Goal: Task Accomplishment & Management: Manage account settings

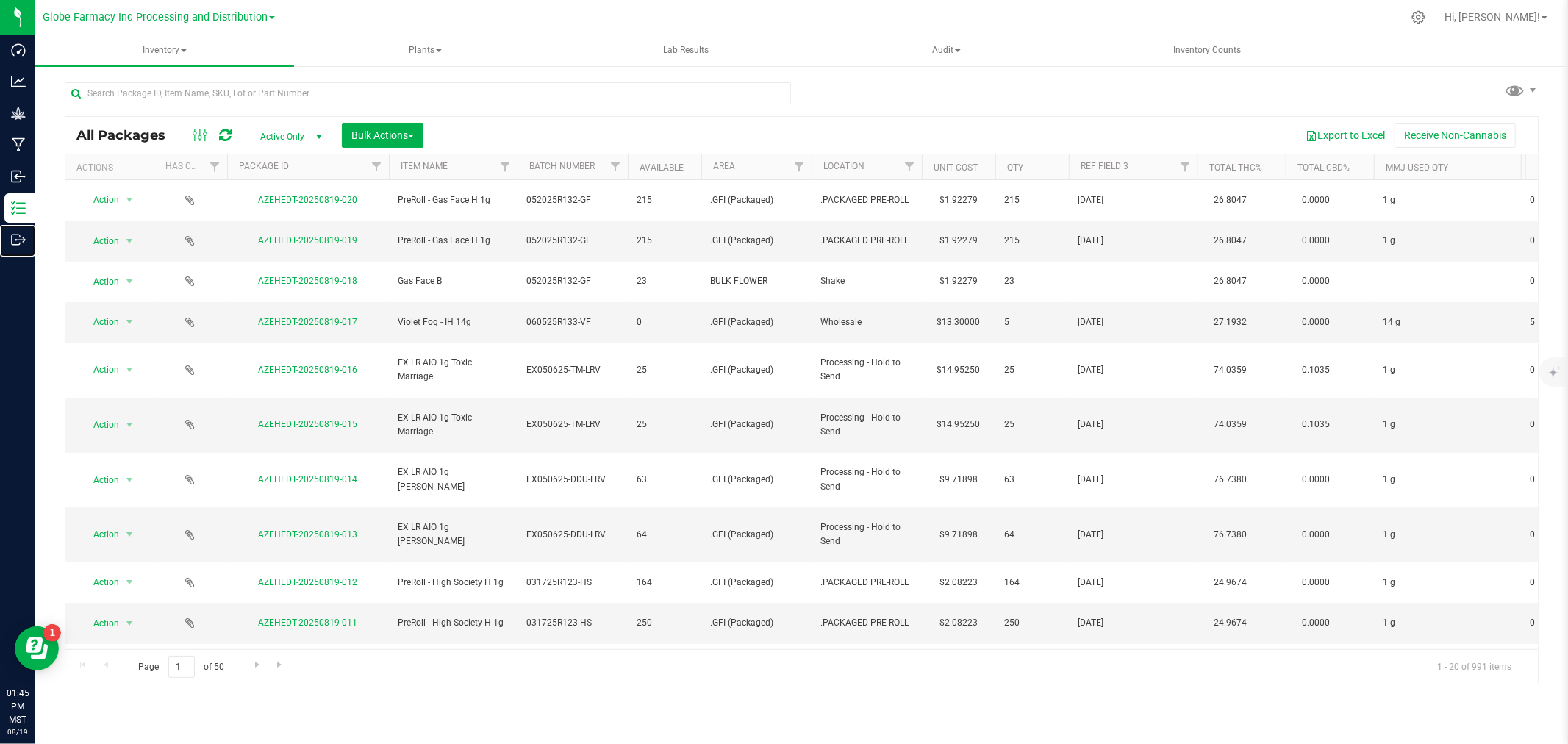
click at [0, 247] on link "Outbound" at bounding box center [18, 241] width 36 height 32
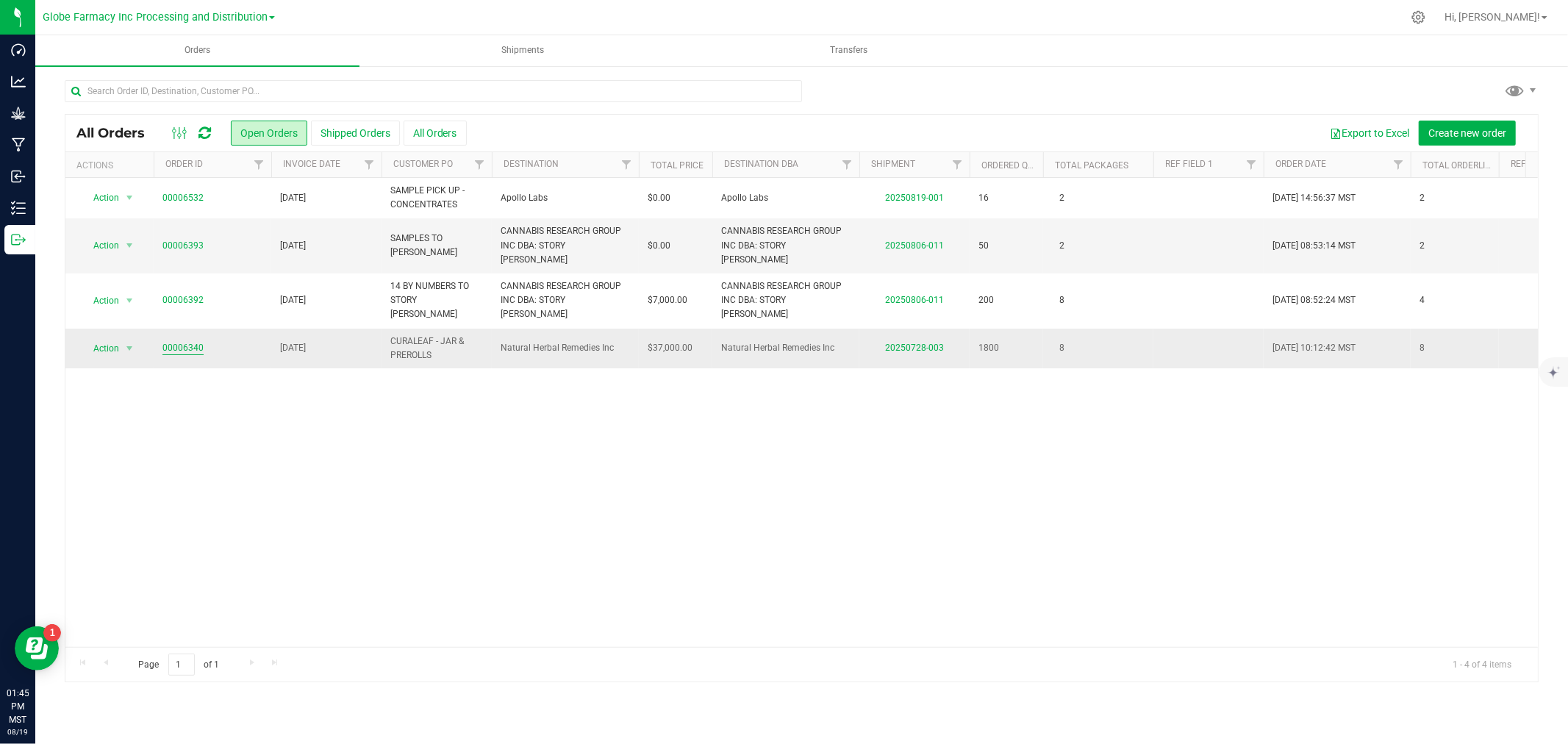
click at [175, 341] on link "00006340" at bounding box center [183, 348] width 41 height 14
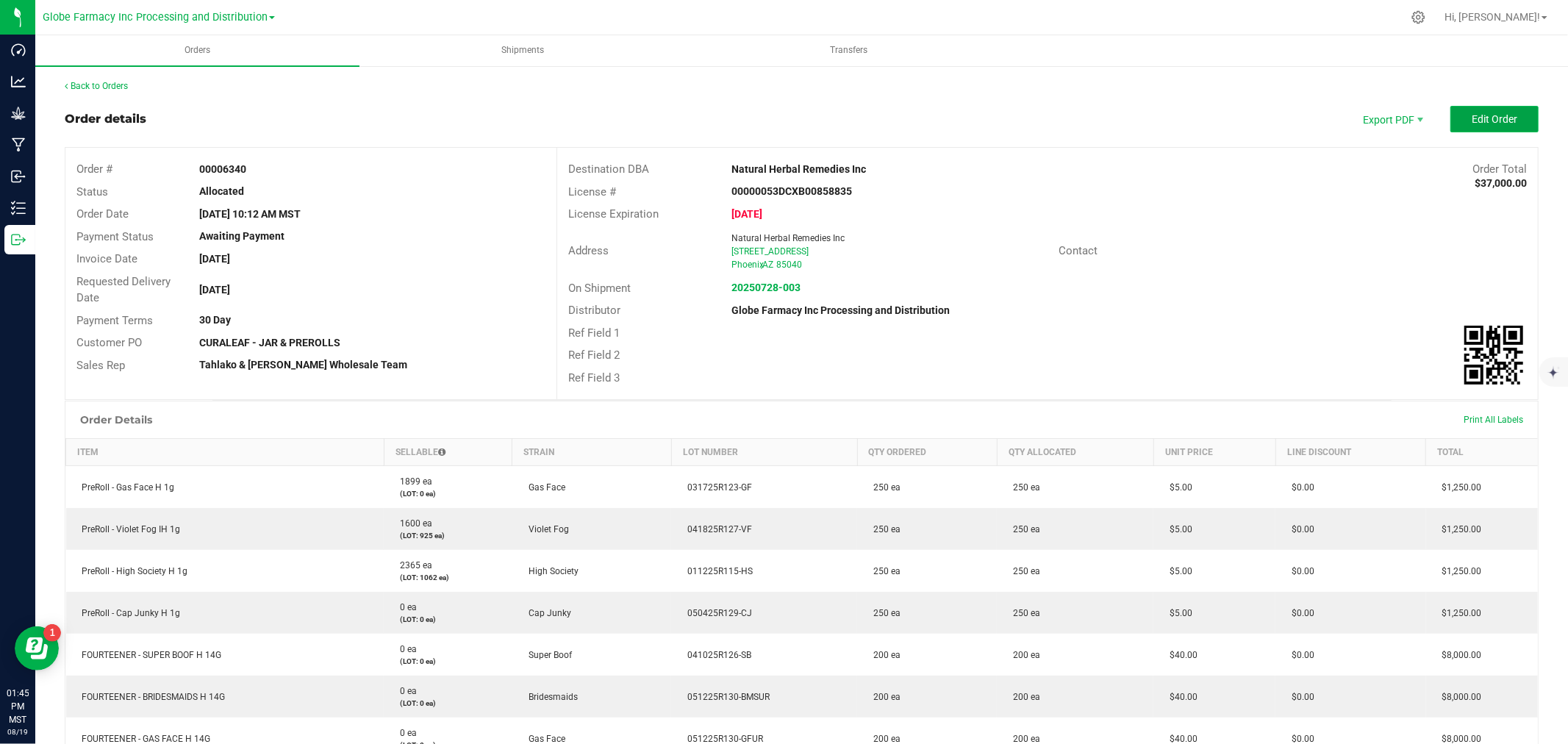
click at [1492, 118] on span "Edit Order" at bounding box center [1494, 119] width 46 height 12
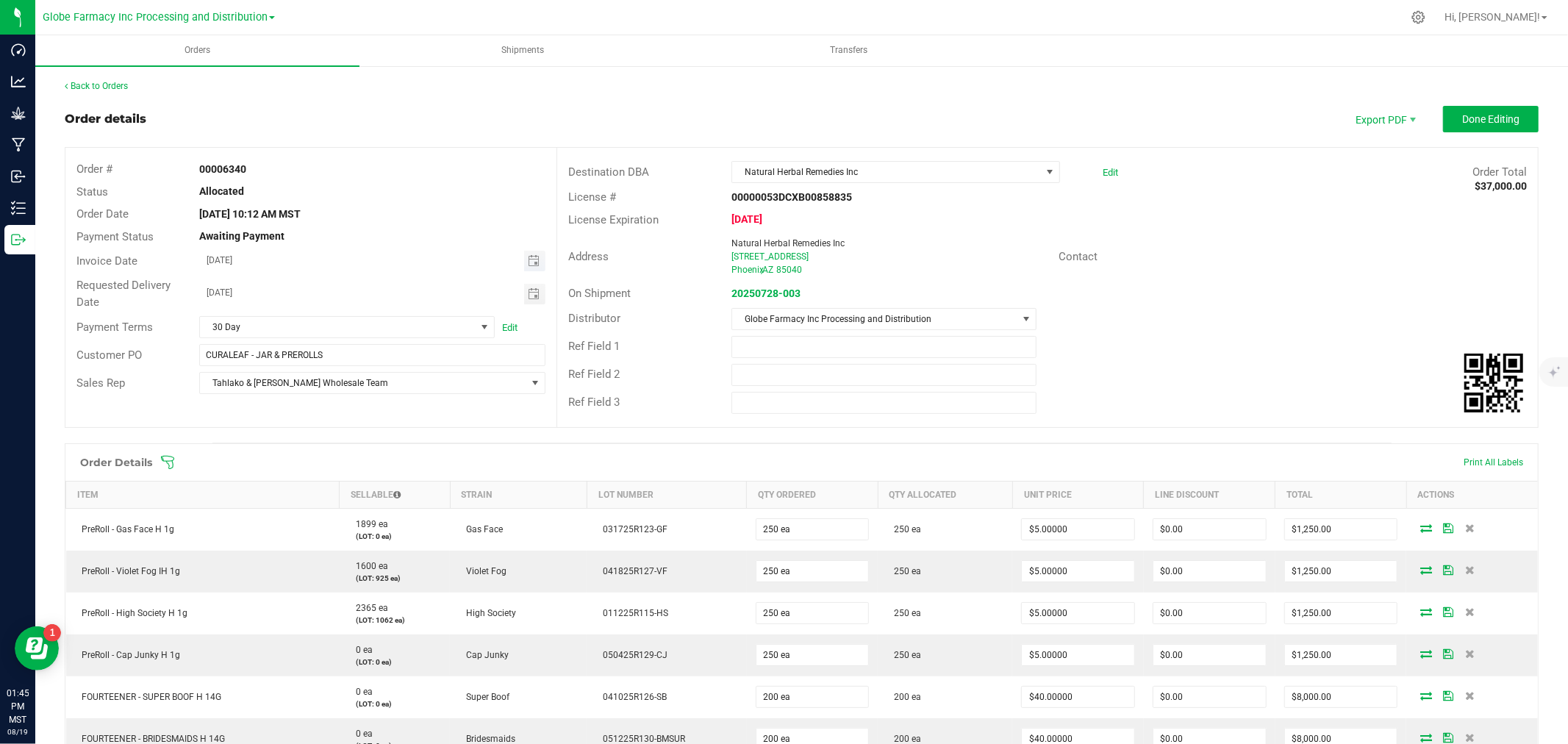
click at [537, 258] on span "Toggle calendar" at bounding box center [535, 261] width 22 height 21
click at [330, 399] on span "20" at bounding box center [330, 406] width 22 height 22
type input "[DATE]"
click at [528, 289] on span "Toggle calendar" at bounding box center [534, 294] width 12 height 12
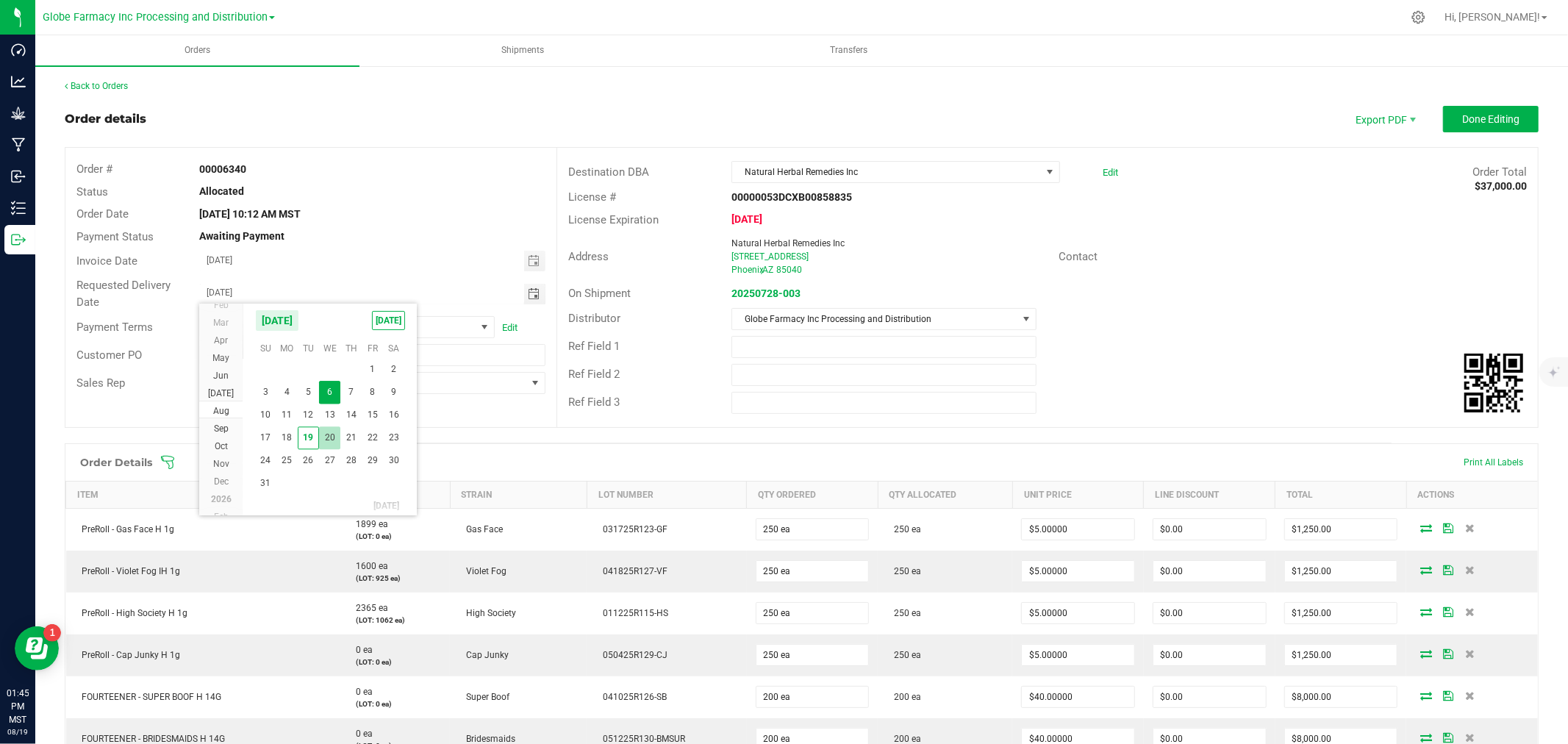
click at [323, 444] on span "20" at bounding box center [330, 438] width 22 height 22
type input "[DATE]"
click at [518, 265] on input "[DATE]" at bounding box center [362, 260] width 324 height 19
click at [528, 259] on span "Toggle calendar" at bounding box center [534, 260] width 12 height 12
drag, startPoint x: 349, startPoint y: 399, endPoint x: 395, endPoint y: 377, distance: 51.0
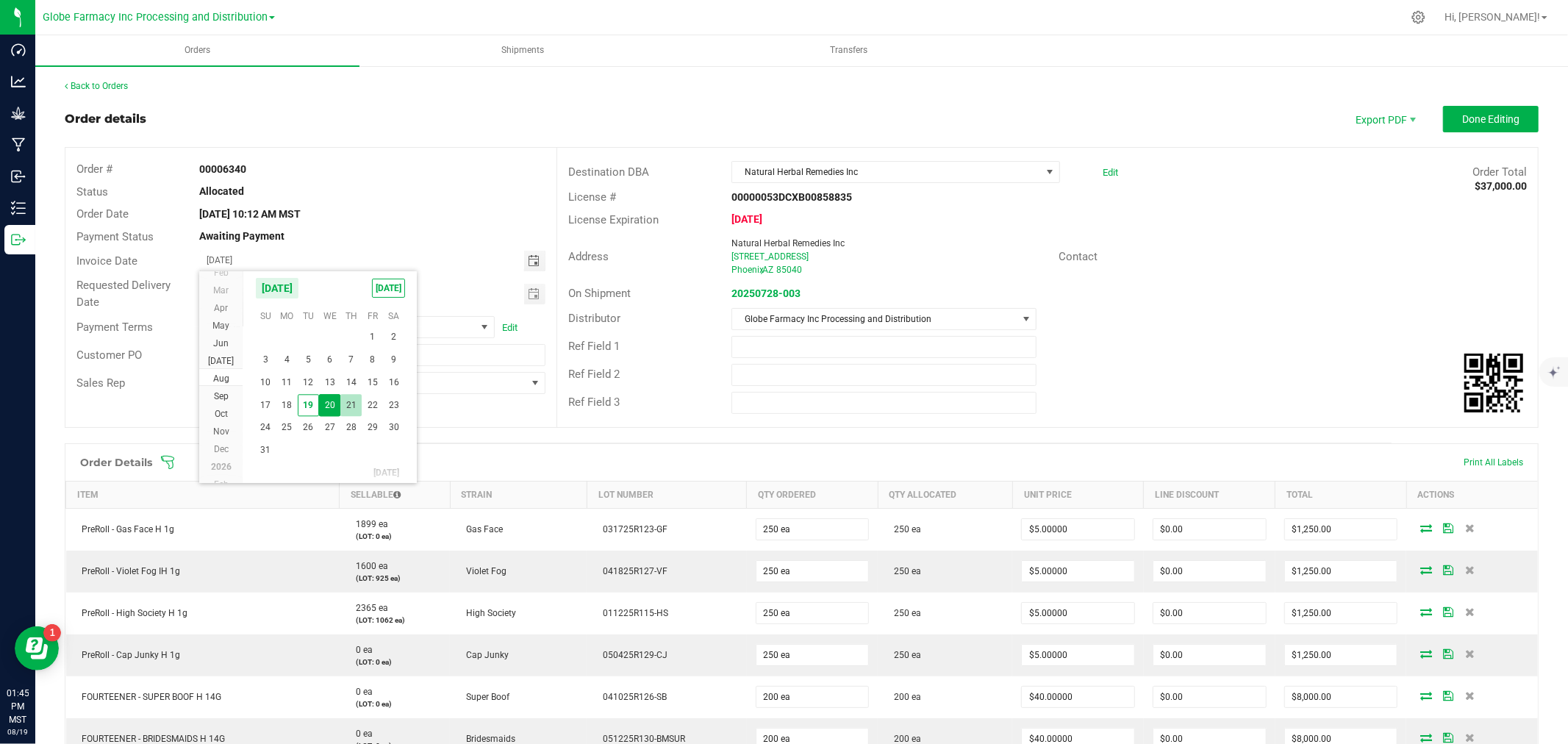
click at [348, 399] on span "21" at bounding box center [350, 406] width 22 height 22
type input "[DATE]"
click at [528, 290] on span "Toggle calendar" at bounding box center [534, 294] width 12 height 12
click at [350, 432] on span "21" at bounding box center [350, 438] width 22 height 22
type input "[DATE]"
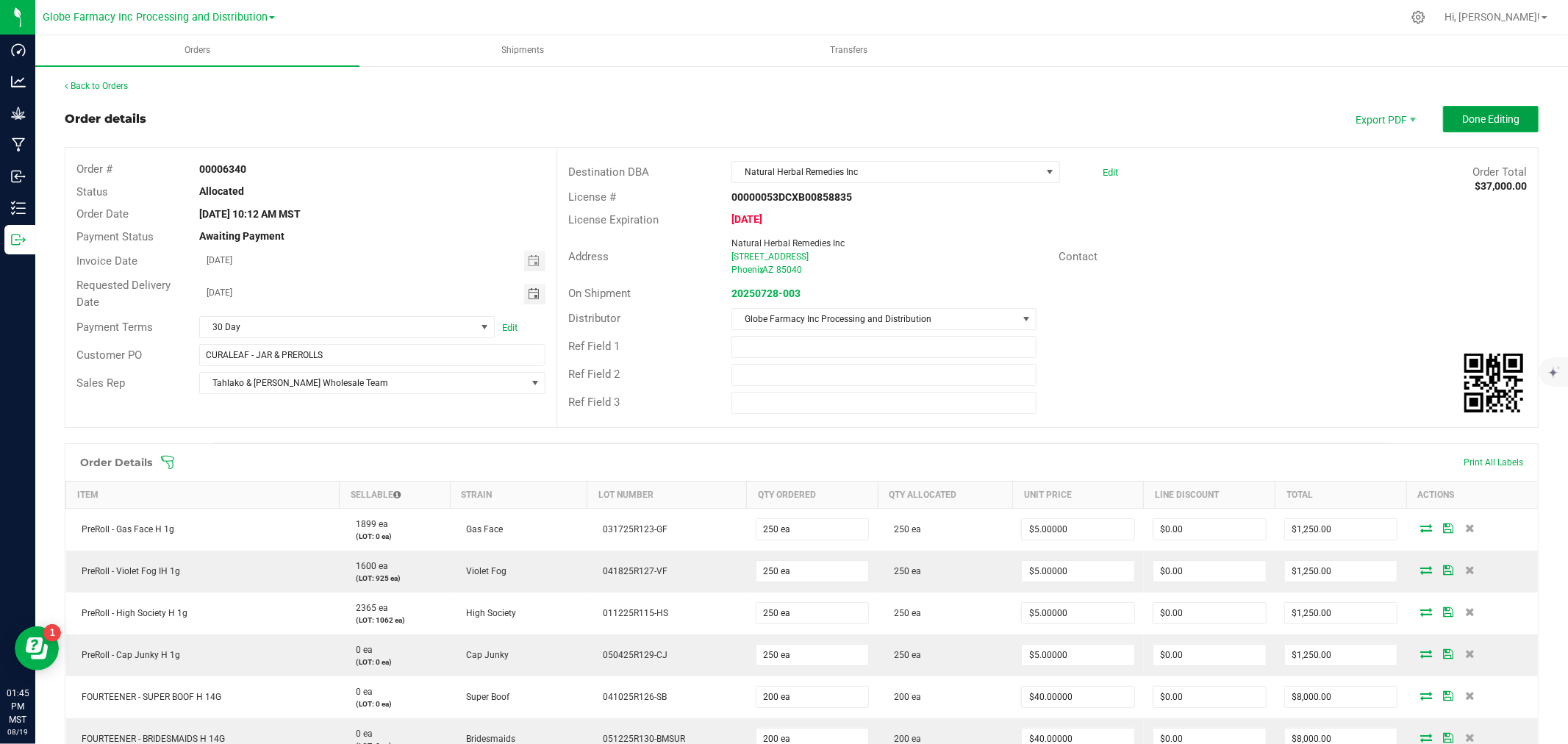
click at [1469, 127] on button "Done Editing" at bounding box center [1491, 119] width 96 height 26
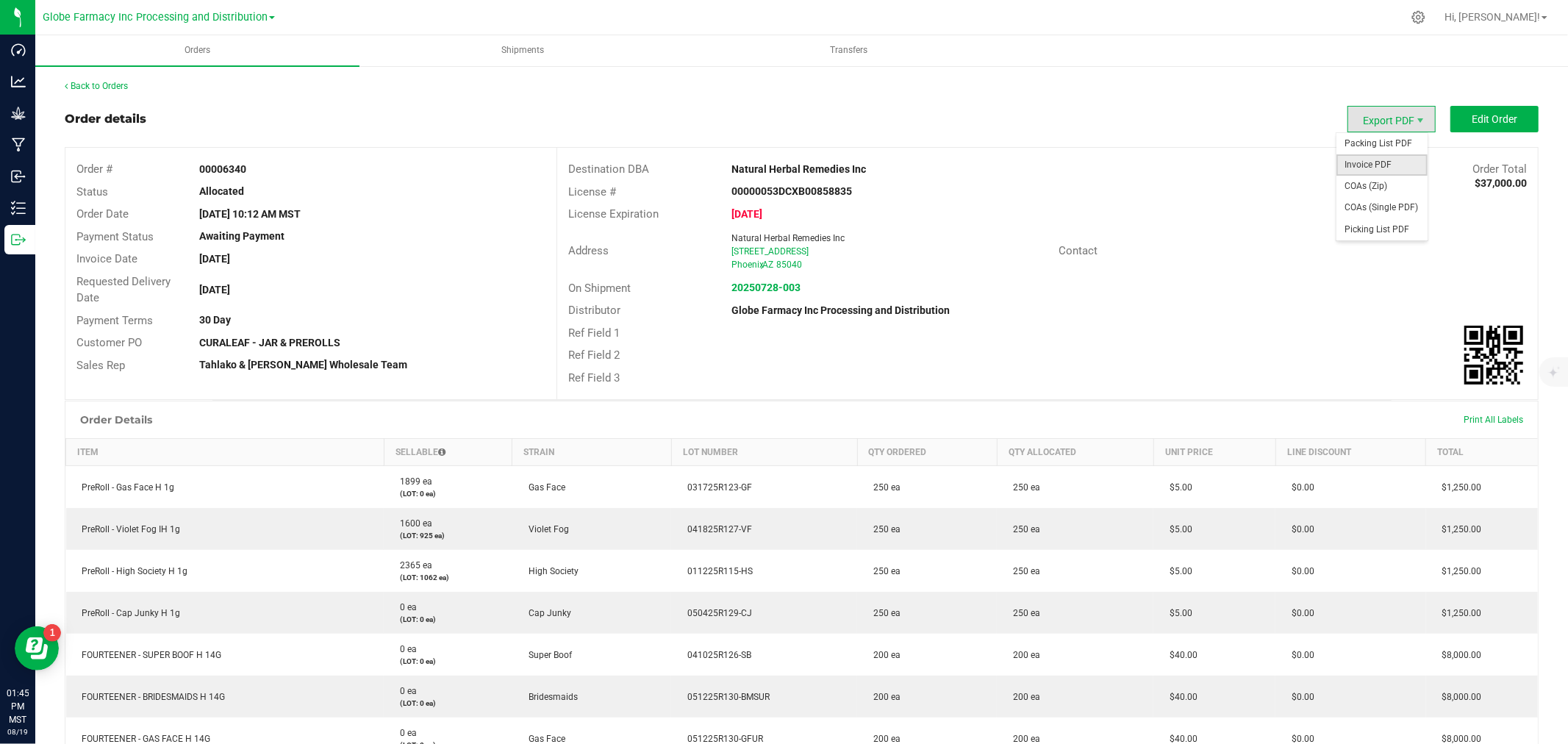
click at [1366, 162] on span "Invoice PDF" at bounding box center [1382, 165] width 91 height 22
click at [759, 289] on strong "20250728-003" at bounding box center [766, 288] width 69 height 12
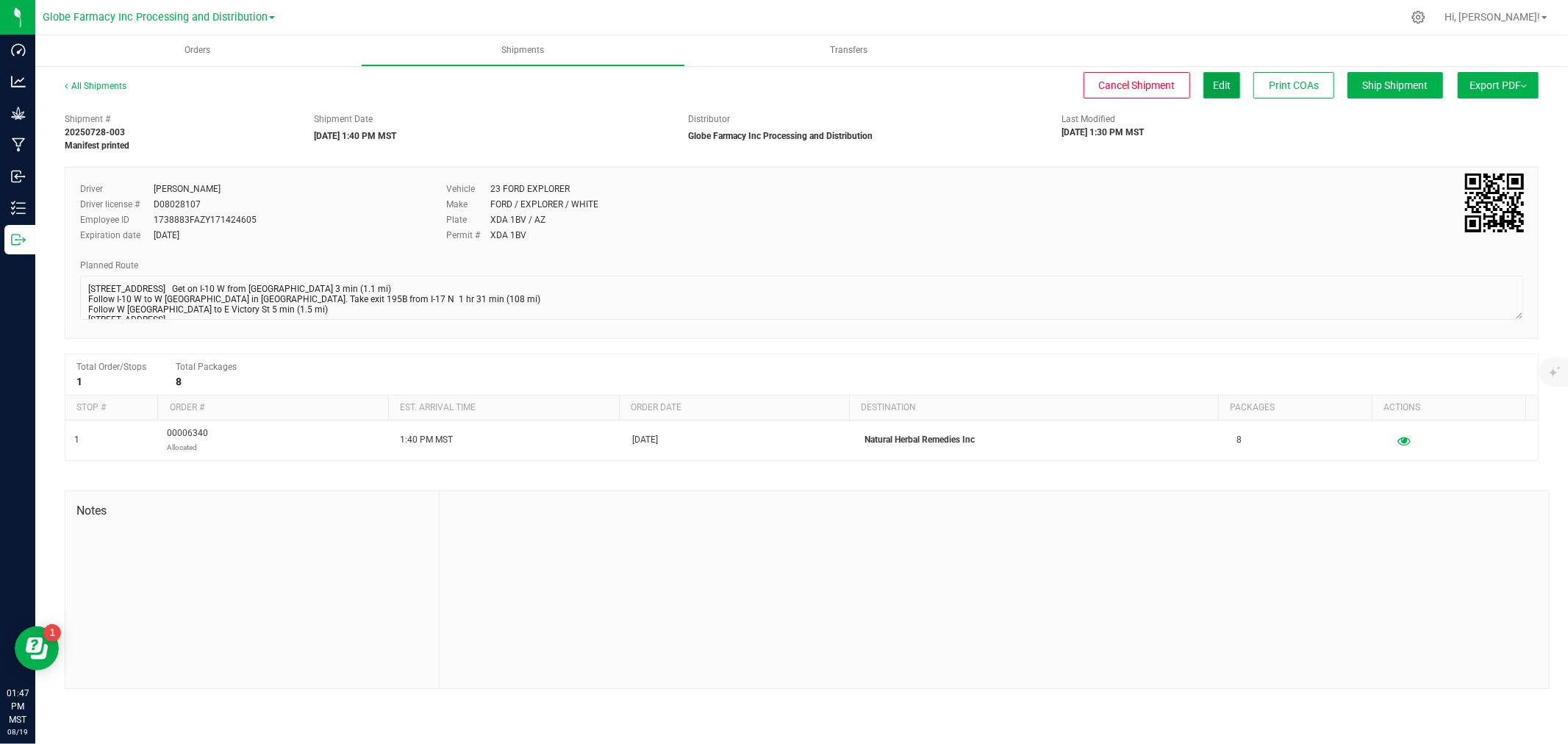
click at [1223, 84] on span "Edit" at bounding box center [1221, 85] width 18 height 12
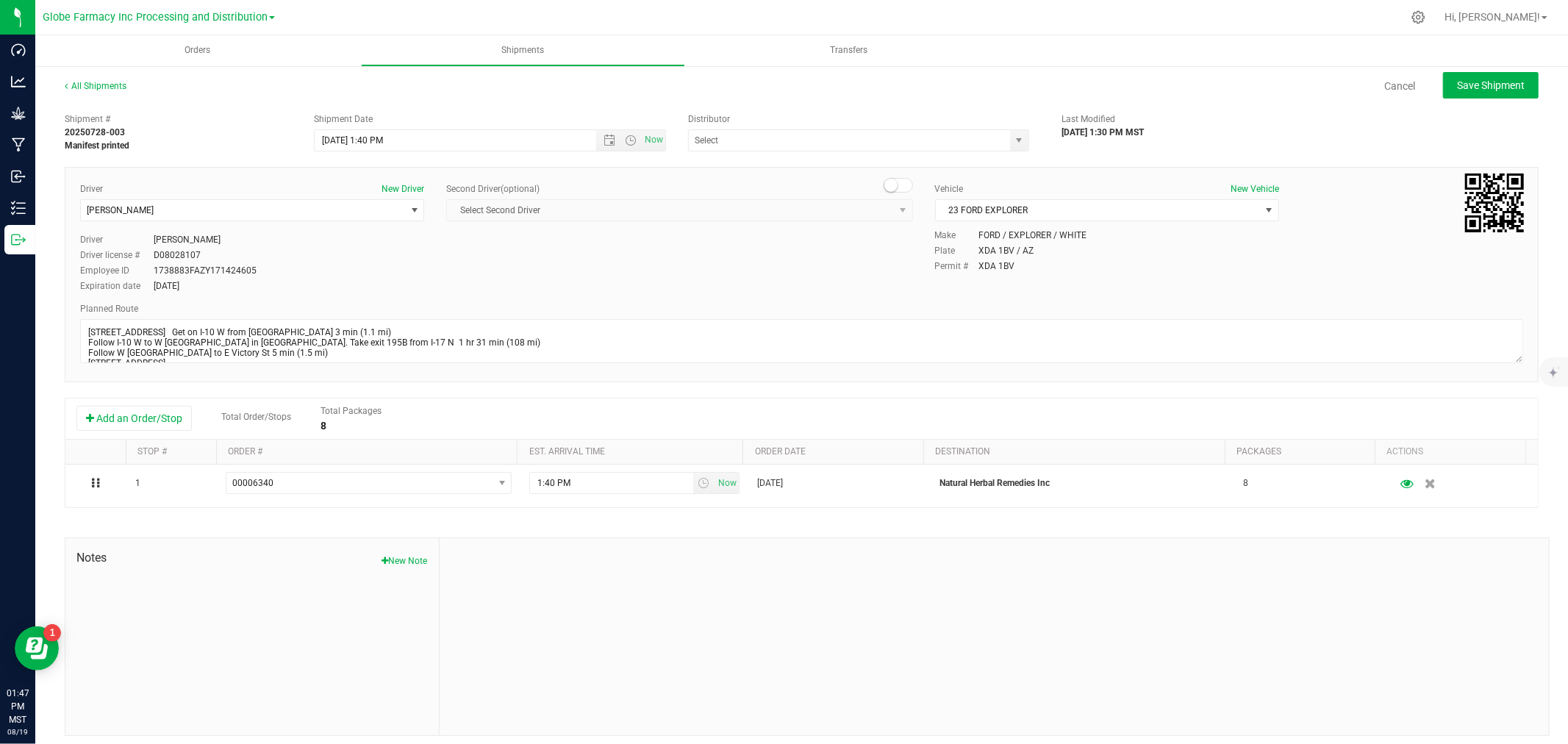
type input "Globe Farmacy Inc Processing and Distribution"
click at [605, 136] on span "Open the date view" at bounding box center [609, 141] width 12 height 12
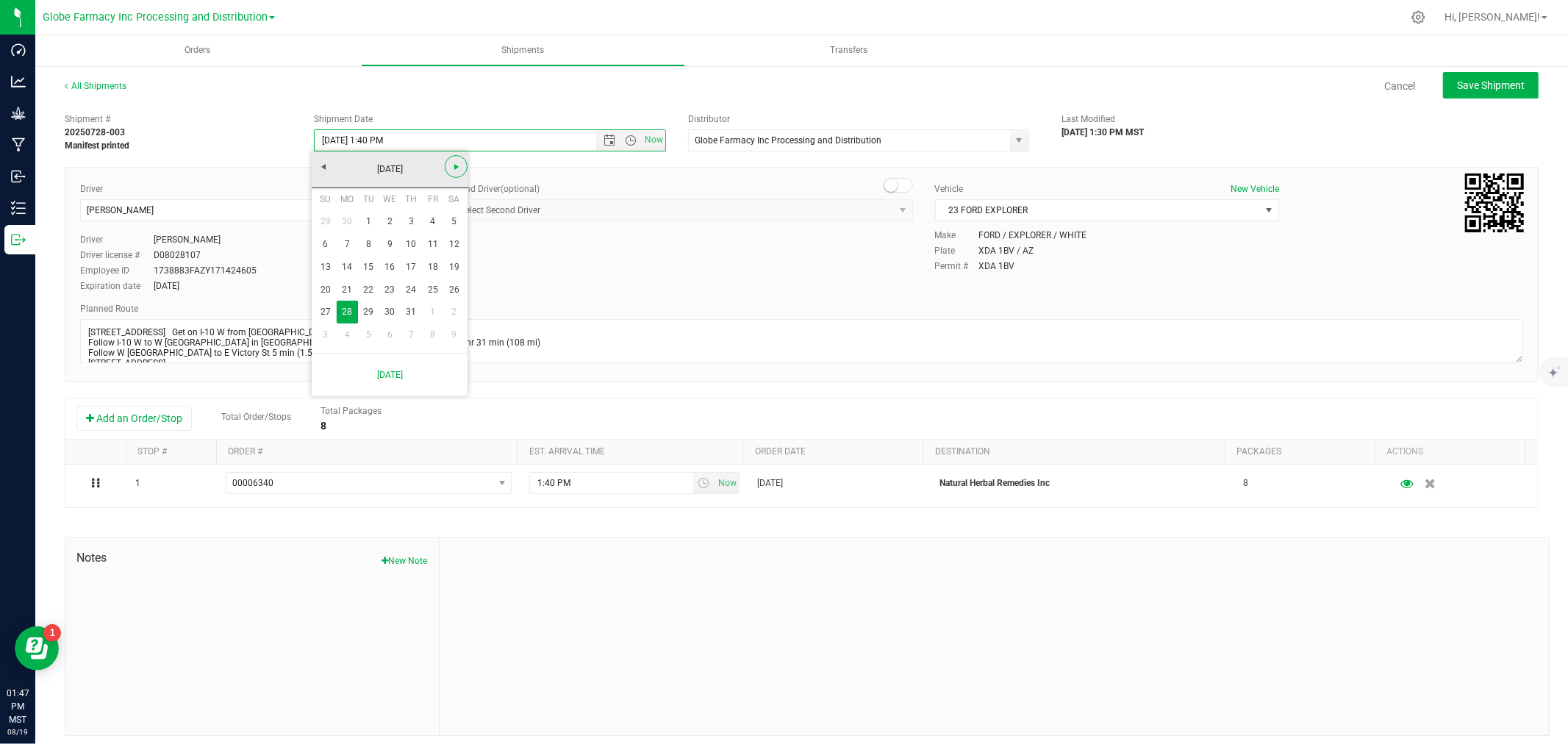
click at [456, 170] on span "Next" at bounding box center [456, 167] width 12 height 12
click at [407, 294] on link "21" at bounding box center [411, 290] width 22 height 22
click at [1476, 94] on button "Save Shipment" at bounding box center [1491, 85] width 96 height 26
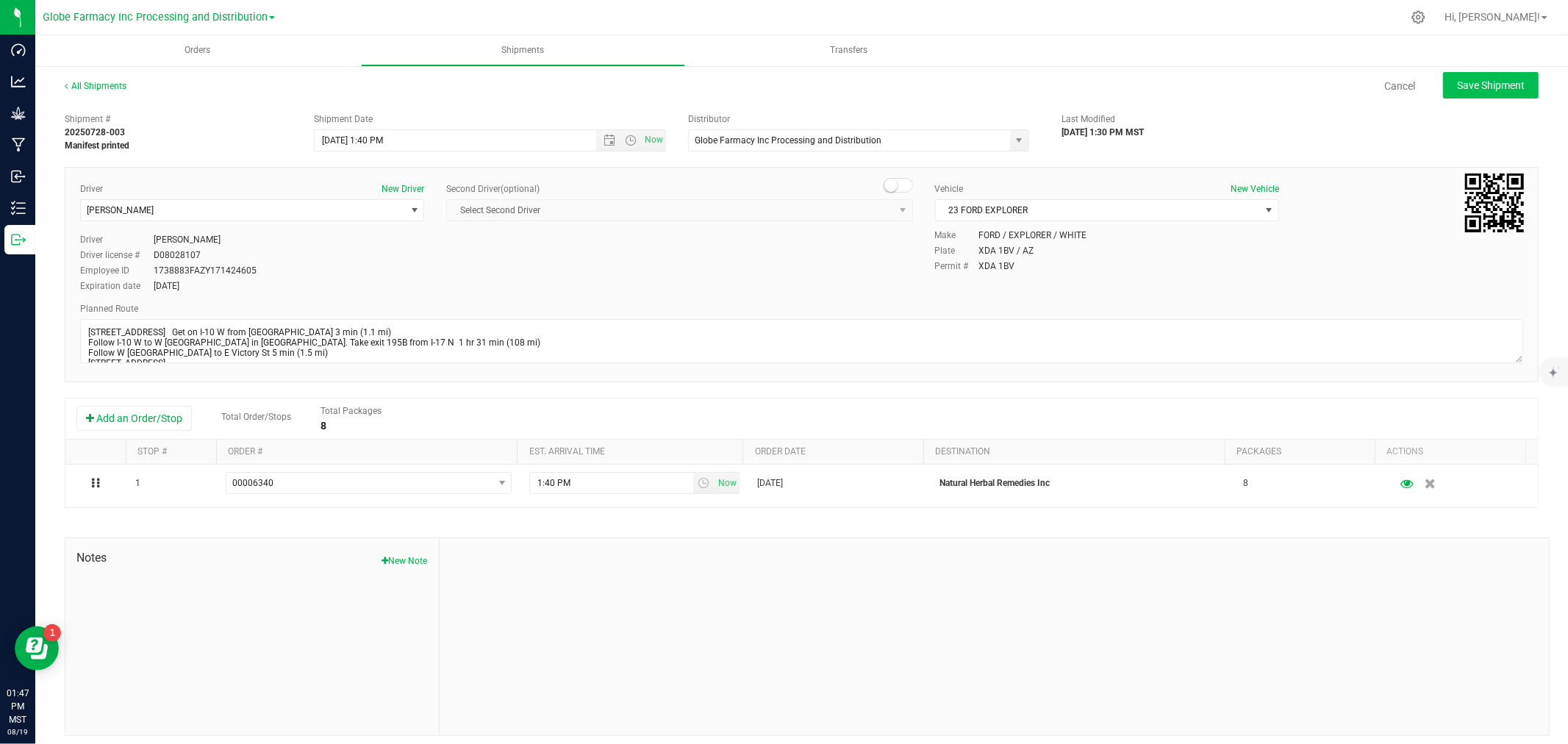
type input "[DATE] 8:40 PM"
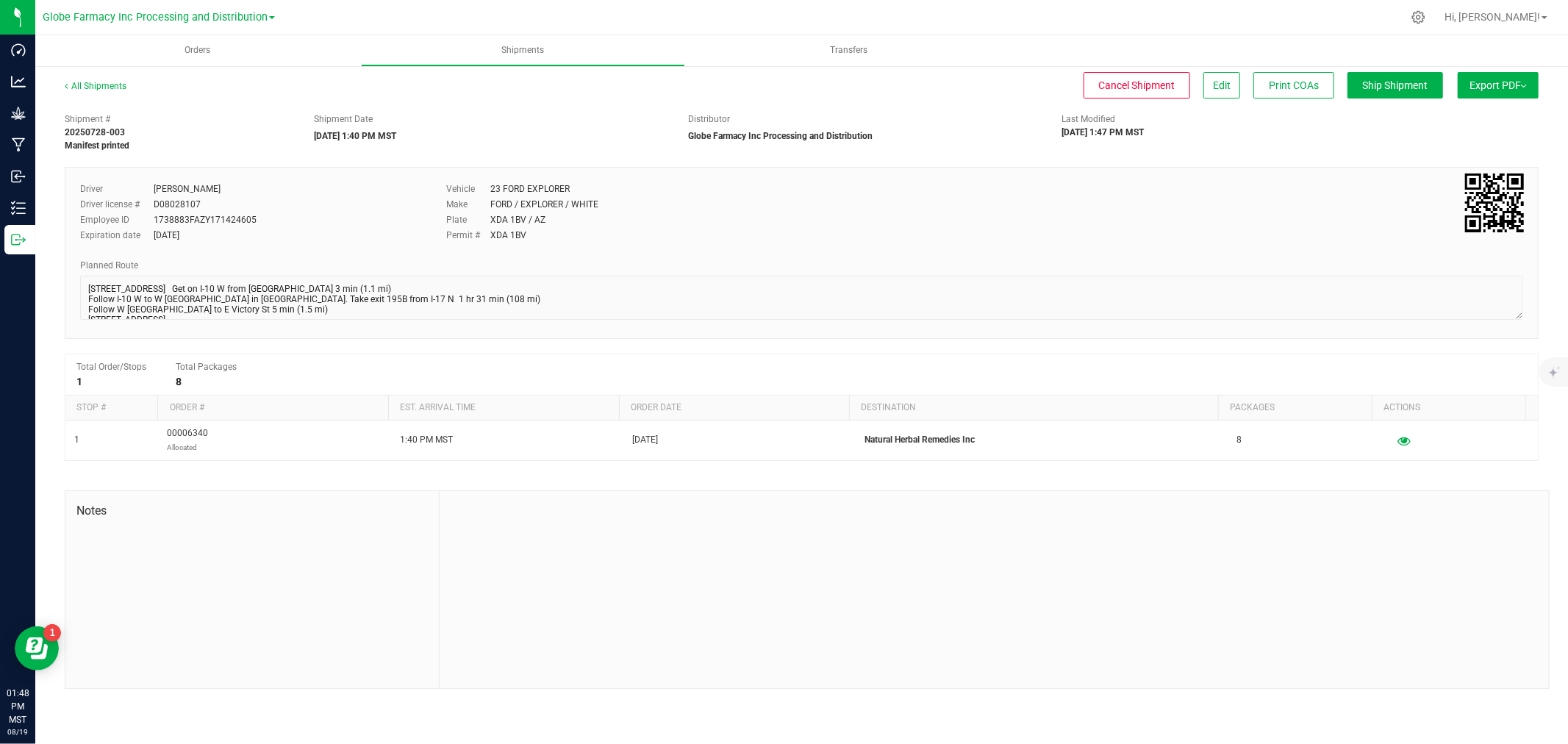
click at [1481, 89] on button "Export PDF" at bounding box center [1498, 85] width 81 height 26
click at [1465, 118] on span "Manifest by Package ID" at bounding box center [1477, 117] width 94 height 10
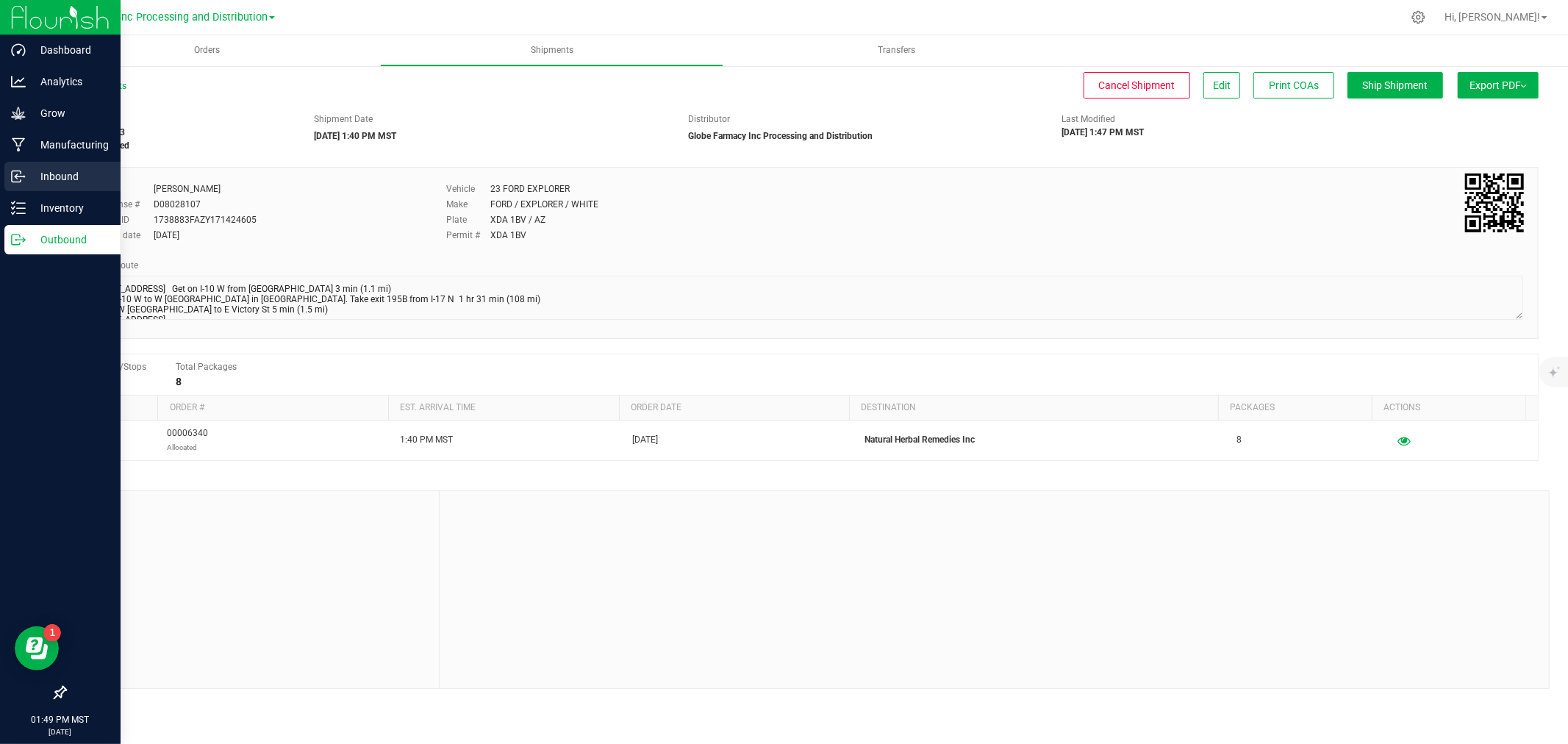
click at [11, 185] on div "Inbound" at bounding box center [63, 176] width 116 height 29
click at [12, 209] on icon at bounding box center [13, 208] width 3 height 2
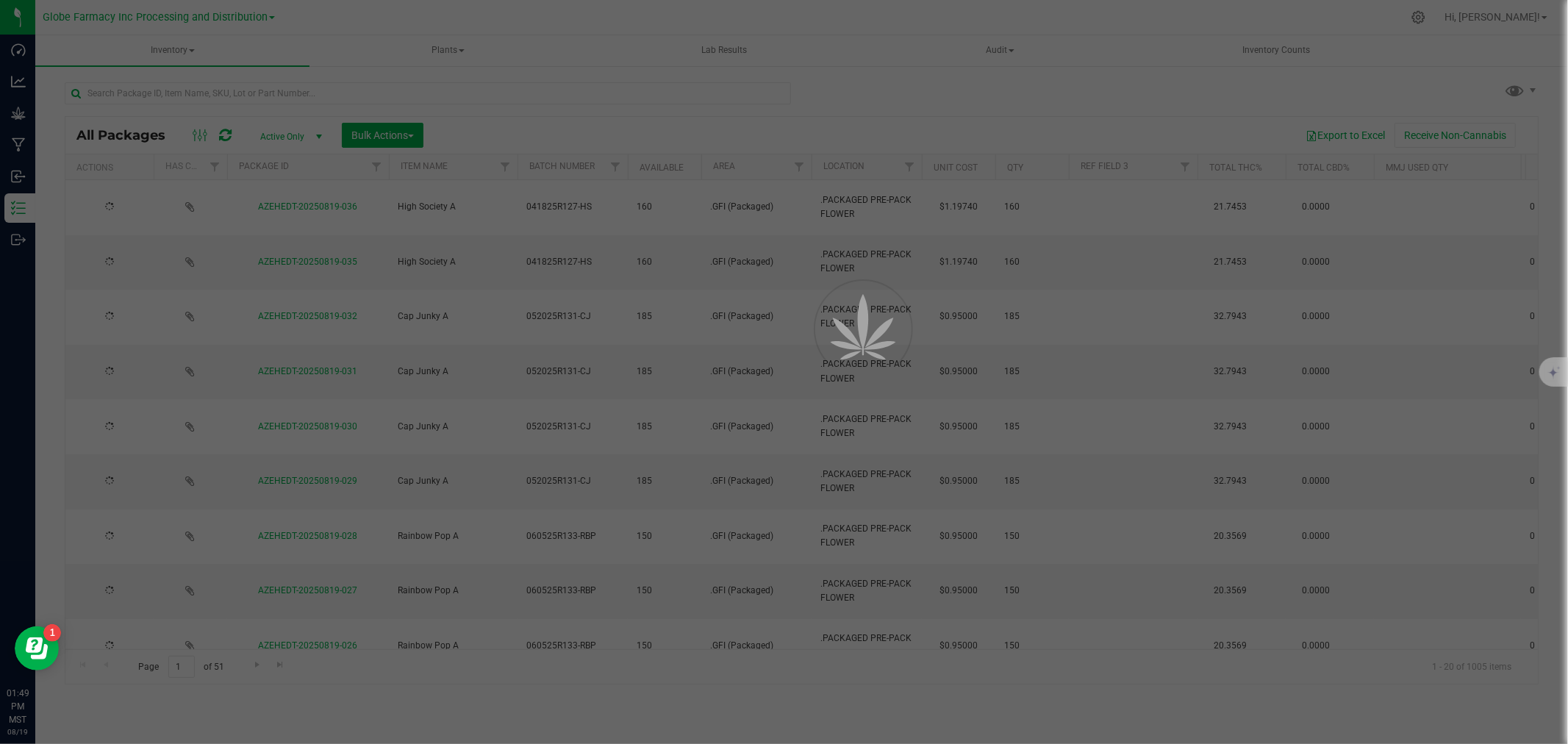
click at [279, 97] on div at bounding box center [784, 372] width 1568 height 744
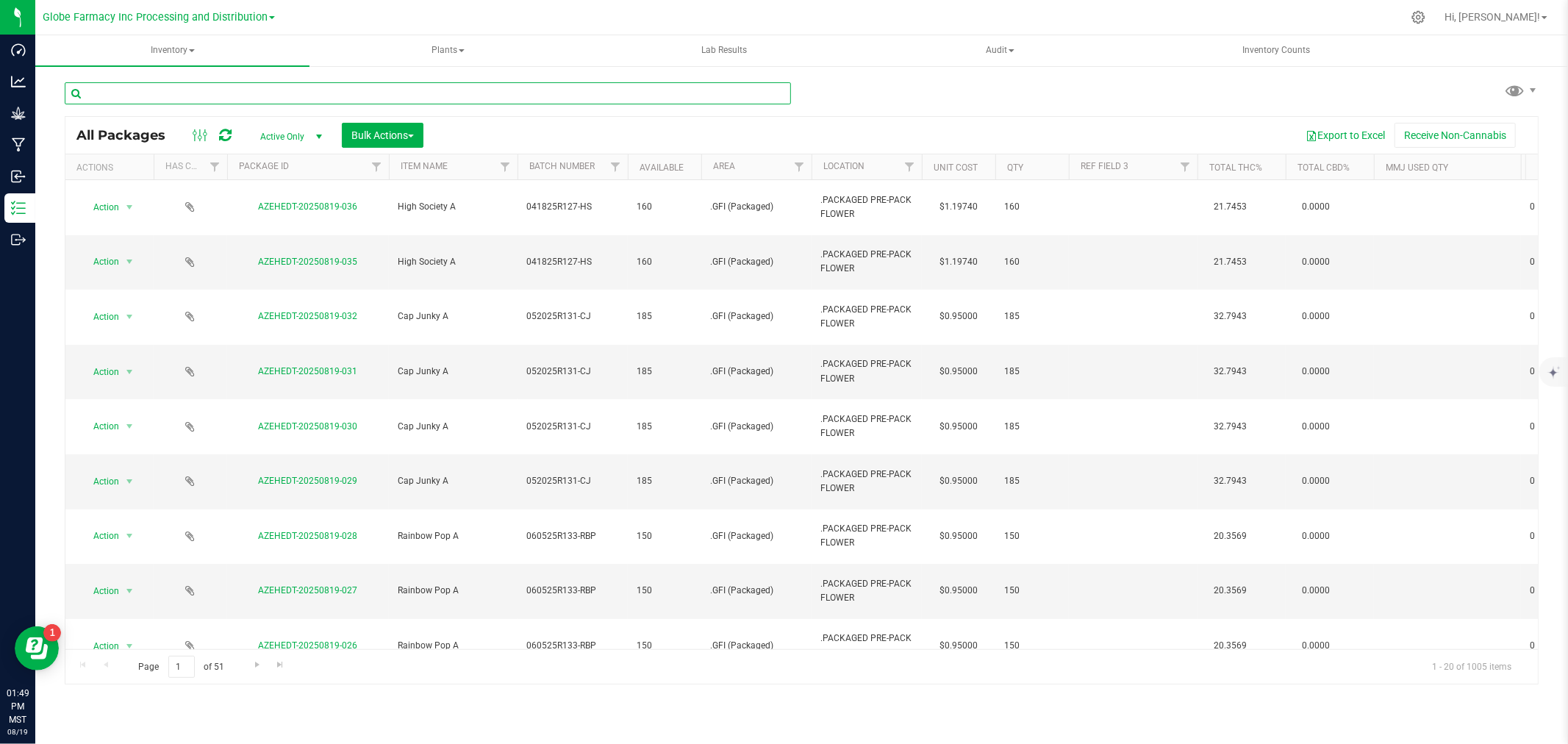
click at [279, 97] on input "text" at bounding box center [427, 94] width 726 height 22
type input "trim"
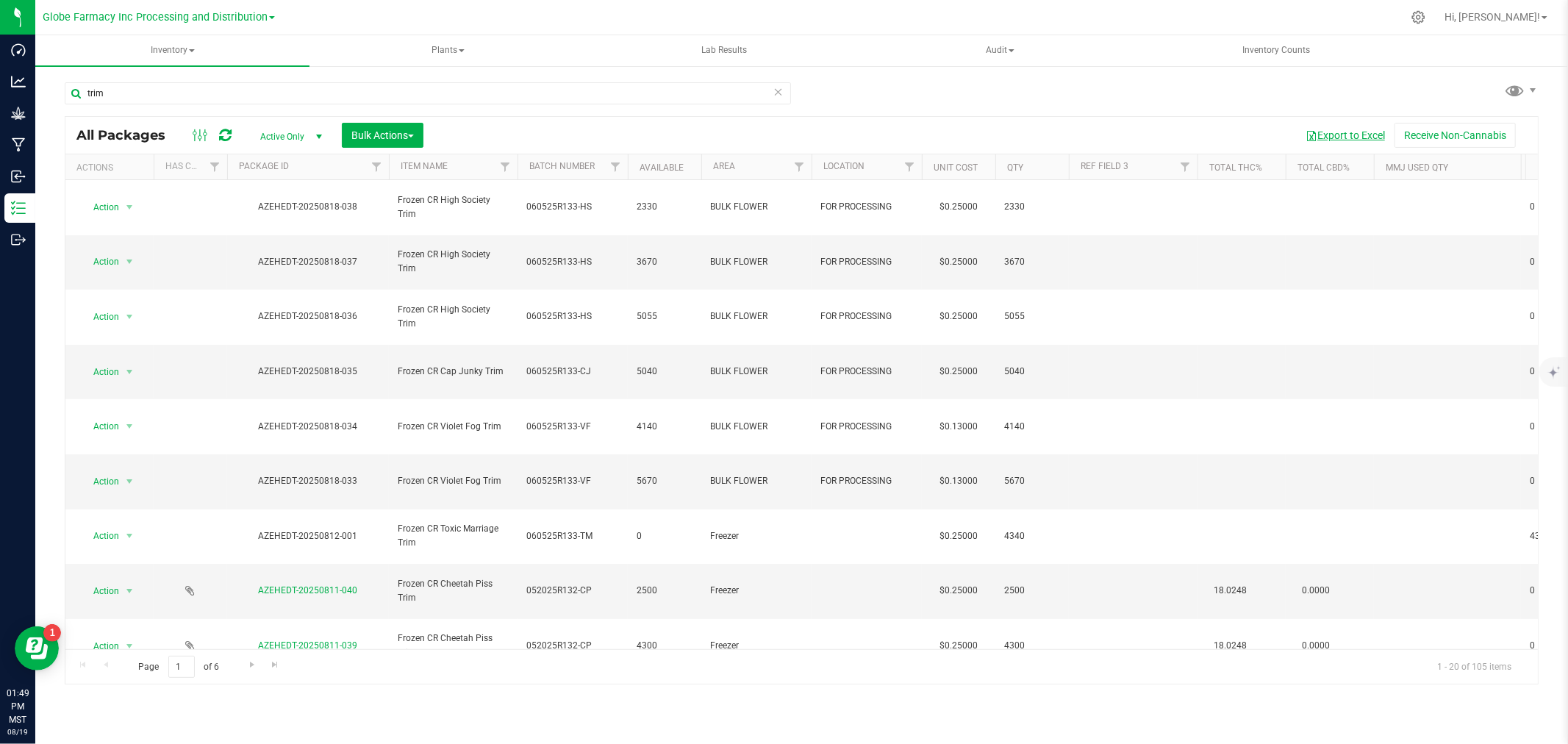
click at [1354, 137] on button "Export to Excel" at bounding box center [1345, 135] width 98 height 25
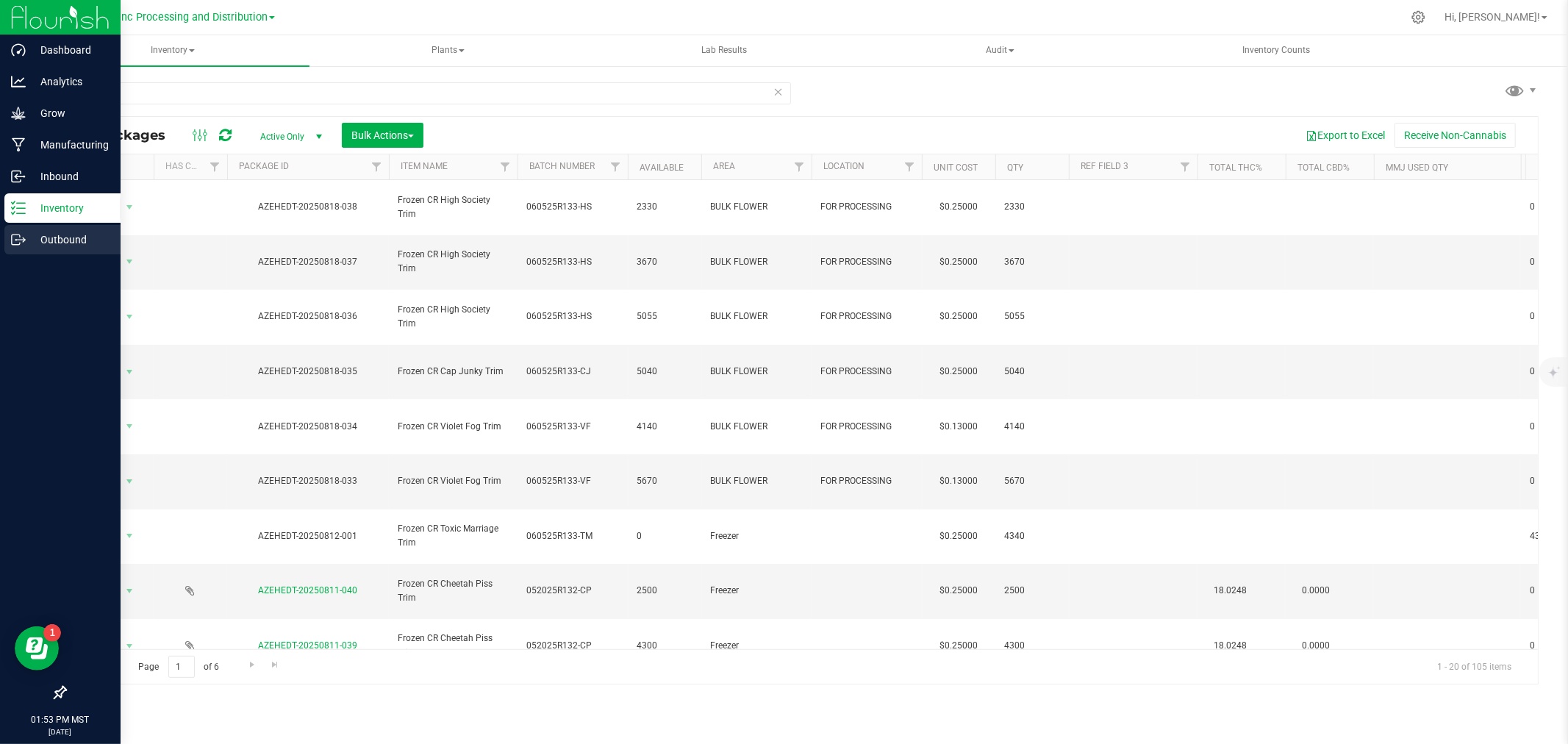
click at [45, 228] on div "Outbound" at bounding box center [63, 239] width 116 height 29
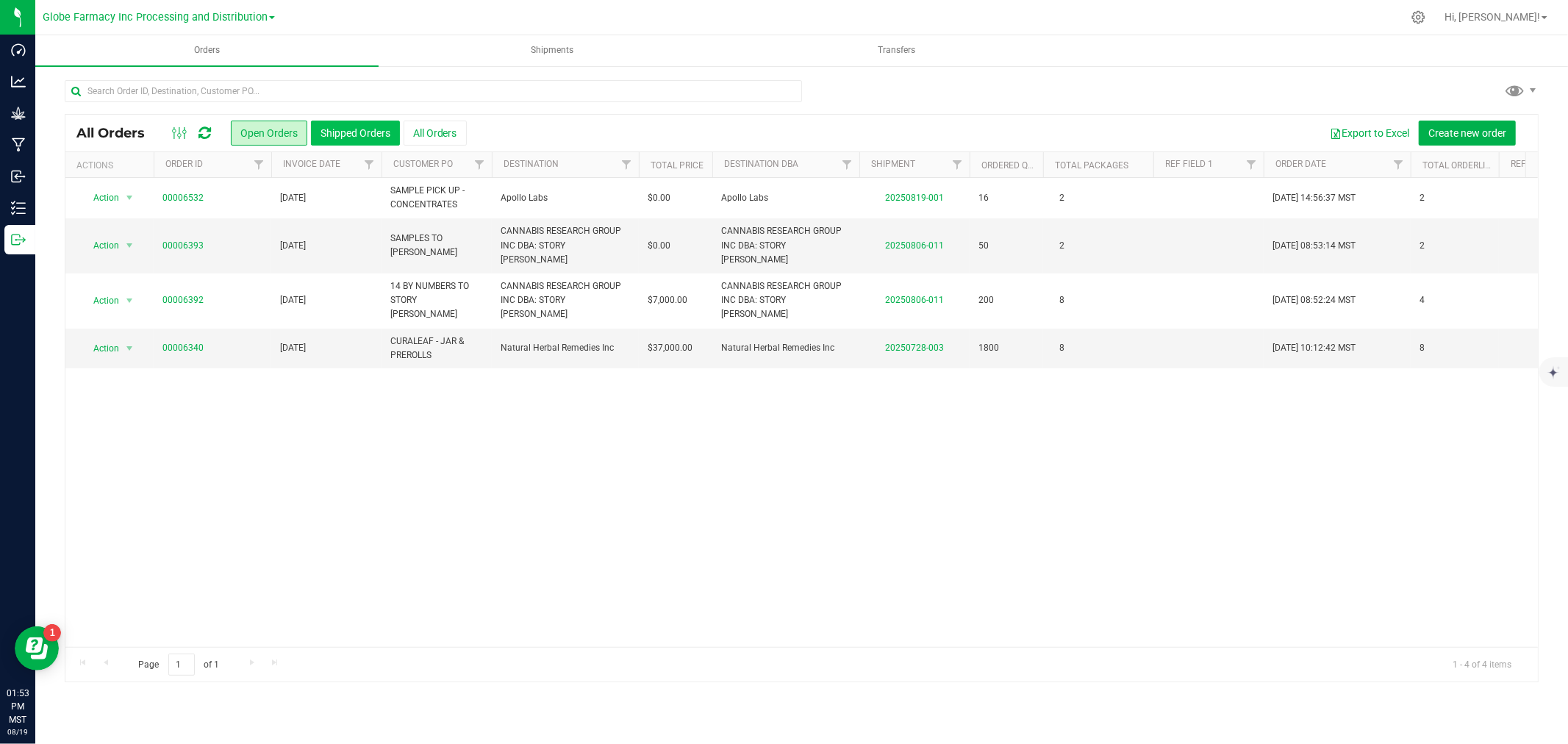
click at [355, 141] on button "Shipped Orders" at bounding box center [355, 133] width 89 height 25
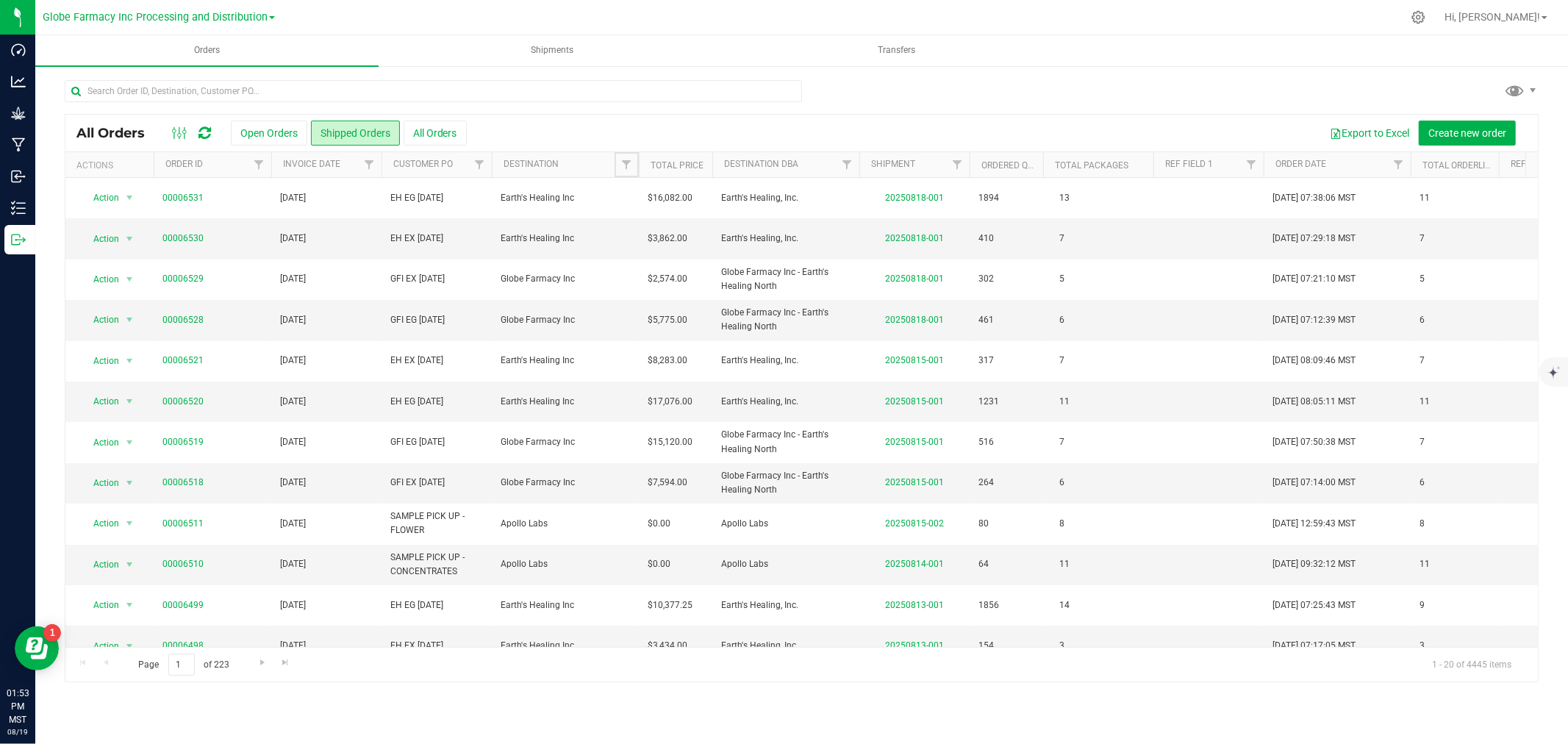
click at [627, 162] on span "Filter" at bounding box center [626, 165] width 12 height 12
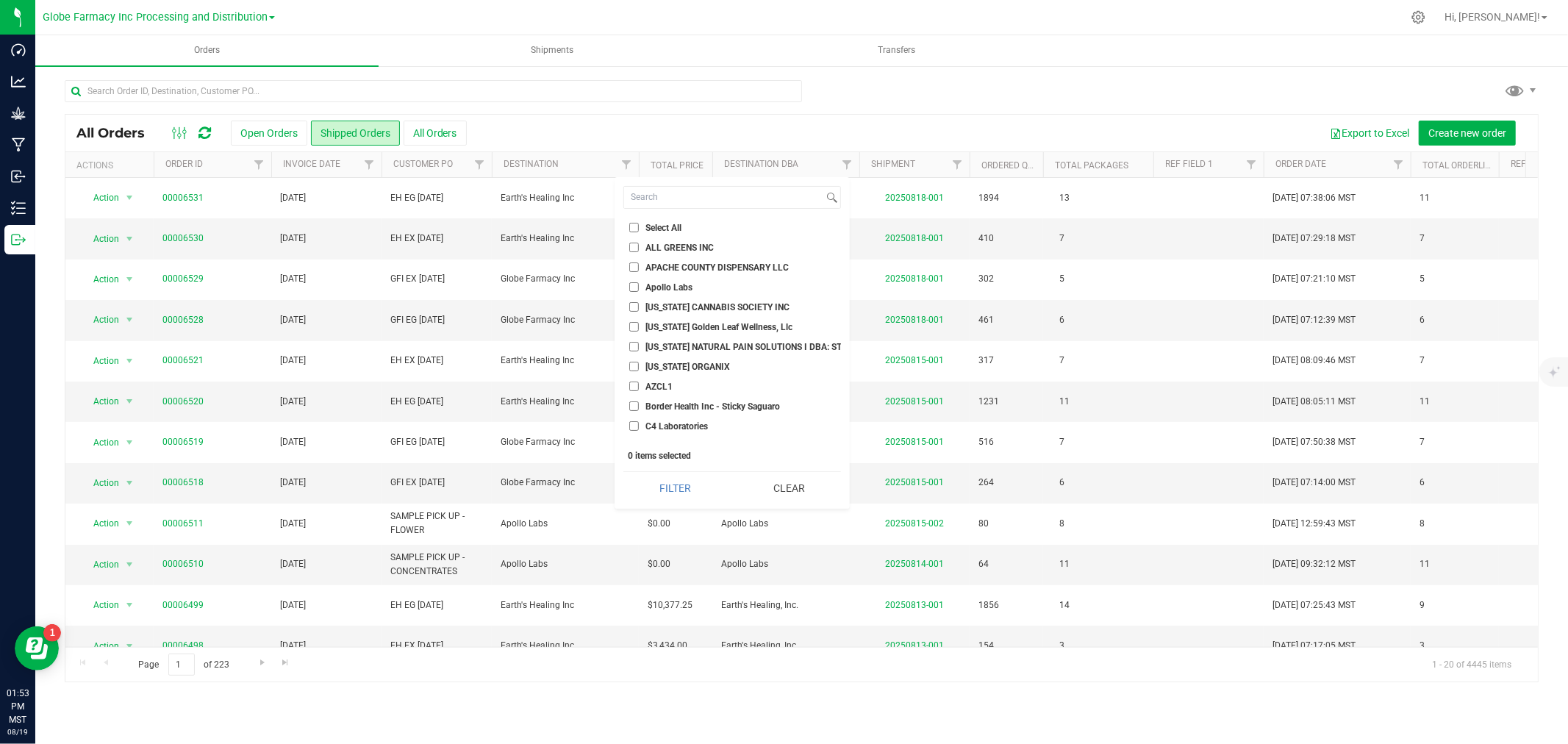
click at [655, 224] on span "Select All" at bounding box center [663, 228] width 36 height 8
click at [639, 223] on input "Select All" at bounding box center [634, 228] width 9 height 9
checkbox input "true"
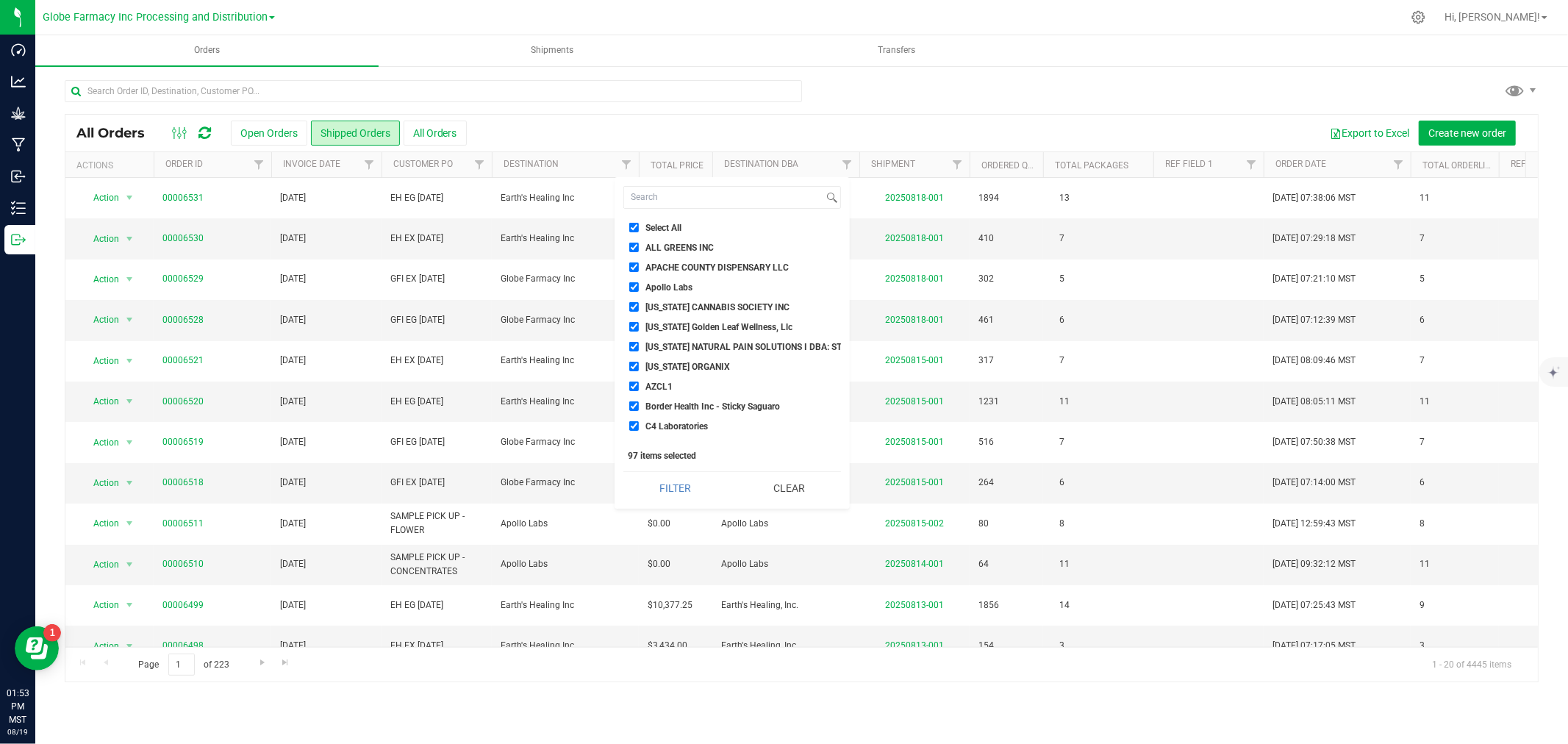
checkbox input "true"
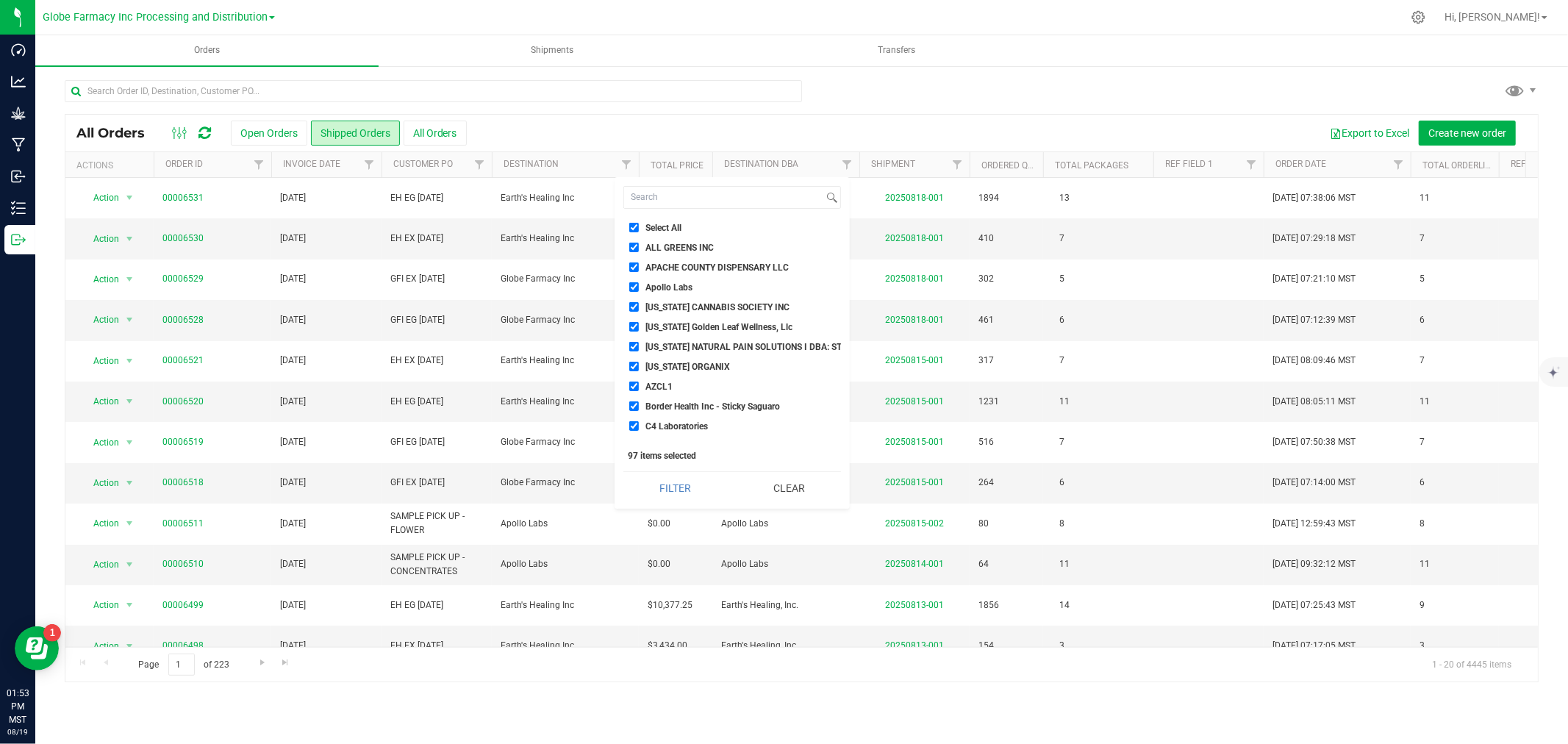
checkbox input "true"
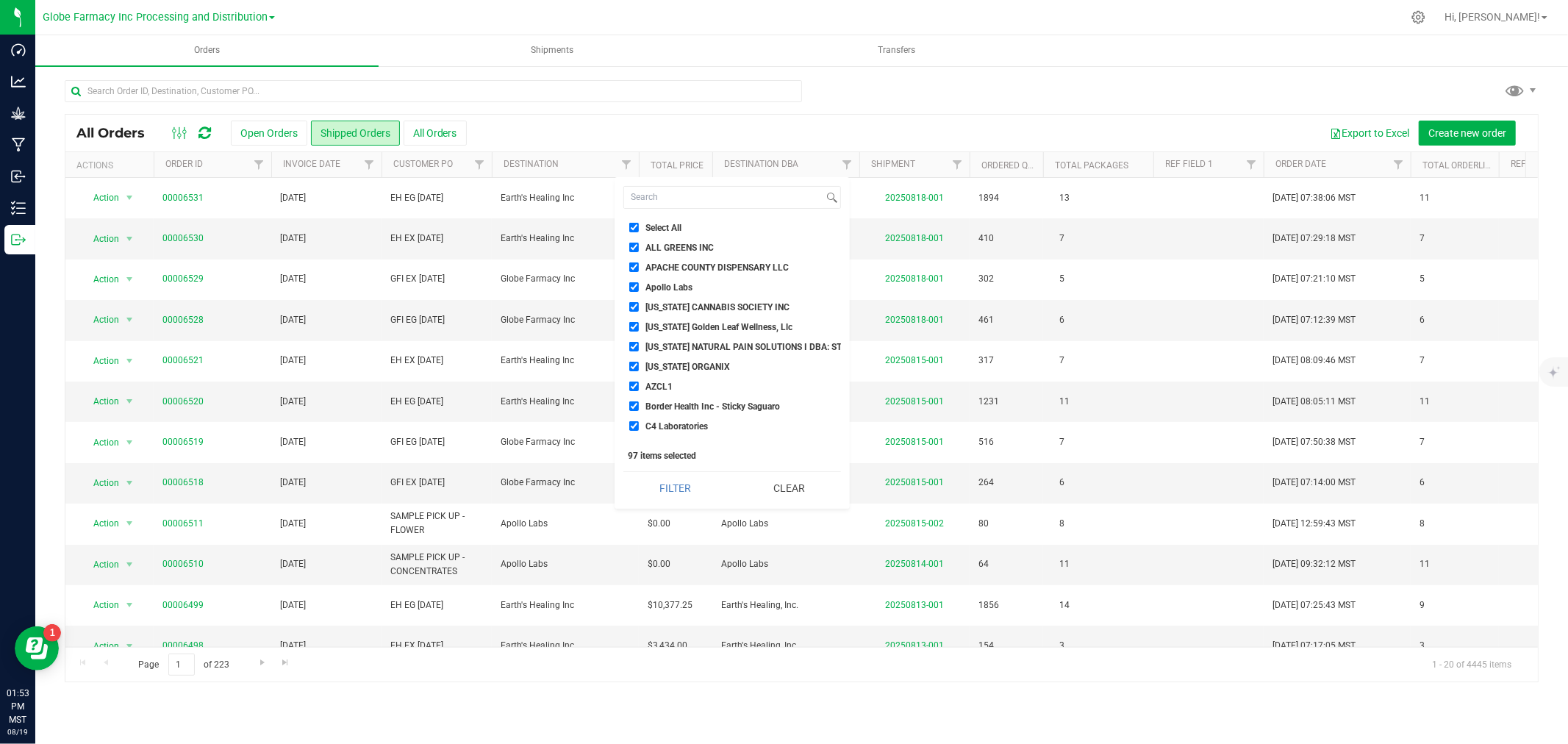
checkbox input "true"
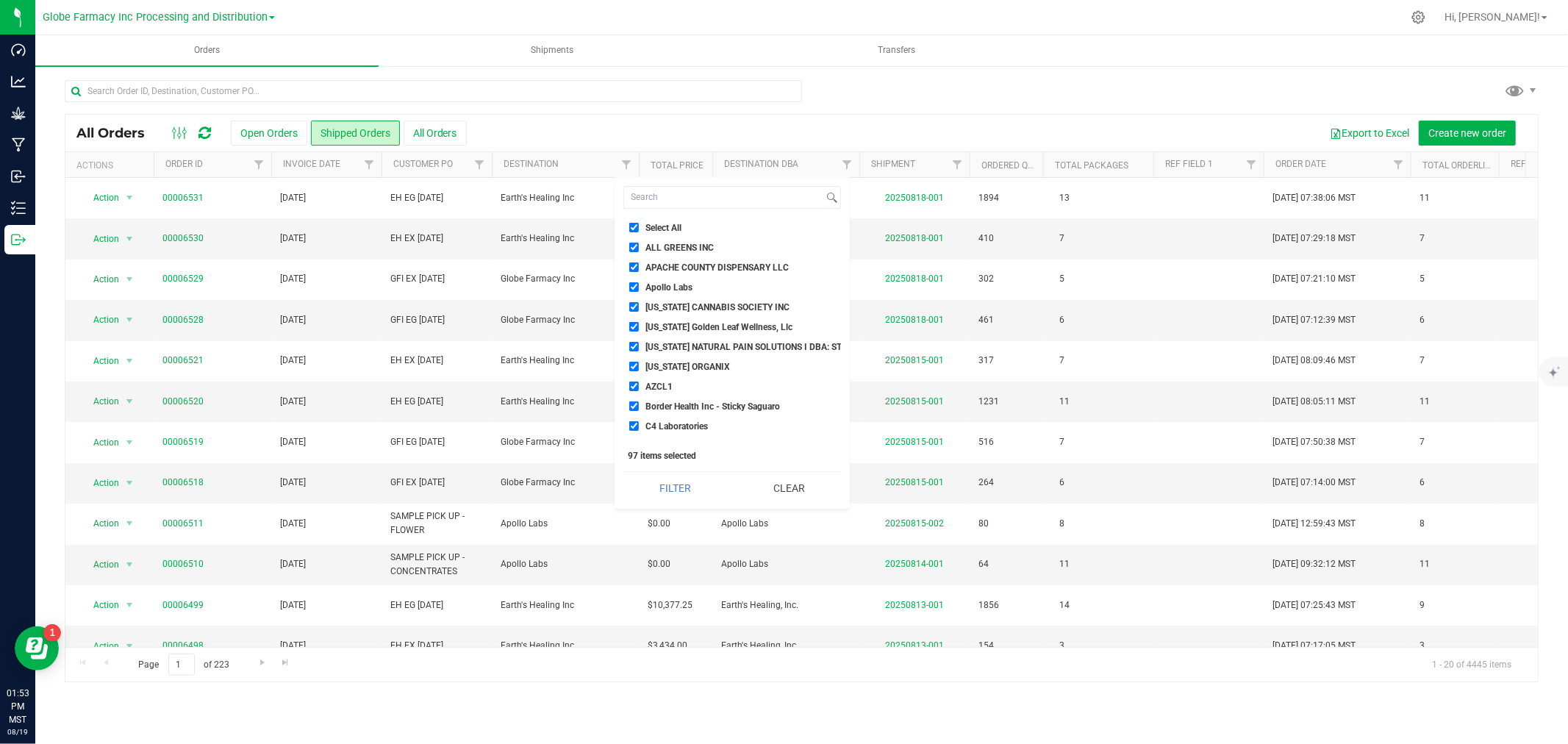
checkbox input "true"
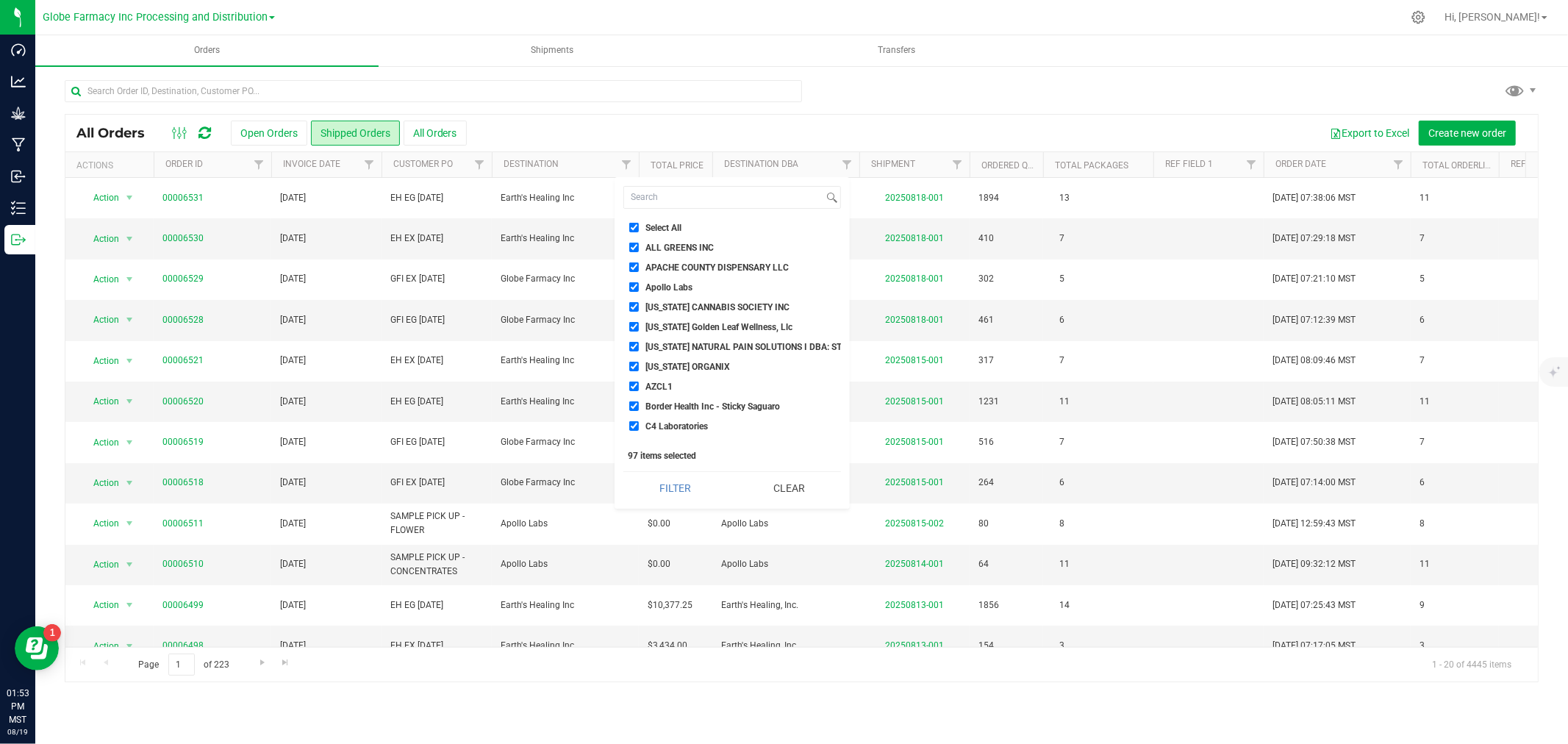
checkbox input "true"
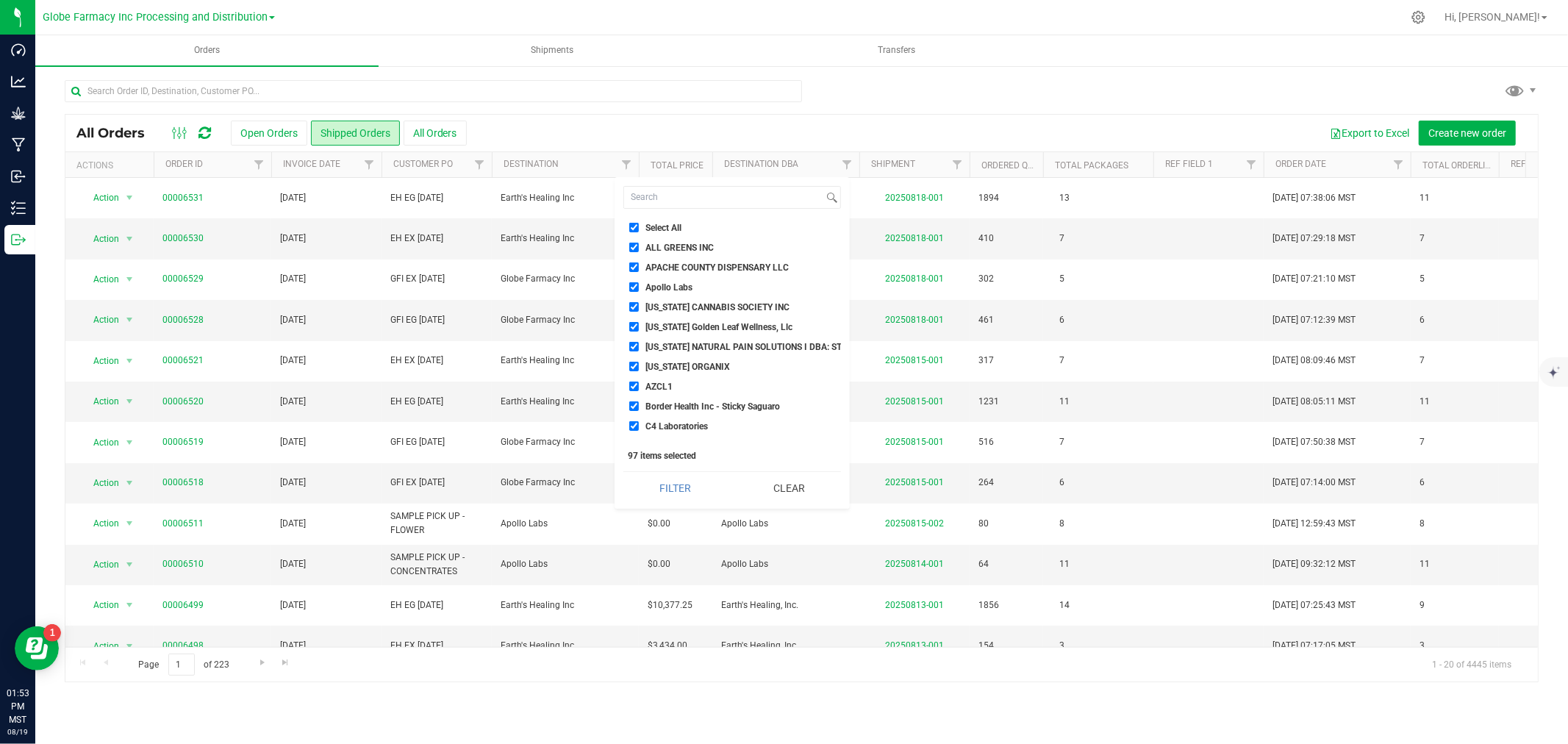
checkbox input "true"
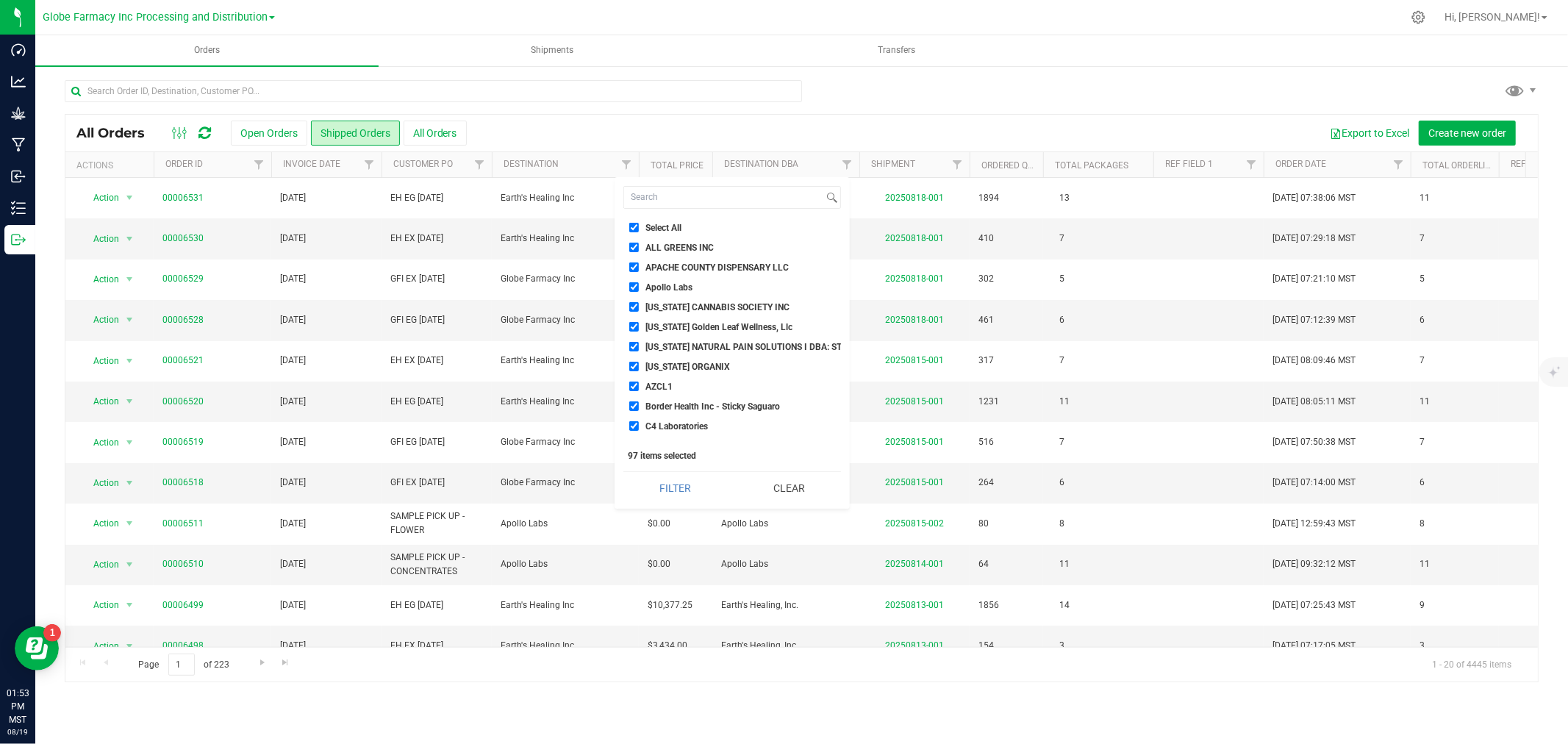
checkbox input "true"
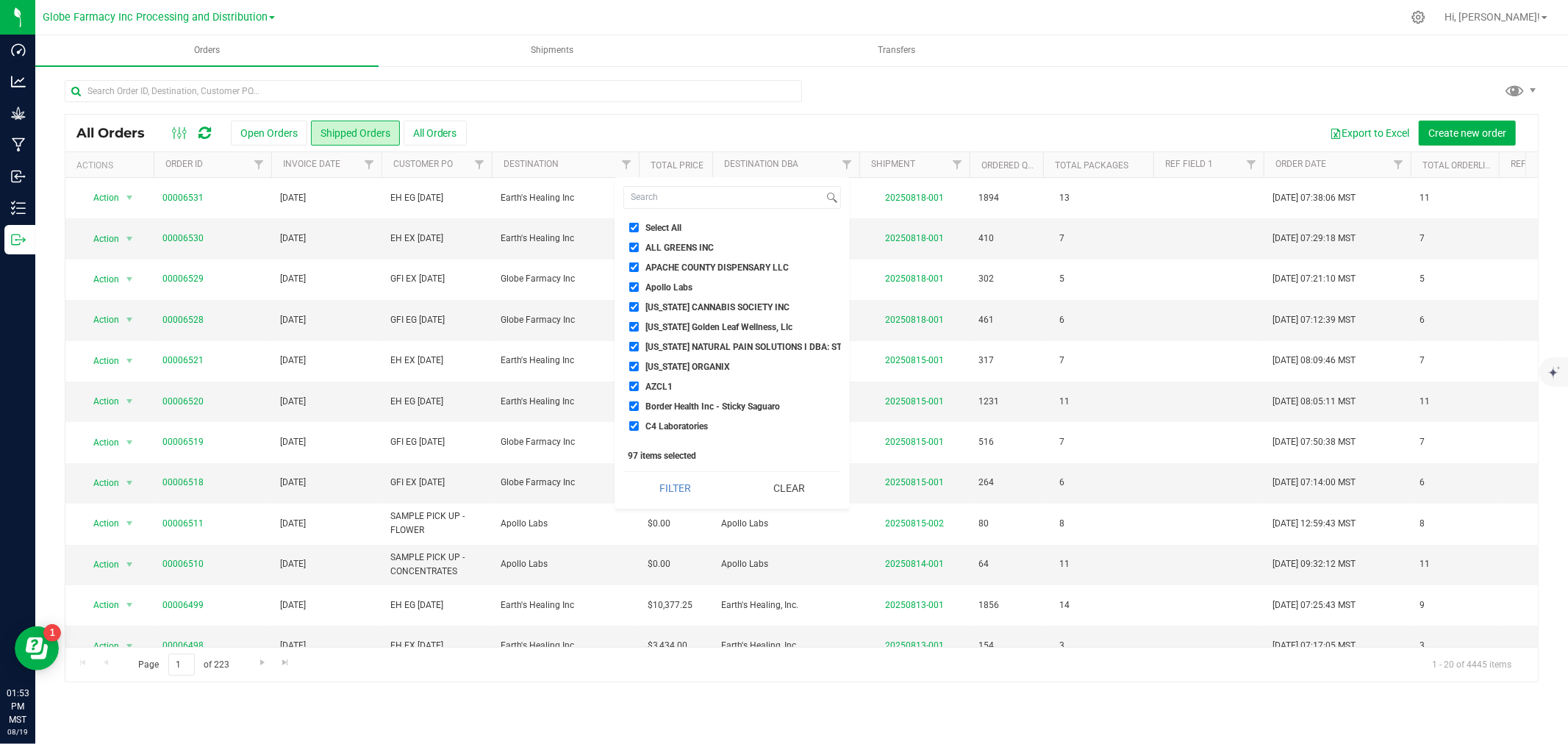
checkbox input "true"
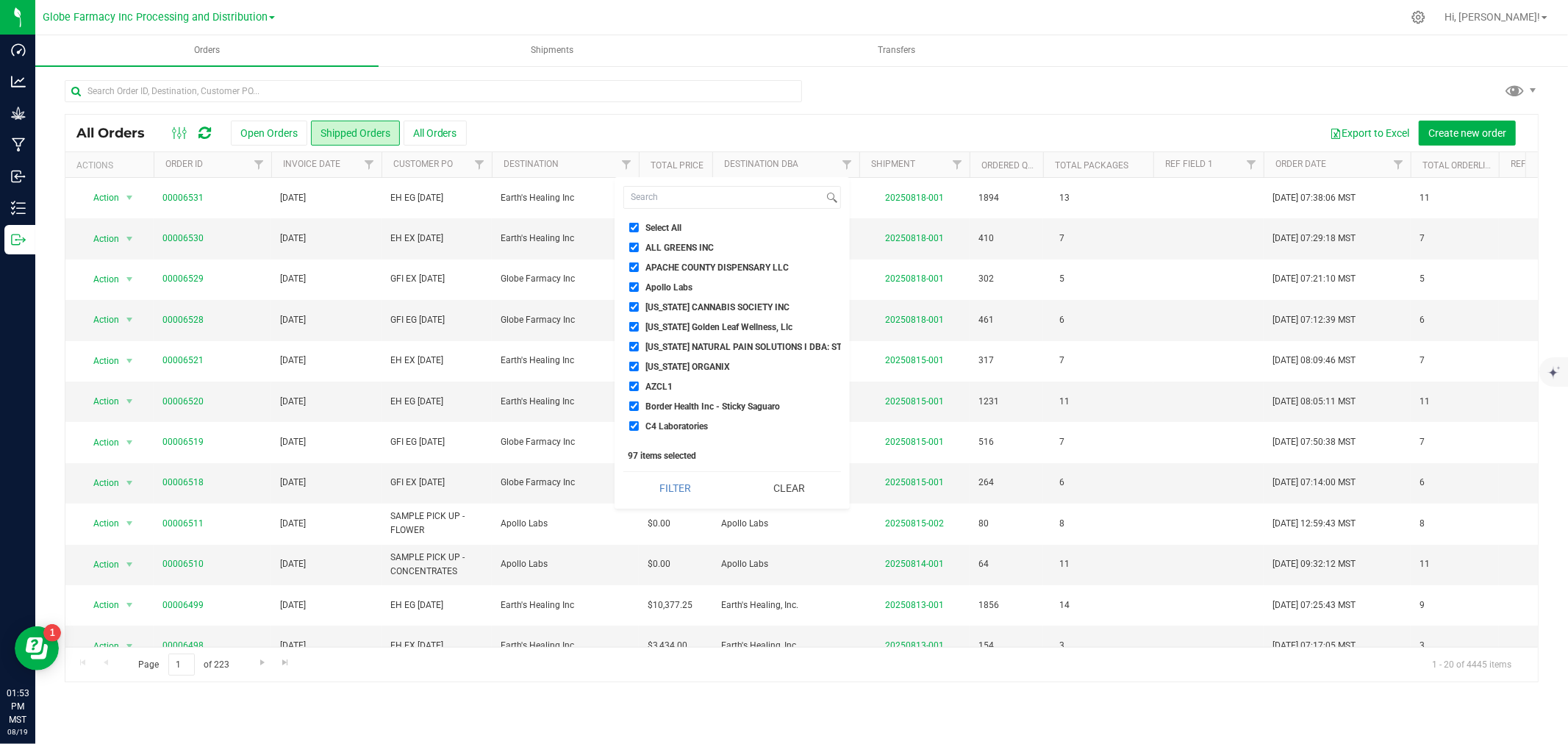
checkbox input "true"
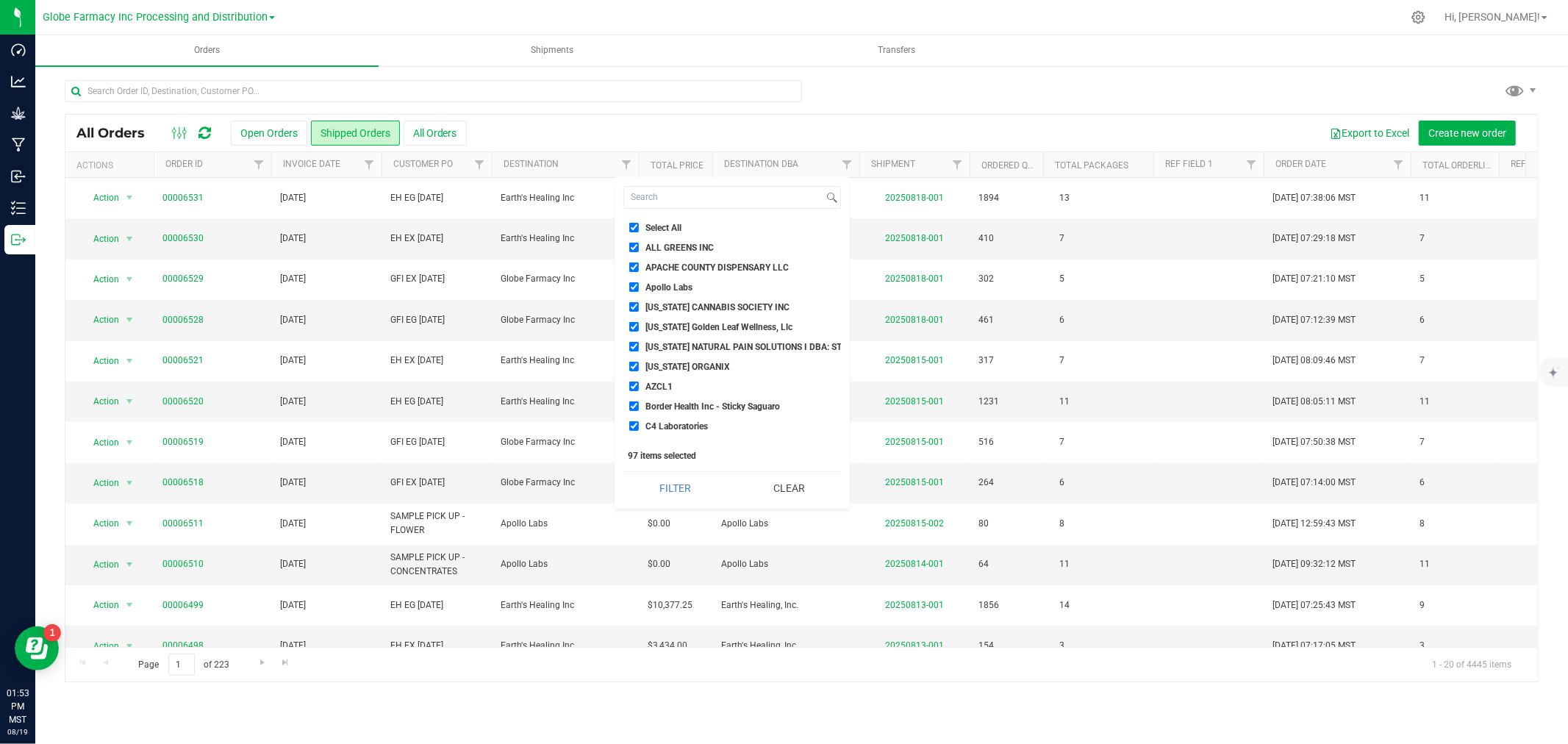
checkbox input "true"
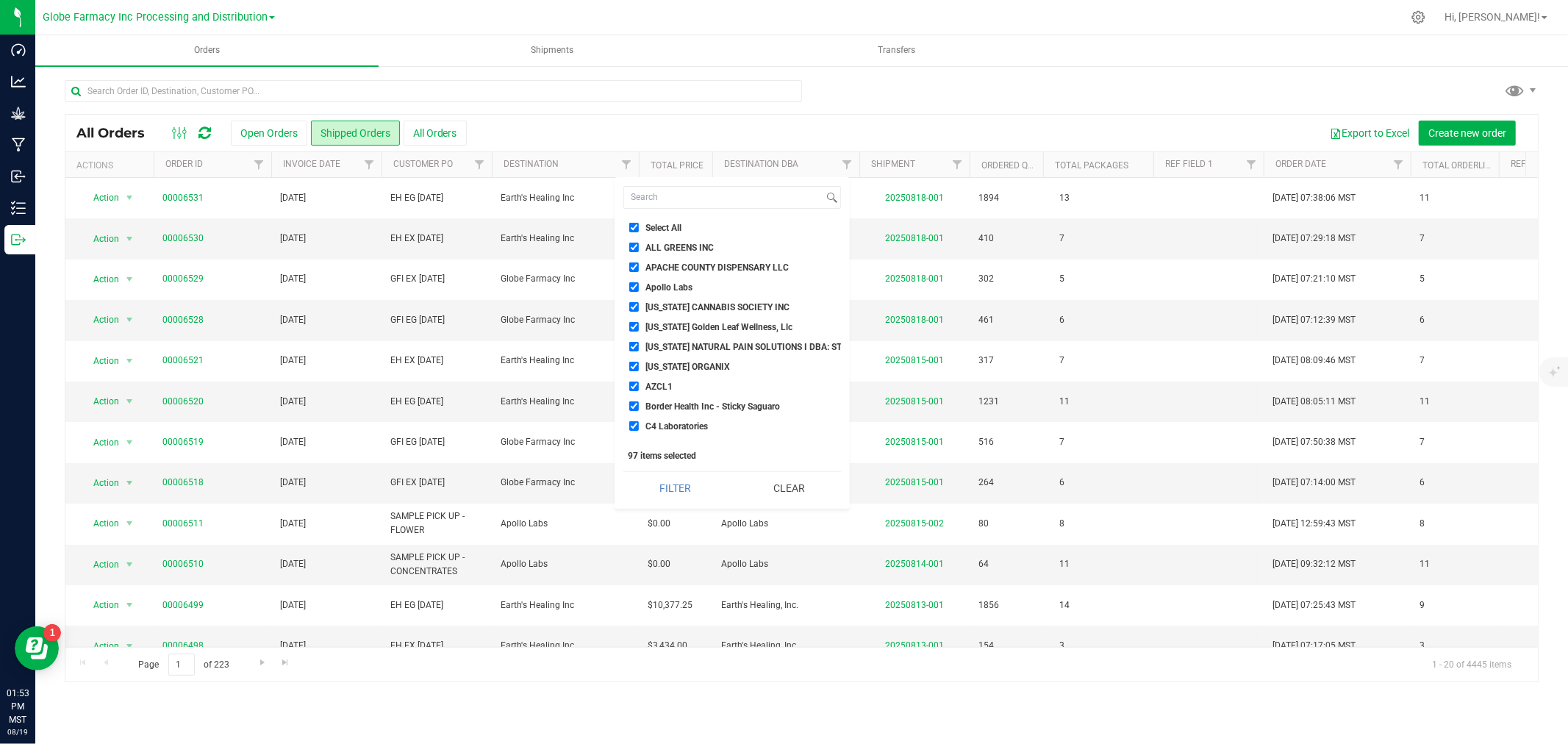
checkbox input "true"
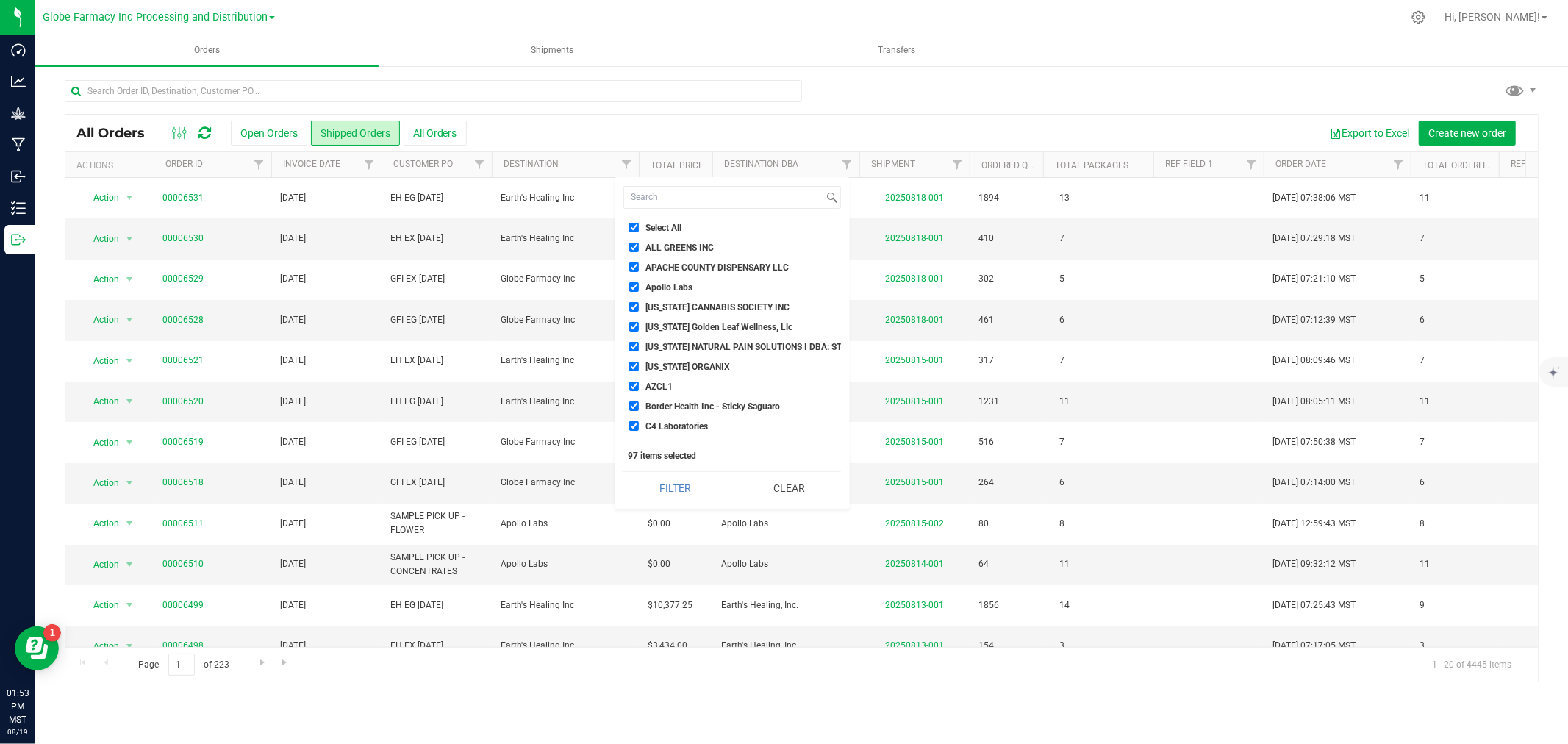
checkbox input "true"
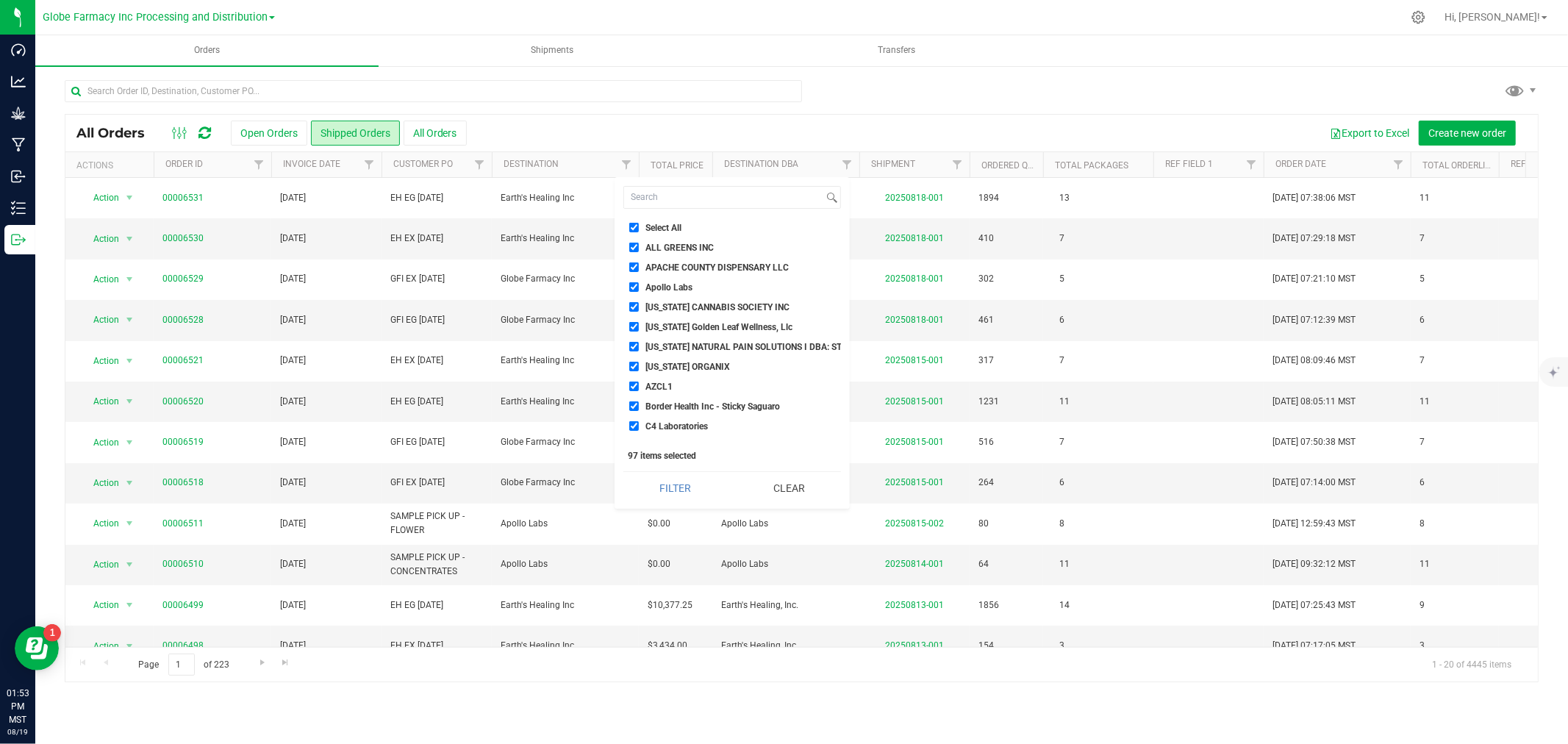
checkbox input "true"
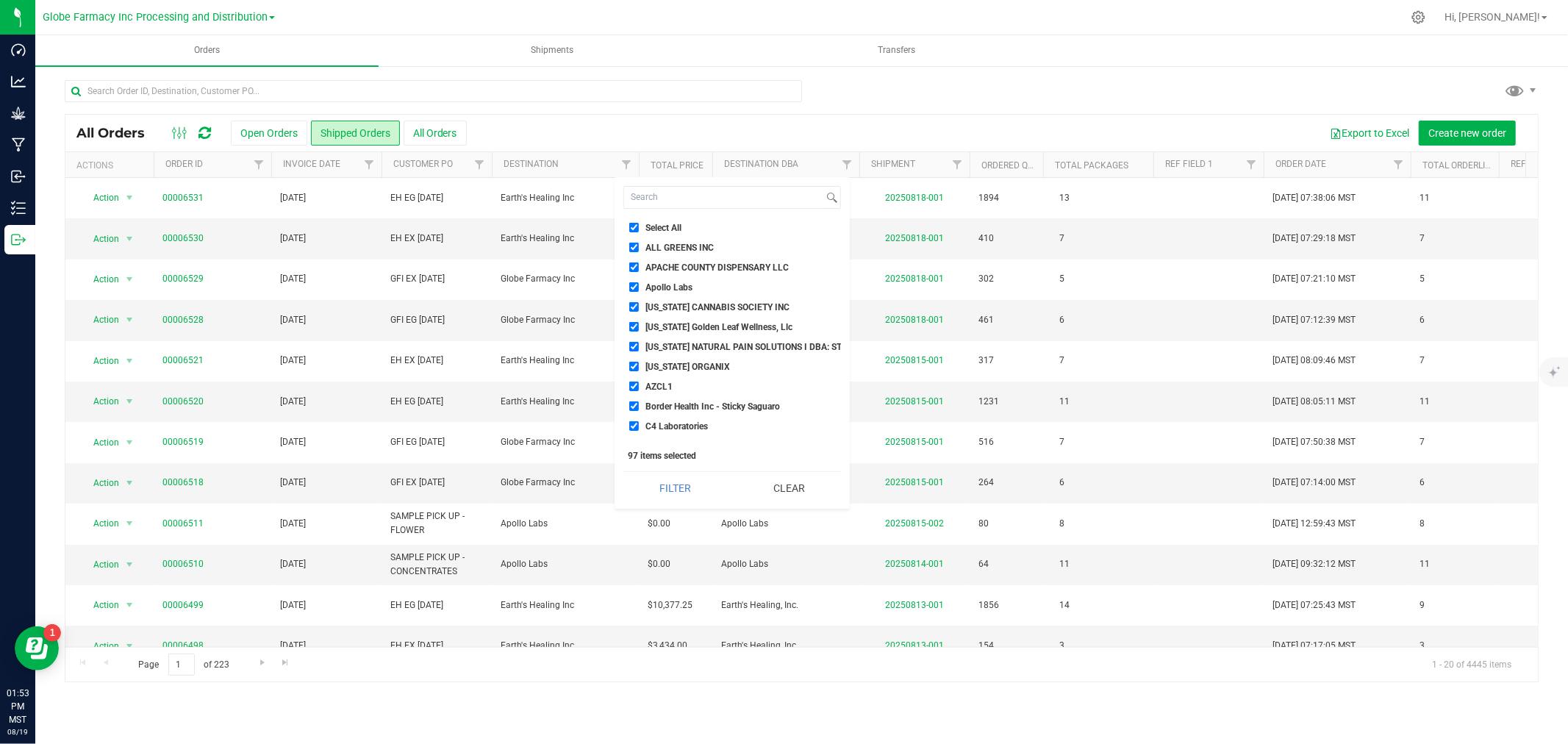
checkbox input "true"
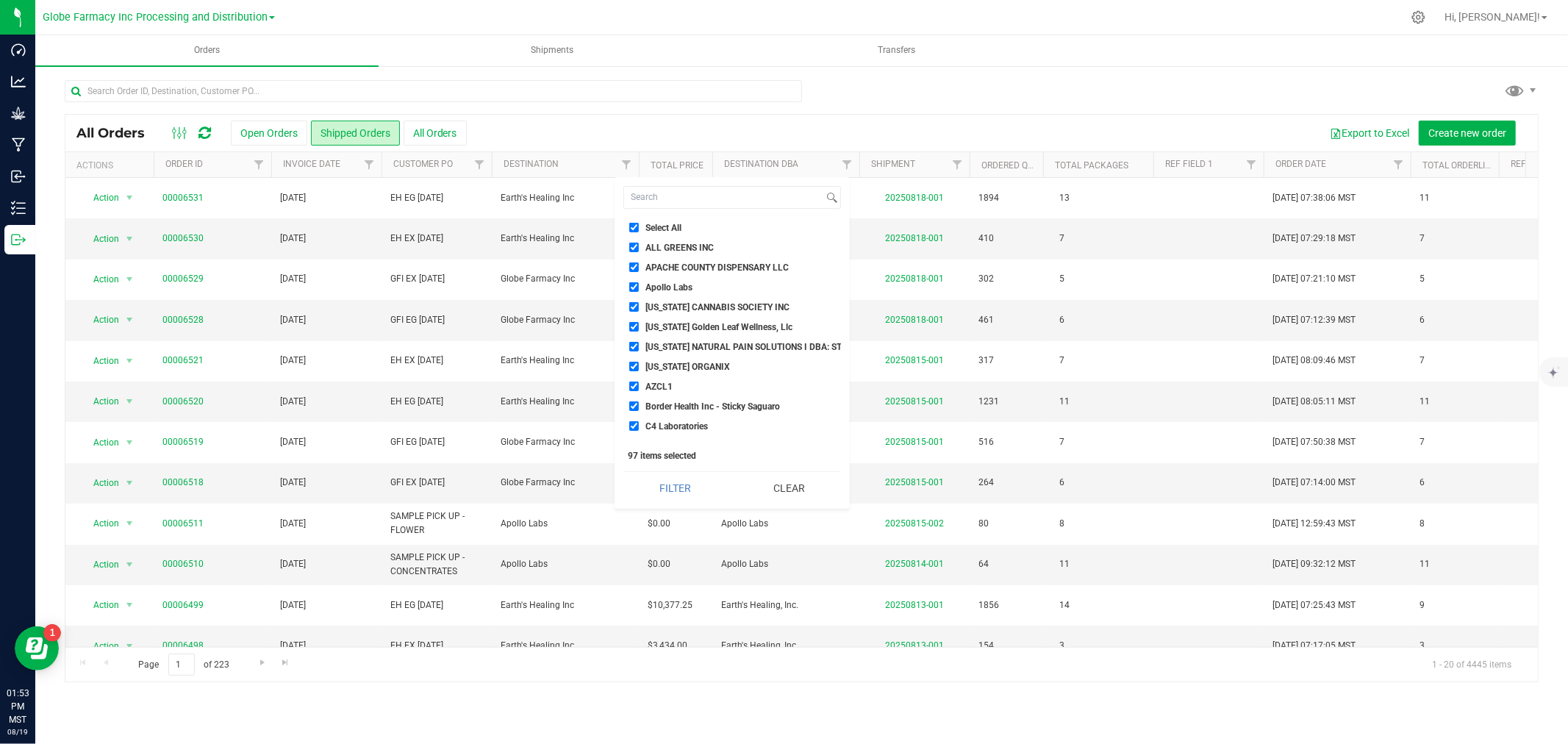
checkbox input "true"
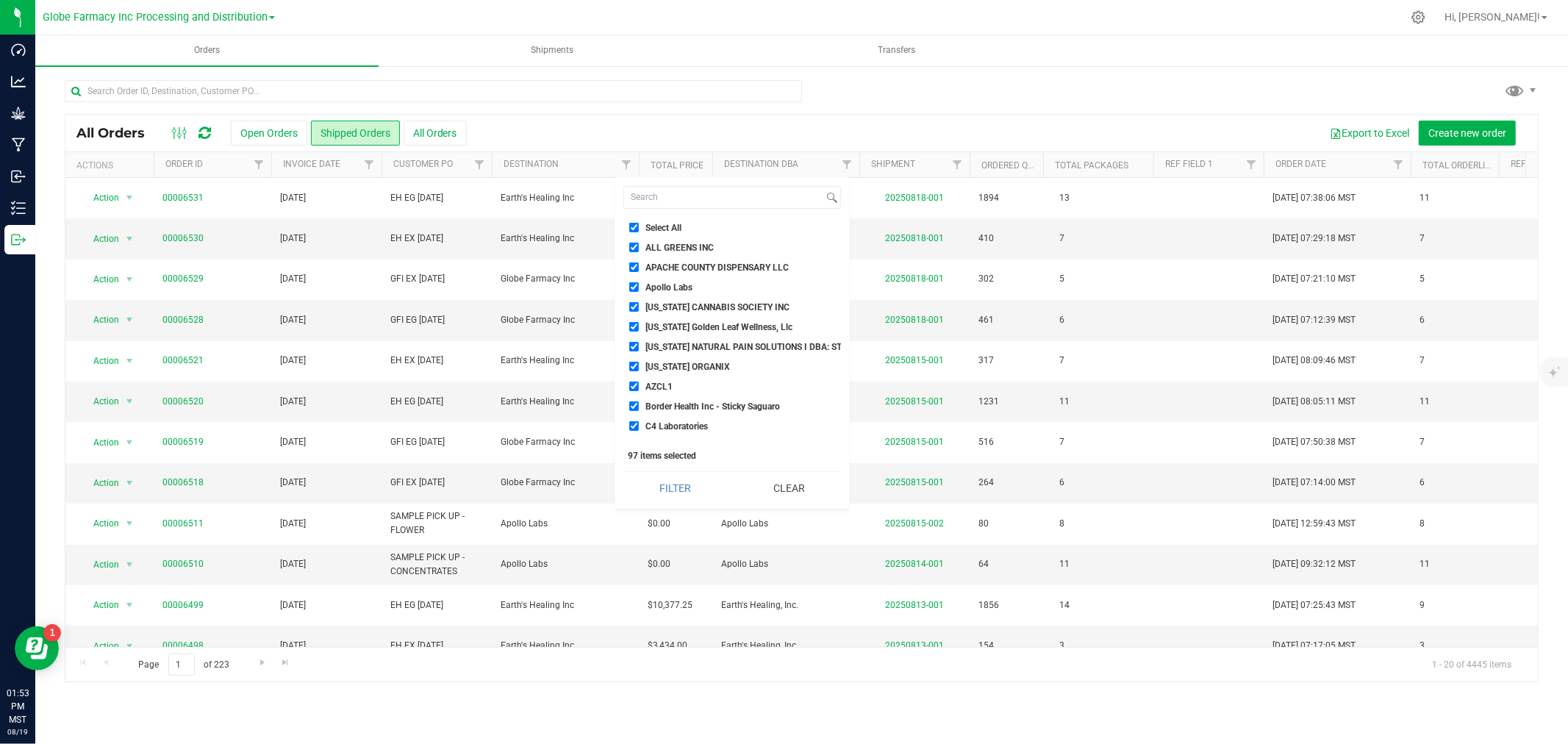
checkbox input "true"
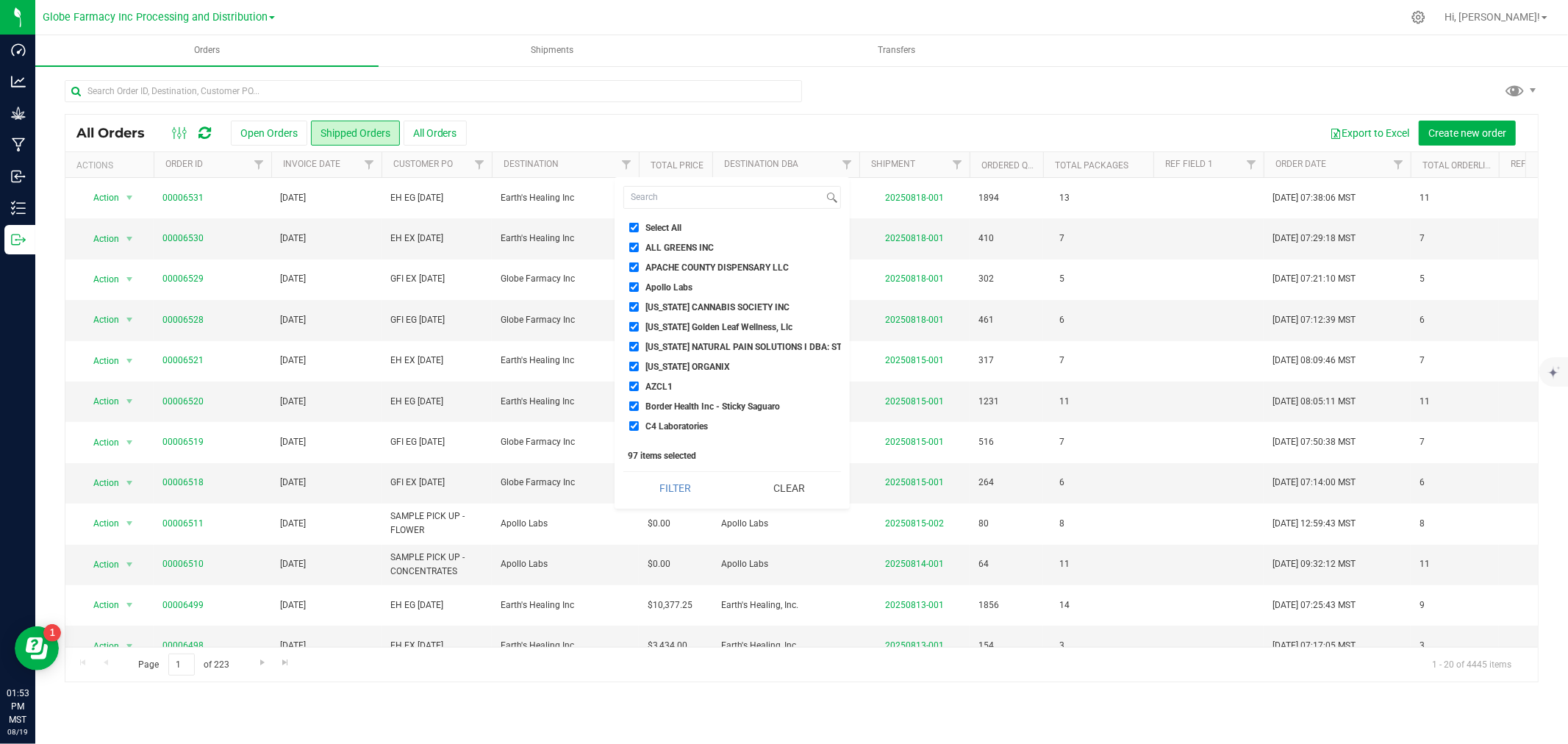
checkbox input "true"
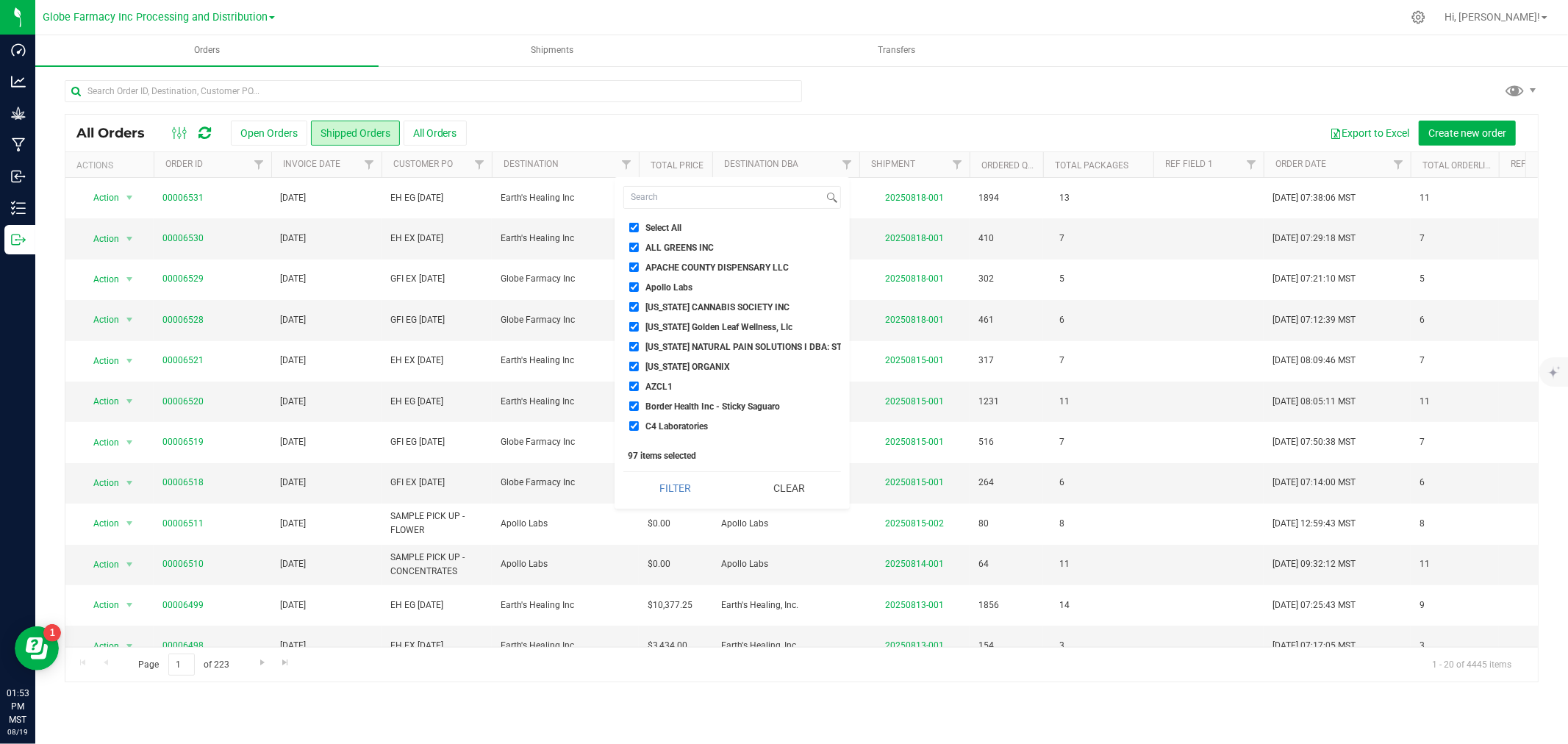
checkbox input "true"
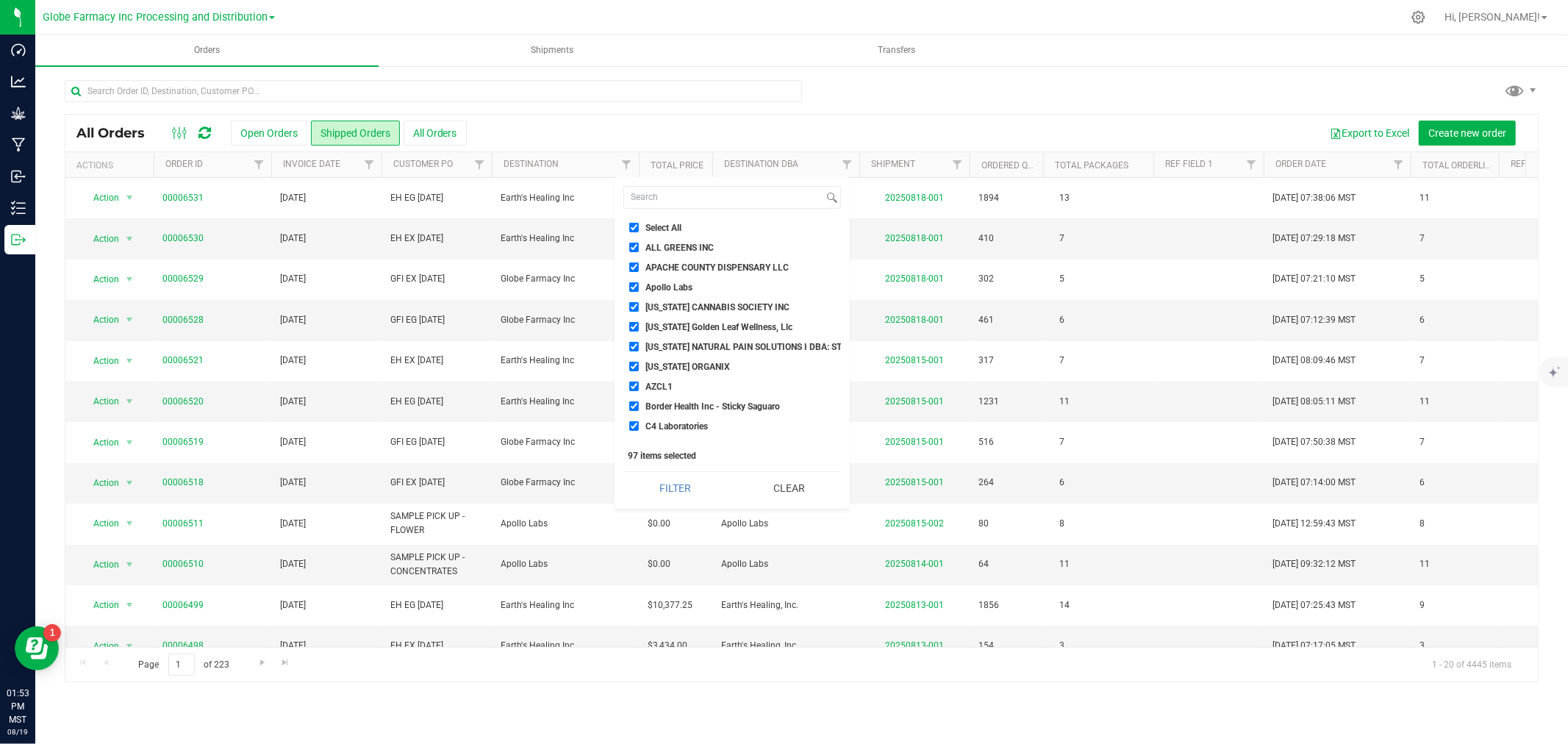
checkbox input "true"
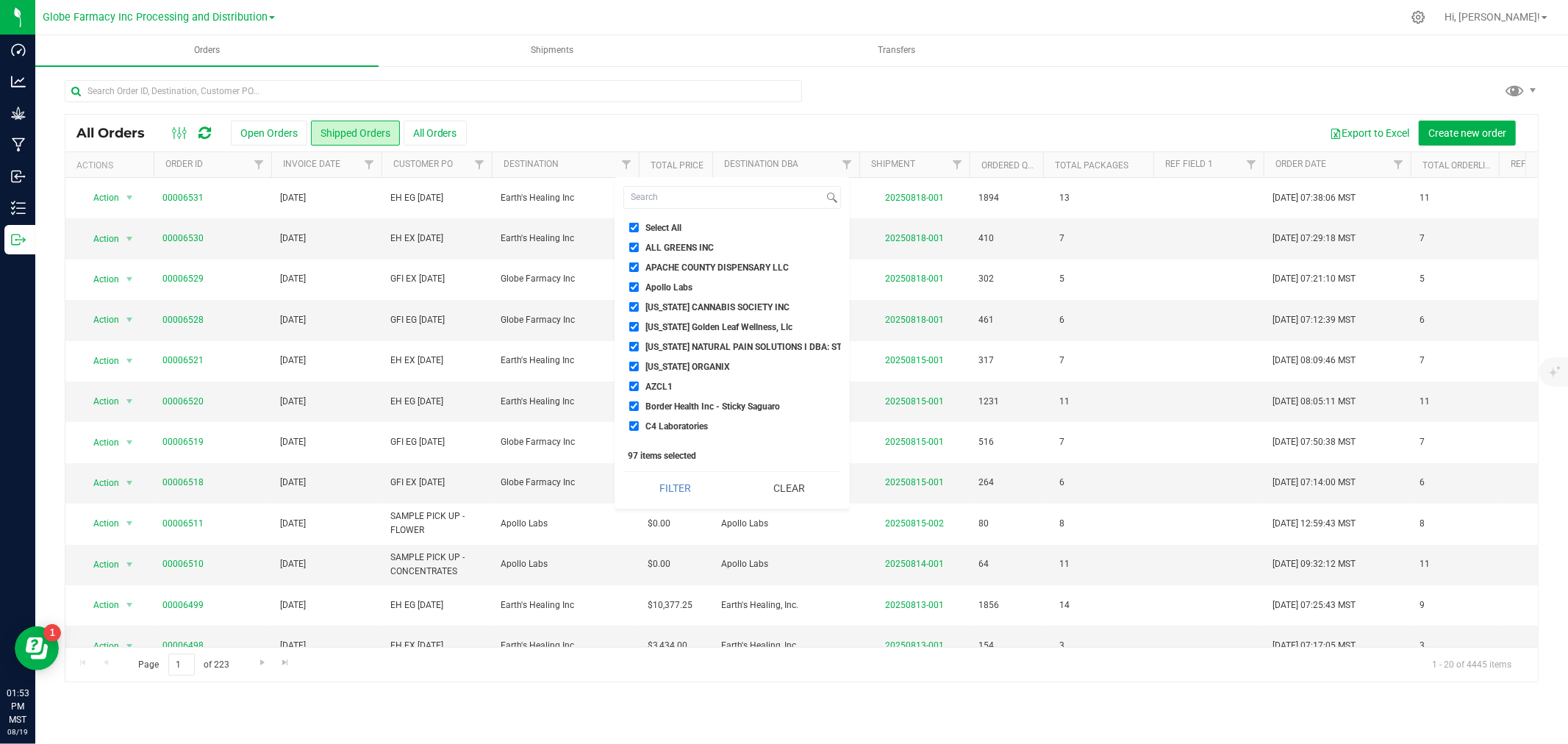
click at [674, 283] on span "Apollo Labs" at bounding box center [669, 287] width 47 height 8
click at [639, 283] on input "Apollo Labs" at bounding box center [634, 287] width 9 height 9
checkbox input "false"
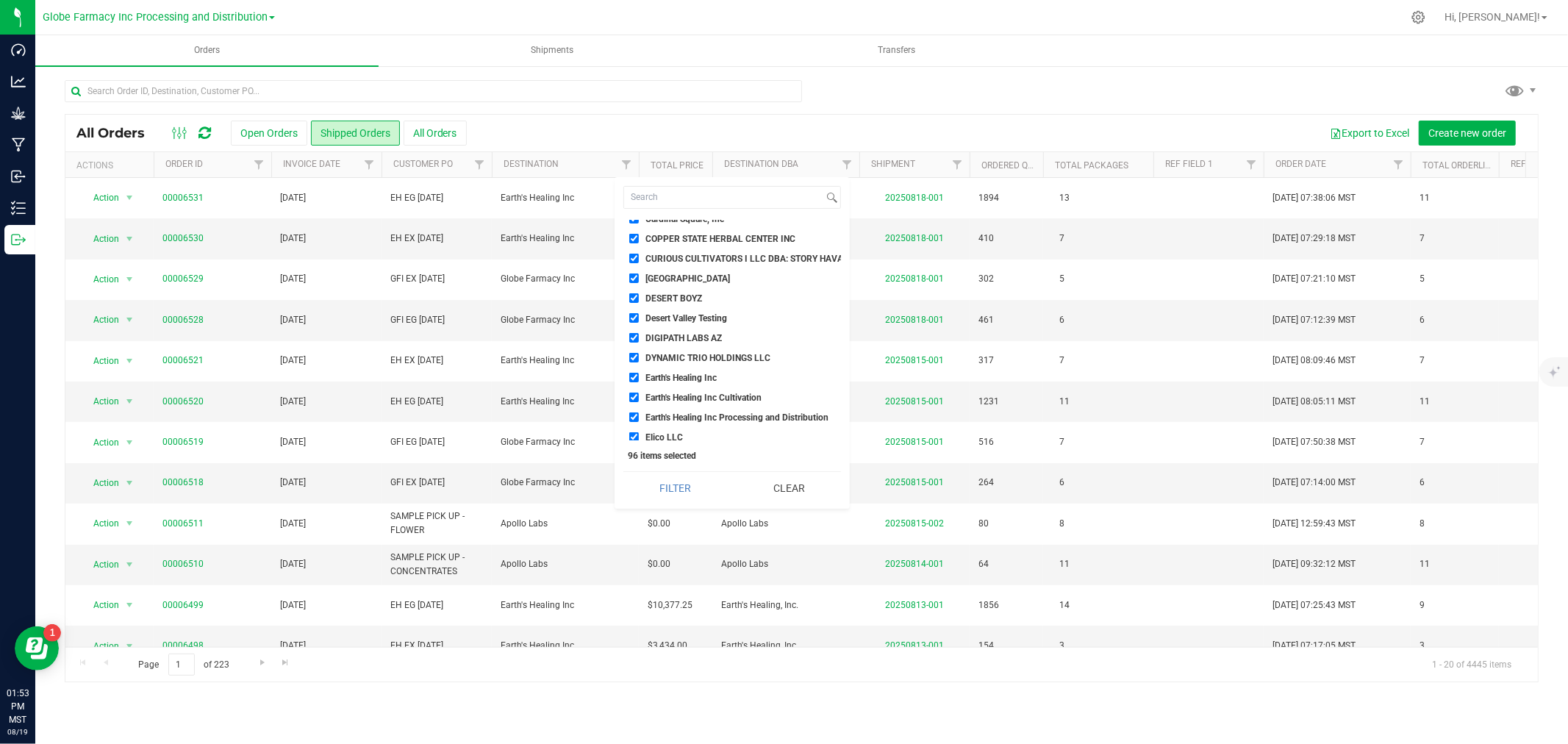
click at [670, 380] on span "Earth's Healing Inc" at bounding box center [681, 378] width 71 height 8
click at [639, 380] on input "Earth's Healing Inc" at bounding box center [634, 378] width 9 height 9
checkbox input "false"
click at [666, 400] on span "Earth's Healing Inc Cultivation" at bounding box center [703, 397] width 116 height 8
click at [639, 400] on input "Earth's Healing Inc Cultivation" at bounding box center [634, 397] width 9 height 9
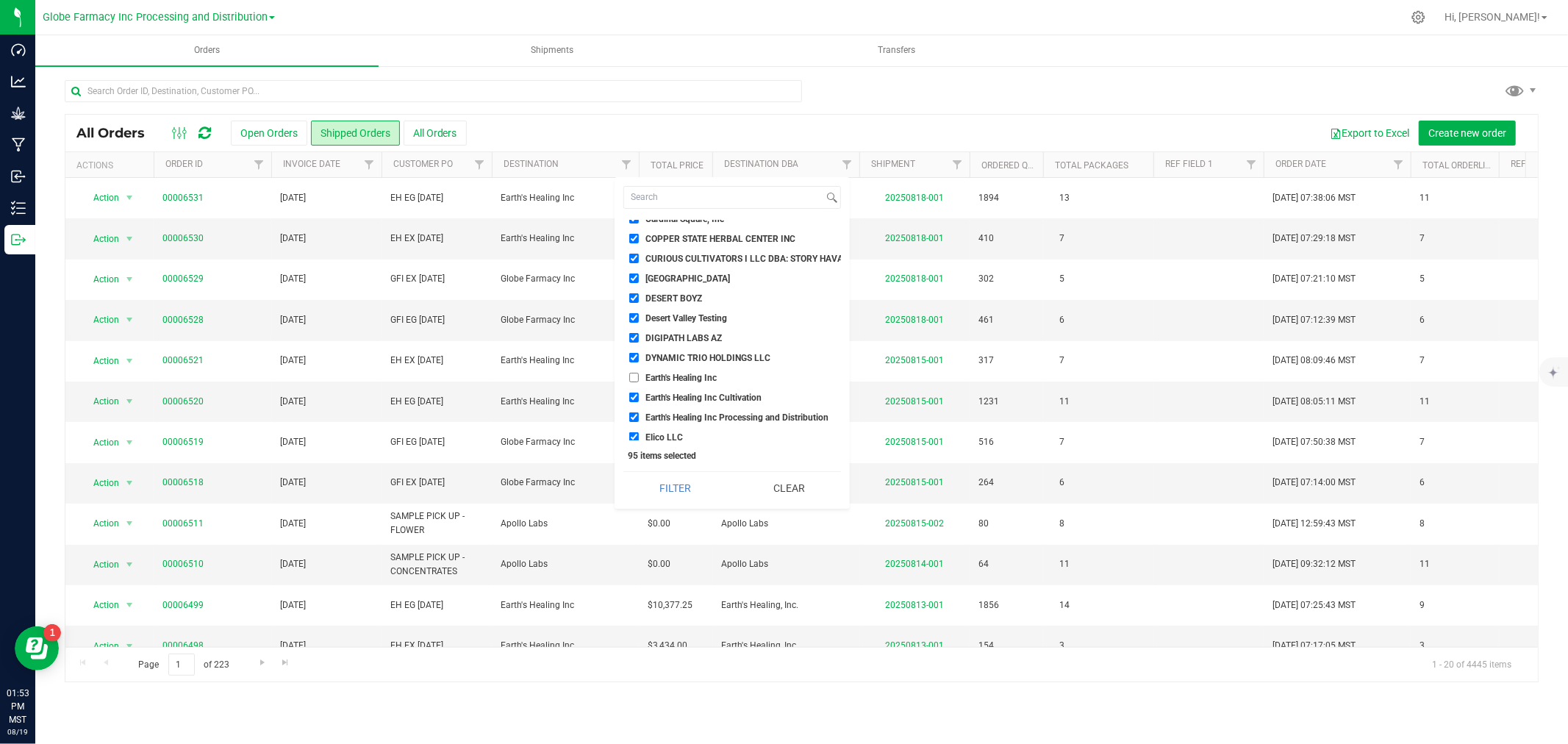
checkbox input "false"
click at [664, 422] on li "Earth's Healing Inc Processing and Distribution" at bounding box center [732, 417] width 217 height 15
click at [659, 415] on span "Earth's Healing Inc Processing and Distribution" at bounding box center [736, 417] width 183 height 8
click at [639, 415] on input "Earth's Healing Inc Processing and Distribution" at bounding box center [634, 417] width 9 height 9
checkbox input "false"
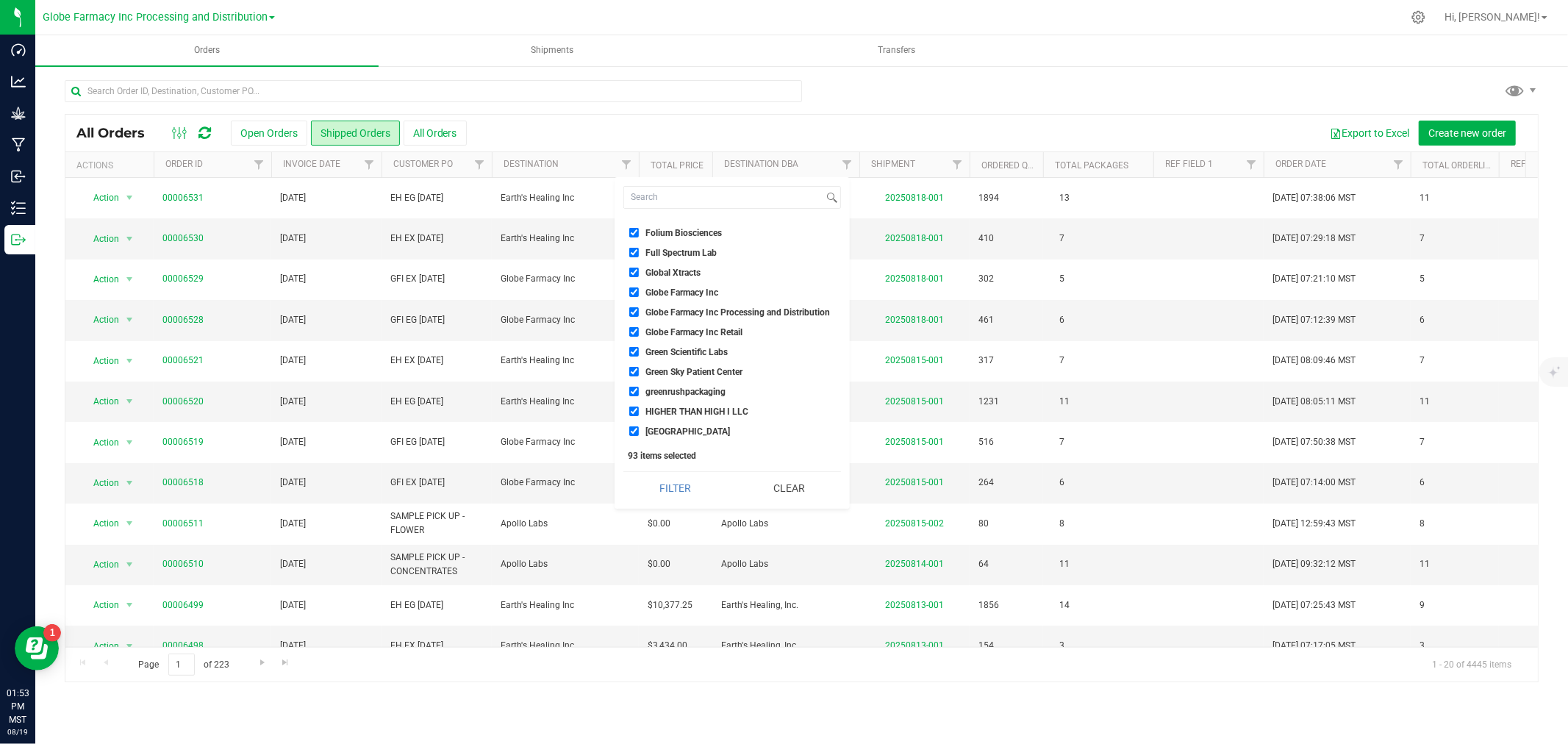
scroll to position [653, 0]
click at [674, 251] on span "Globe Farmacy Inc" at bounding box center [682, 249] width 73 height 8
click at [639, 251] on input "Globe Farmacy Inc" at bounding box center [634, 249] width 9 height 9
checkbox input "false"
click at [672, 272] on span "Globe Farmacy Inc Processing and Distribution" at bounding box center [737, 269] width 185 height 8
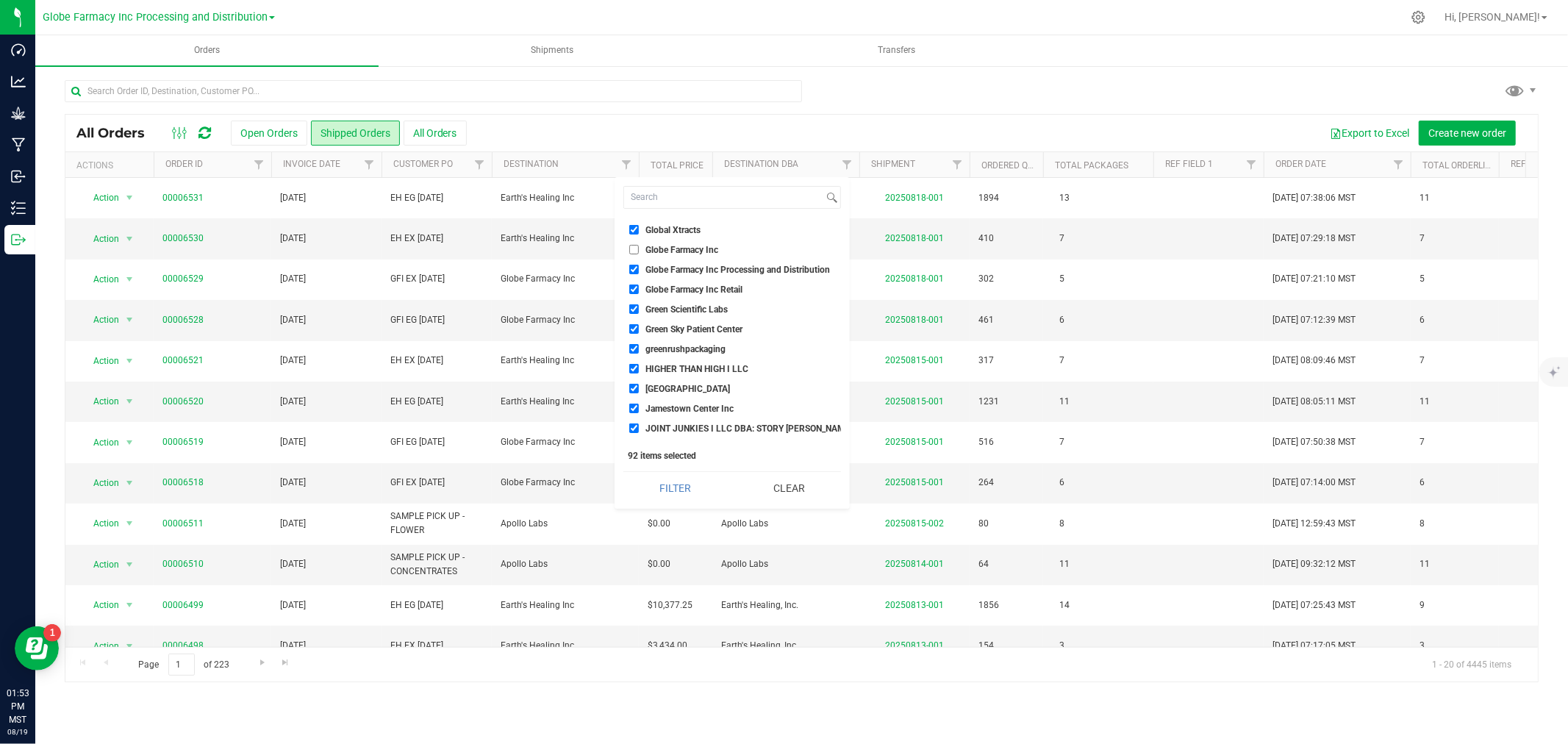
click at [639, 272] on input "Globe Farmacy Inc Processing and Distribution" at bounding box center [634, 270] width 9 height 9
checkbox input "false"
click at [672, 292] on label "Globe Farmacy Inc Retail" at bounding box center [686, 290] width 113 height 9
click at [639, 292] on input "Globe Farmacy Inc Retail" at bounding box center [634, 290] width 9 height 9
checkbox input "false"
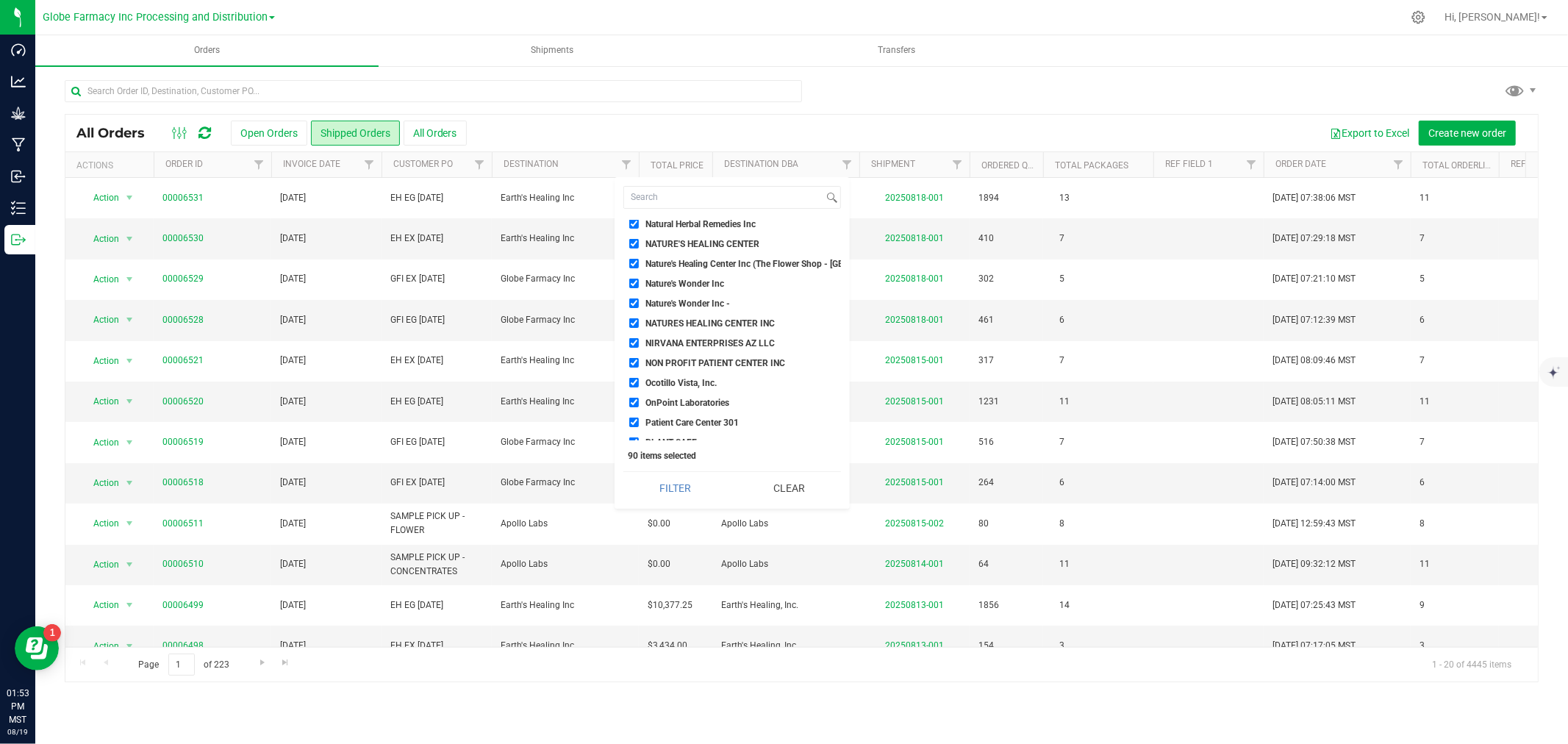
scroll to position [1143, 0]
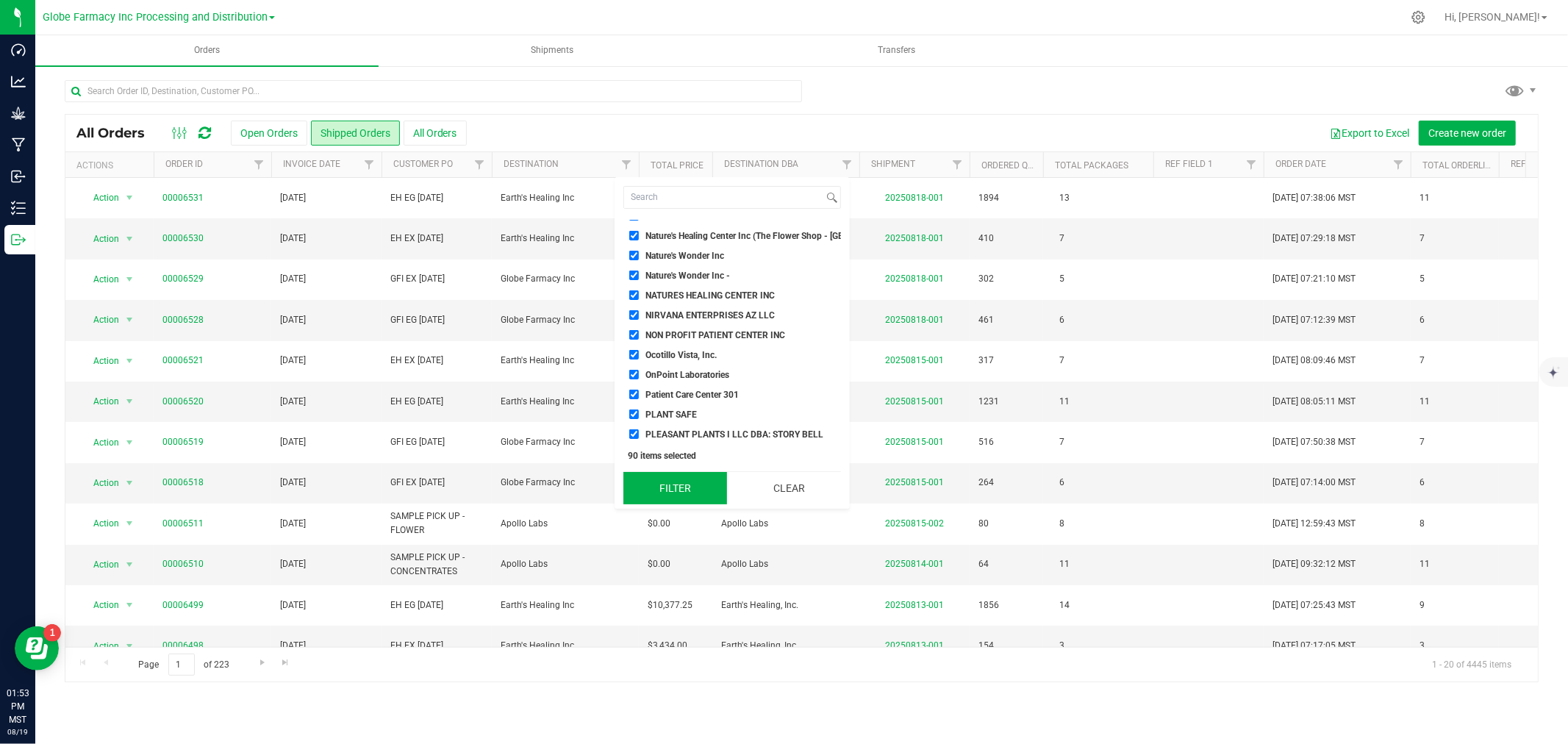
click at [674, 487] on button "Filter" at bounding box center [675, 488] width 104 height 33
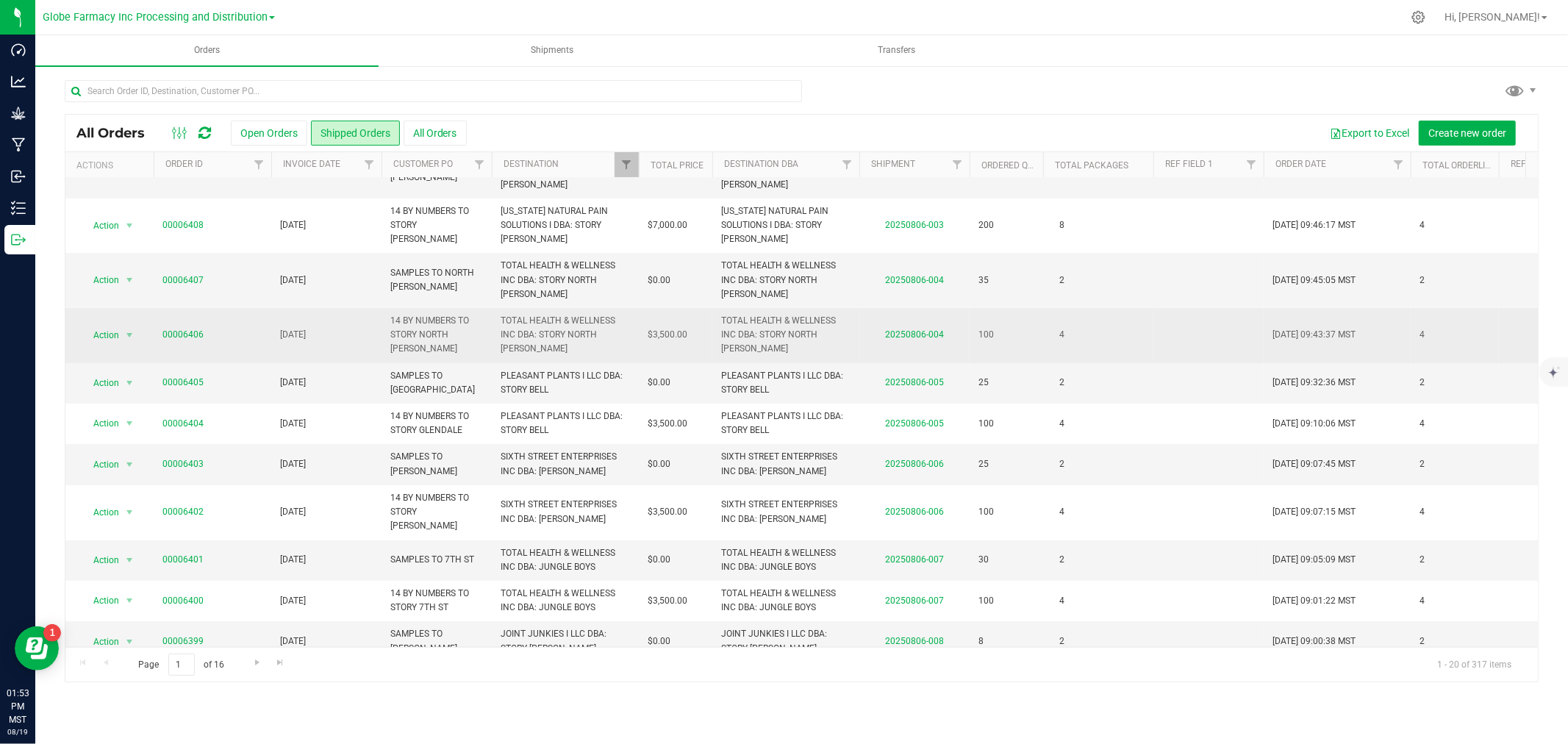
scroll to position [163, 0]
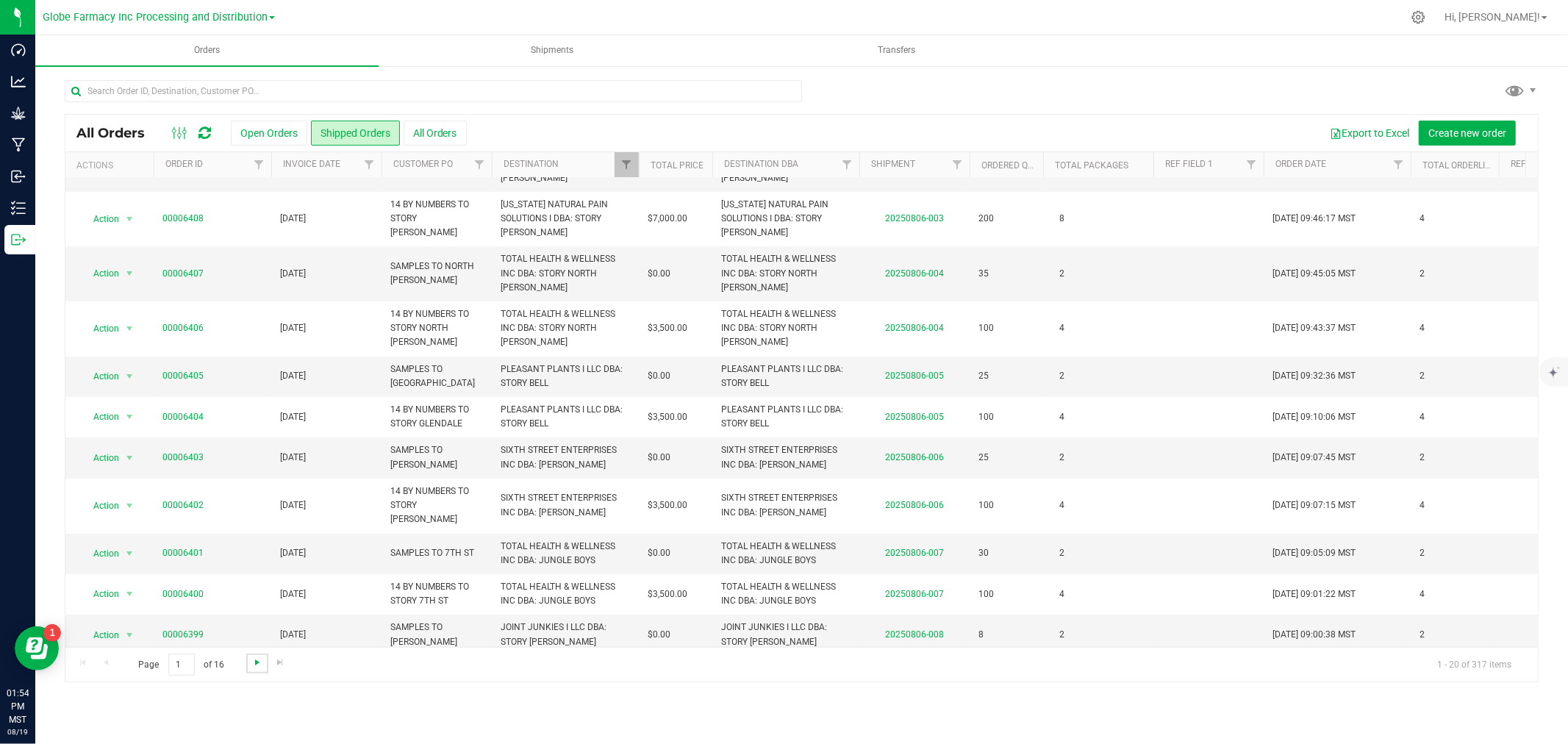
click at [254, 658] on span "Go to the next page" at bounding box center [257, 662] width 12 height 12
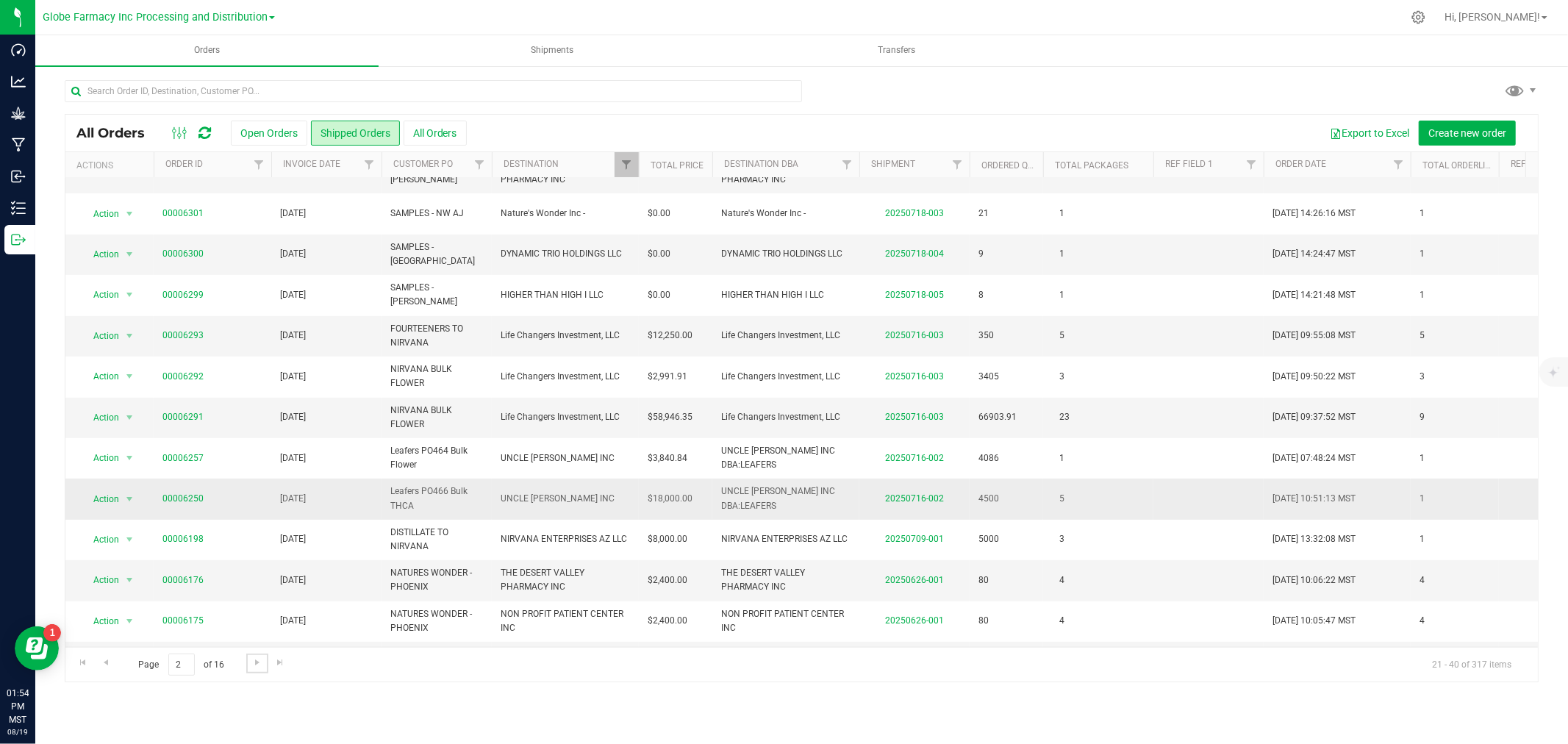
scroll to position [358, 0]
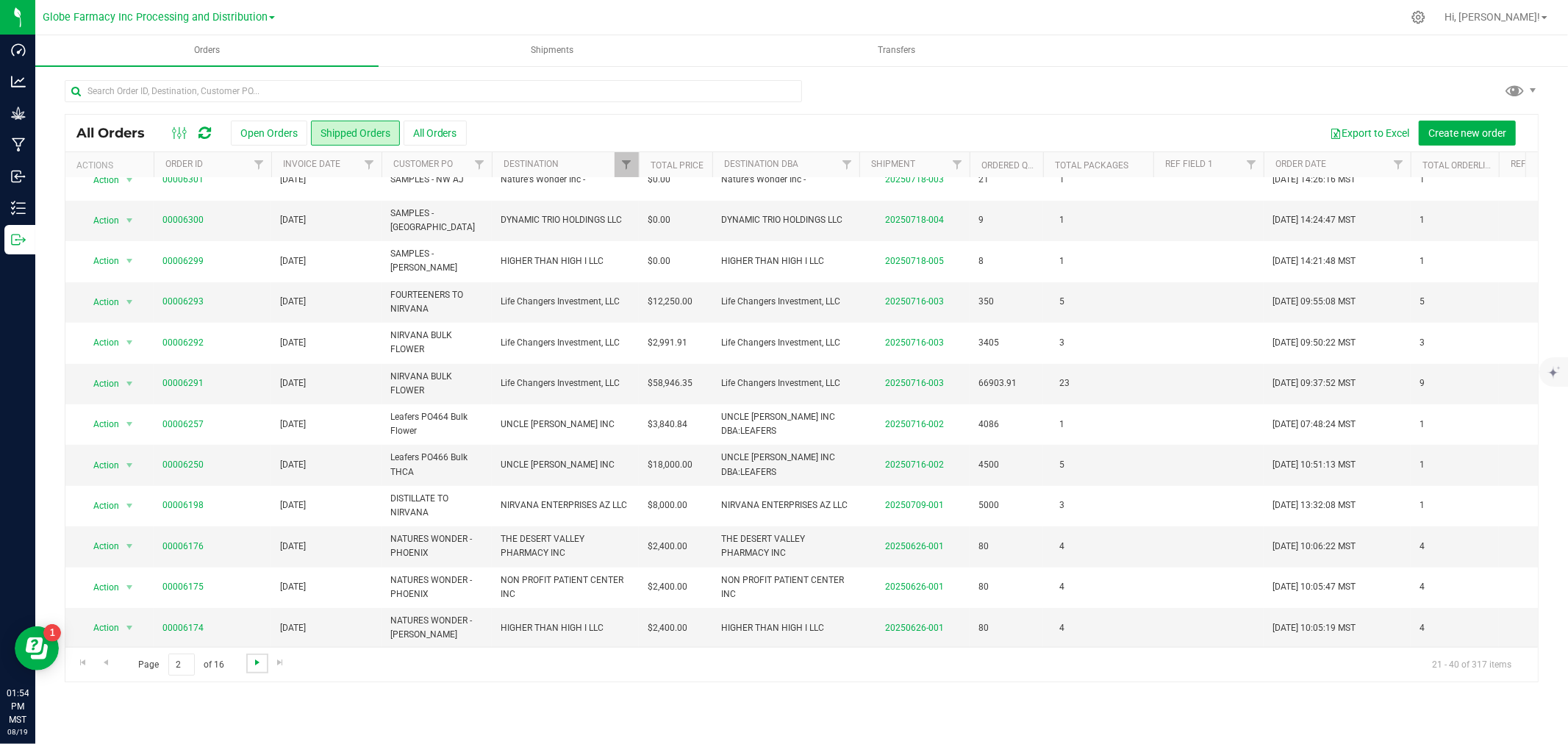
click at [251, 665] on span "Go to the next page" at bounding box center [257, 662] width 12 height 12
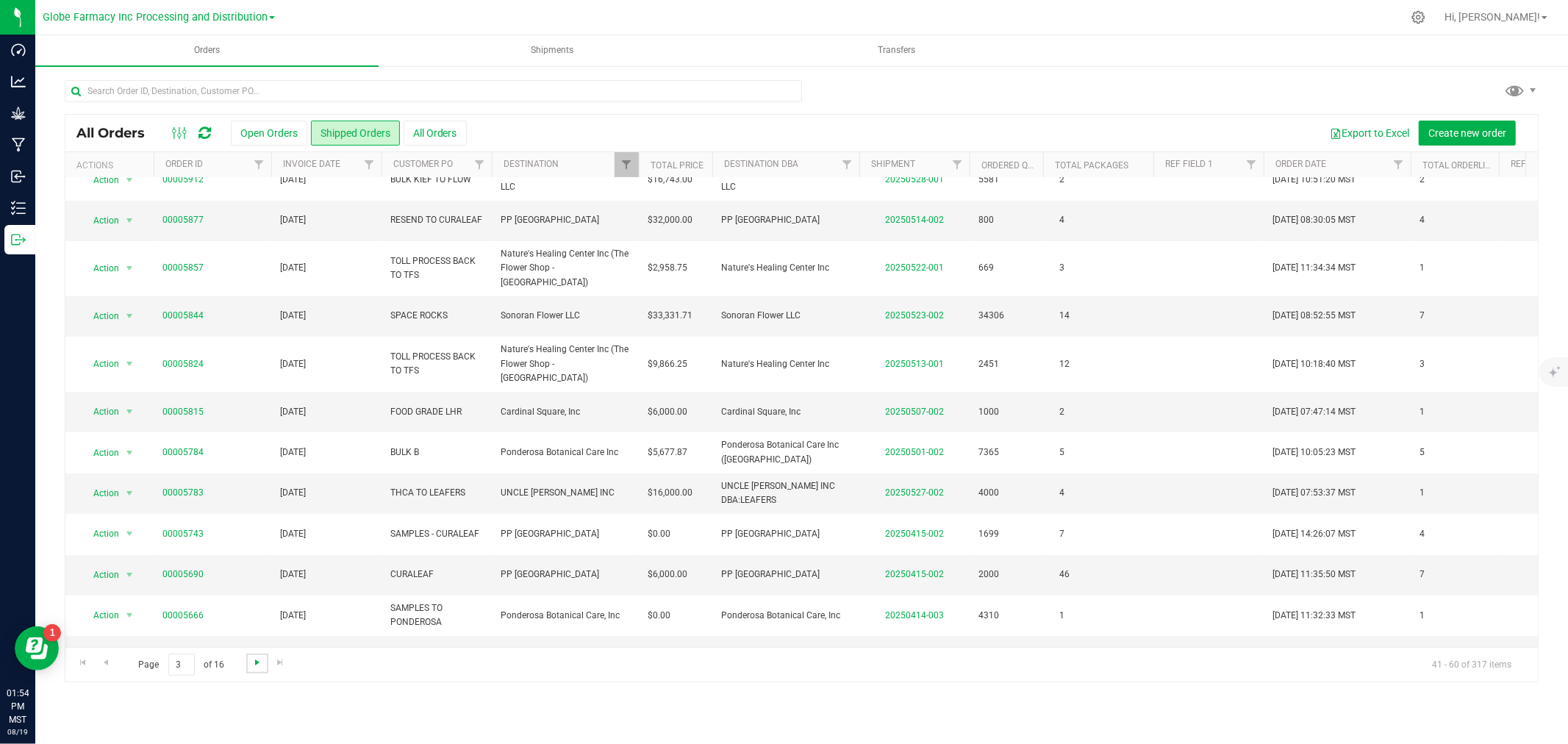
click at [251, 665] on span "Go to the next page" at bounding box center [257, 662] width 12 height 12
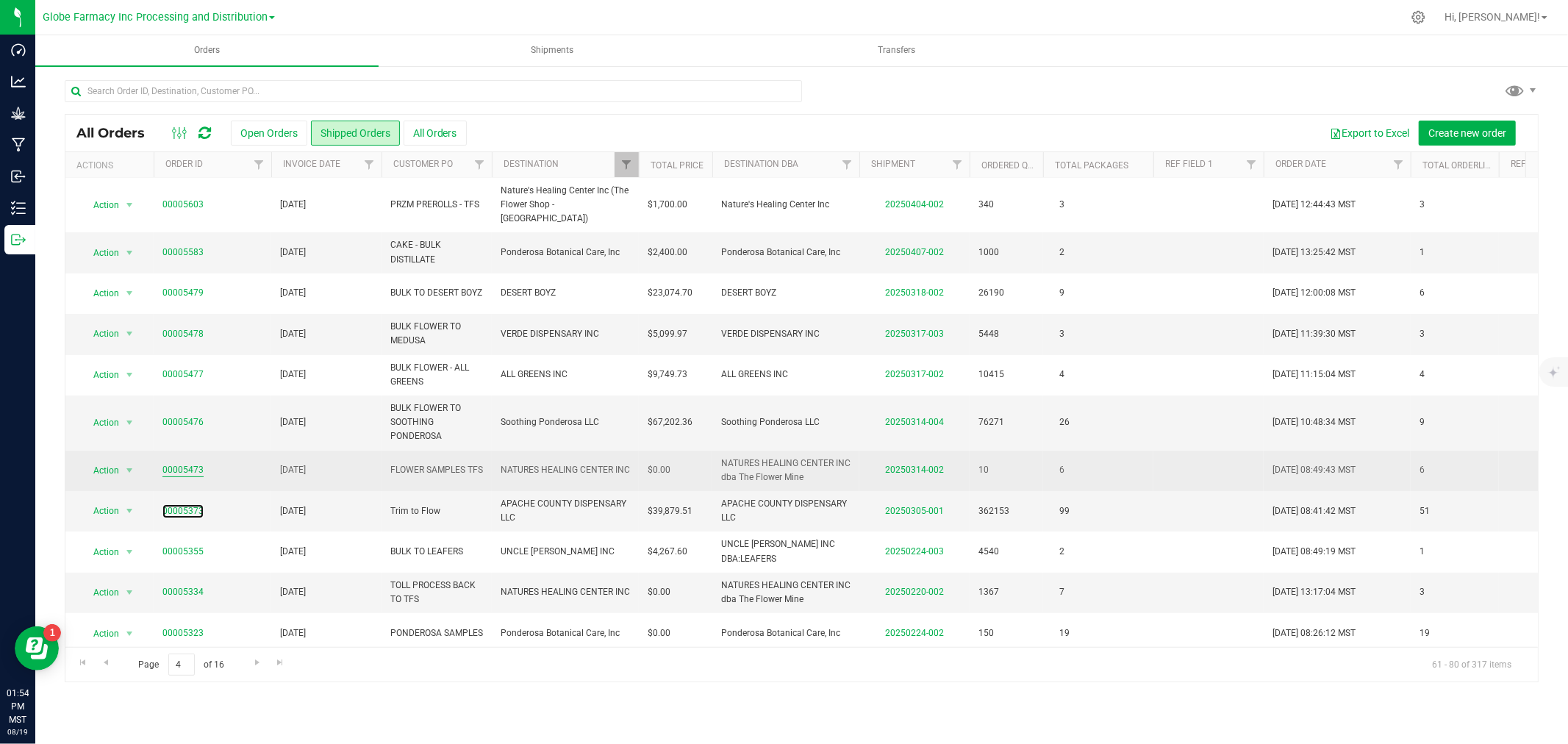
scroll to position [0, 0]
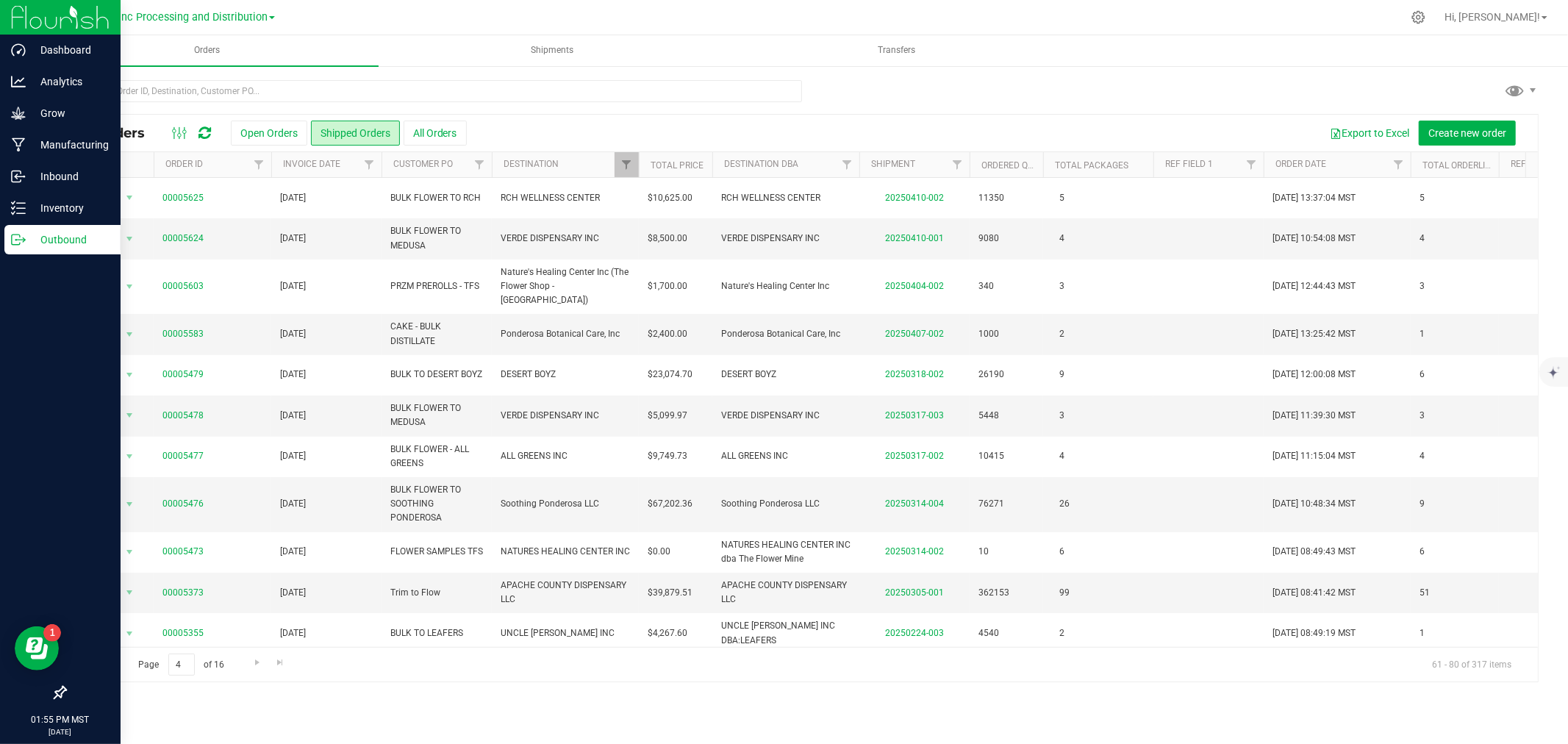
click at [0, 251] on link "Outbound" at bounding box center [60, 241] width 121 height 32
click at [0, 211] on link "Inventory" at bounding box center [60, 209] width 121 height 32
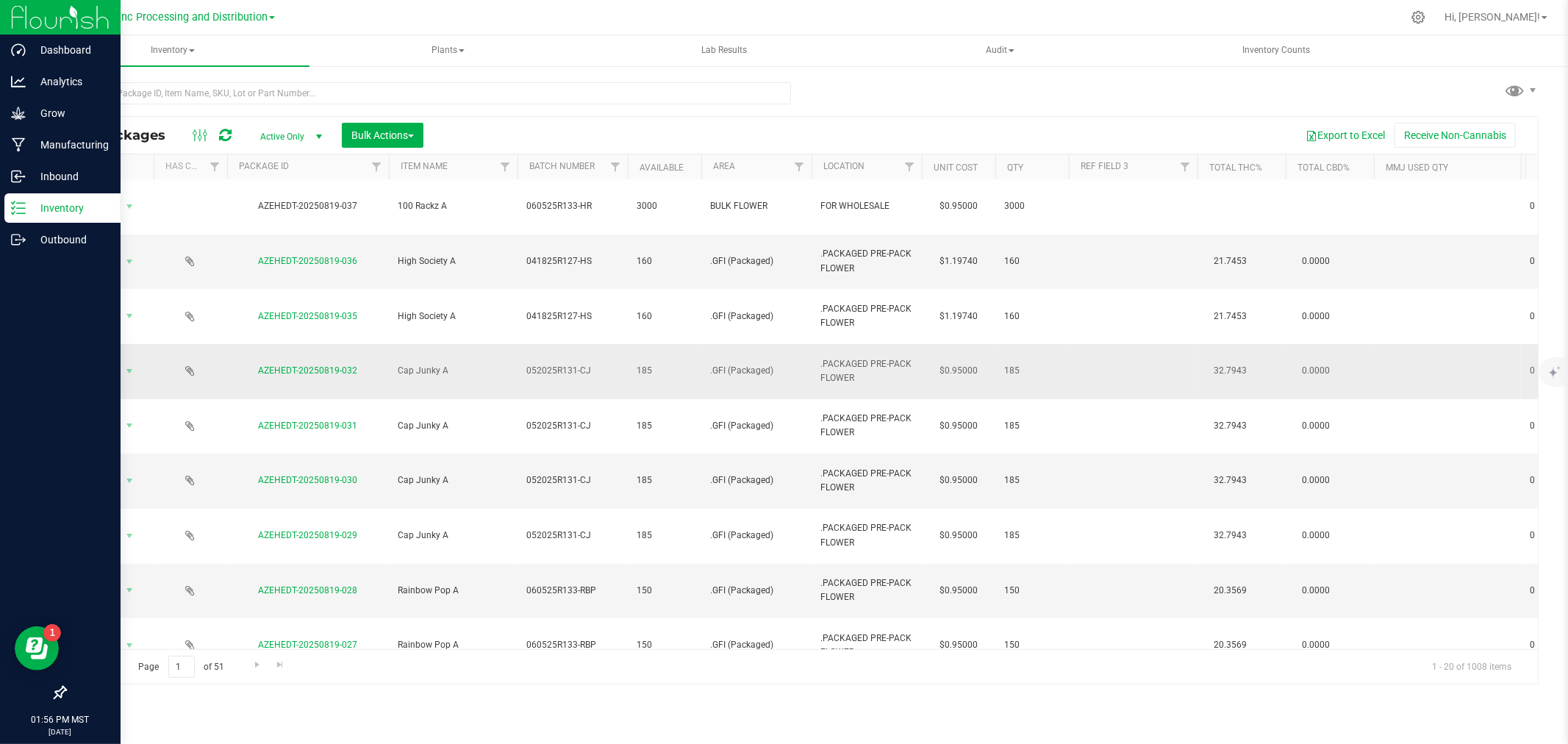
scroll to position [318, 0]
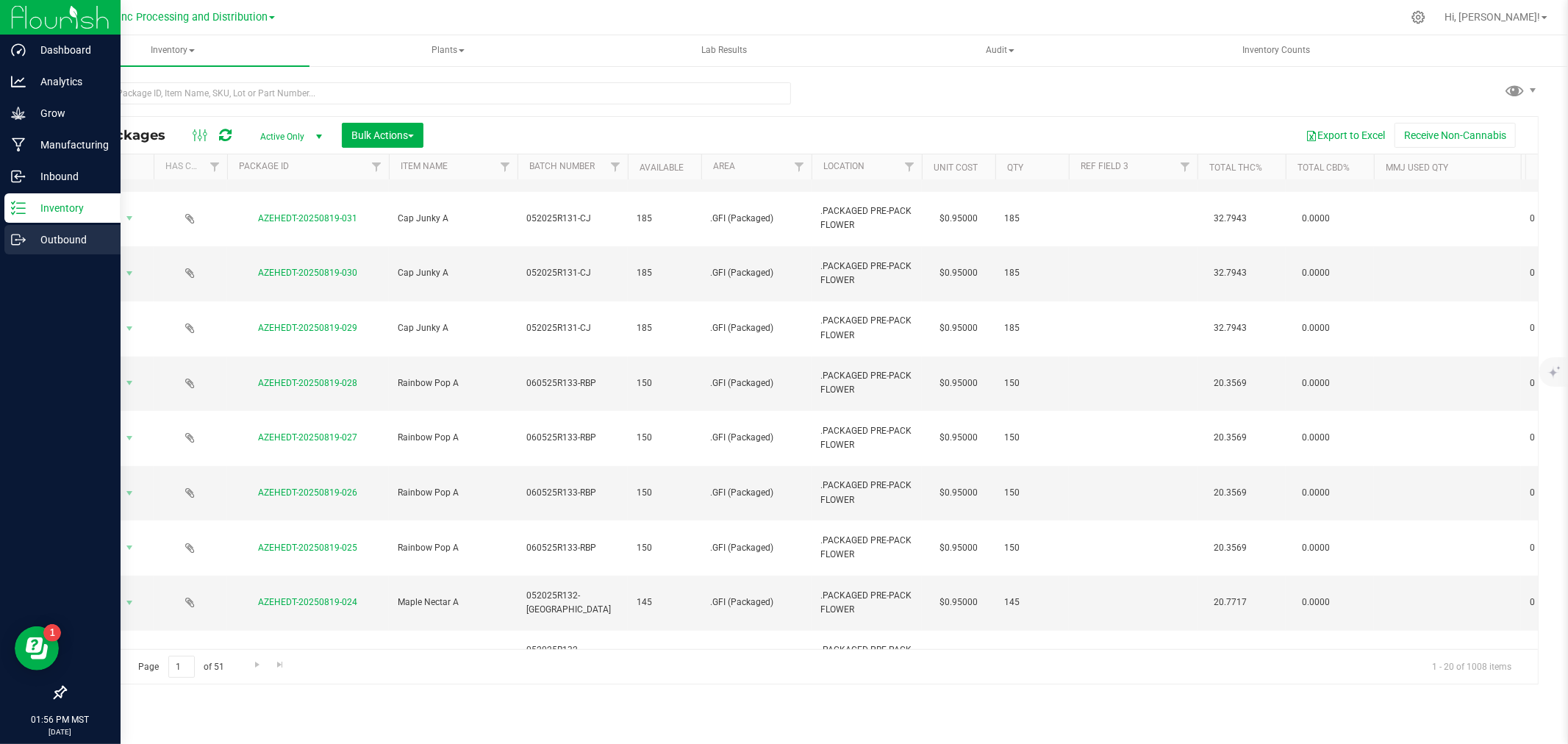
click at [37, 239] on p "Outbound" at bounding box center [69, 239] width 88 height 18
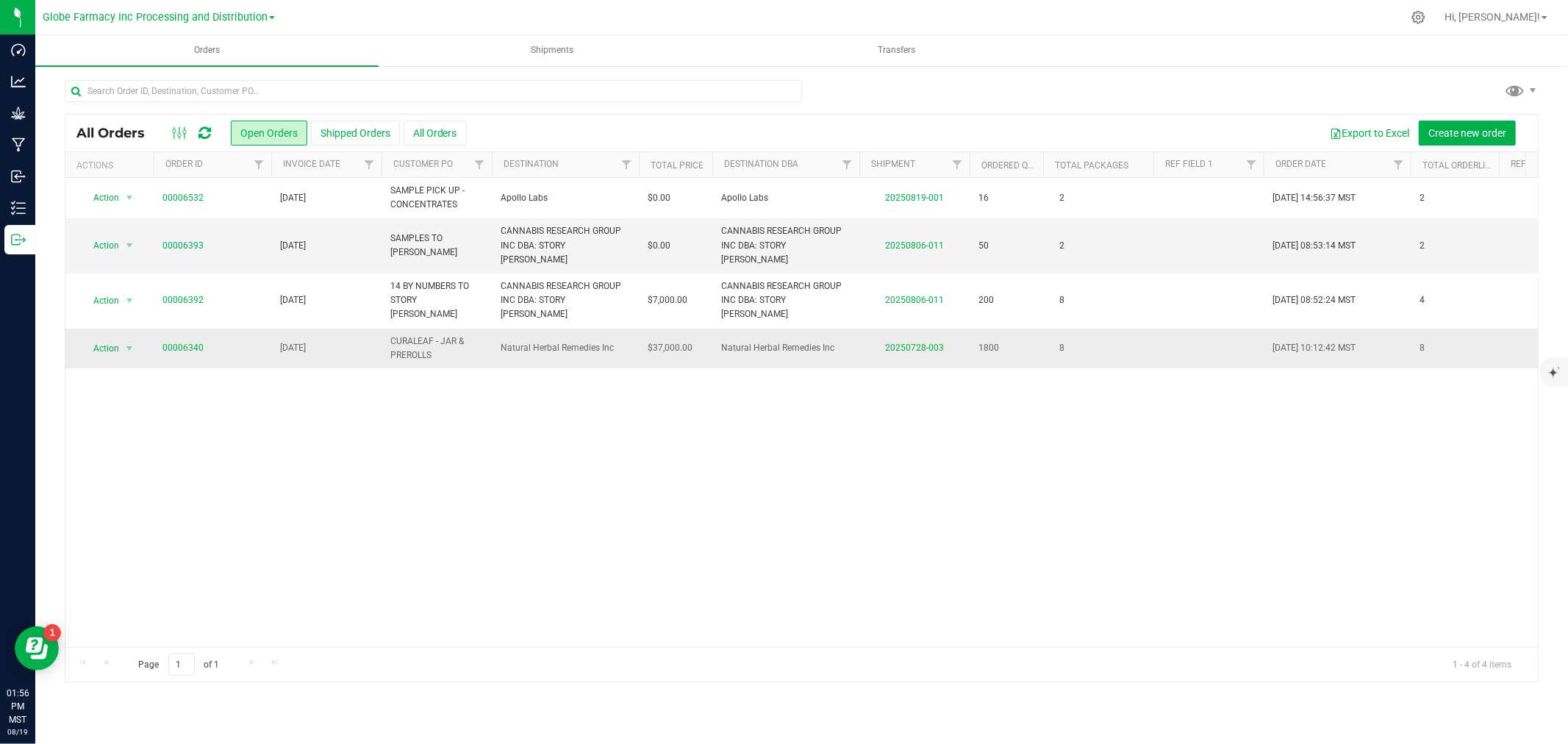
click at [537, 341] on span "Natural Herbal Remedies Inc" at bounding box center [565, 348] width 129 height 14
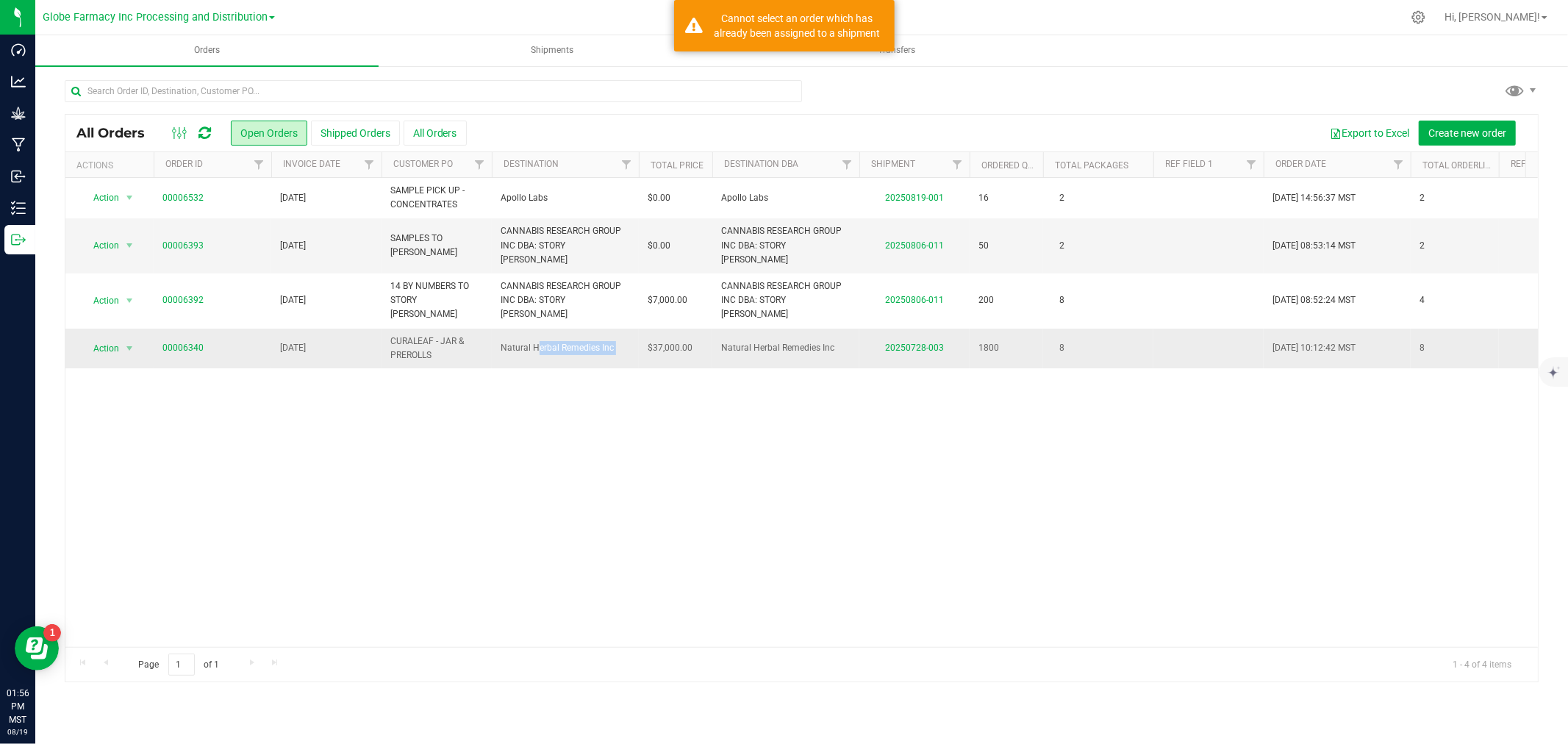
click at [537, 341] on span "Natural Herbal Remedies Inc" at bounding box center [565, 348] width 129 height 14
copy td "Natural Herbal Remedies Inc"
click at [1427, 17] on icon at bounding box center [1418, 17] width 15 height 15
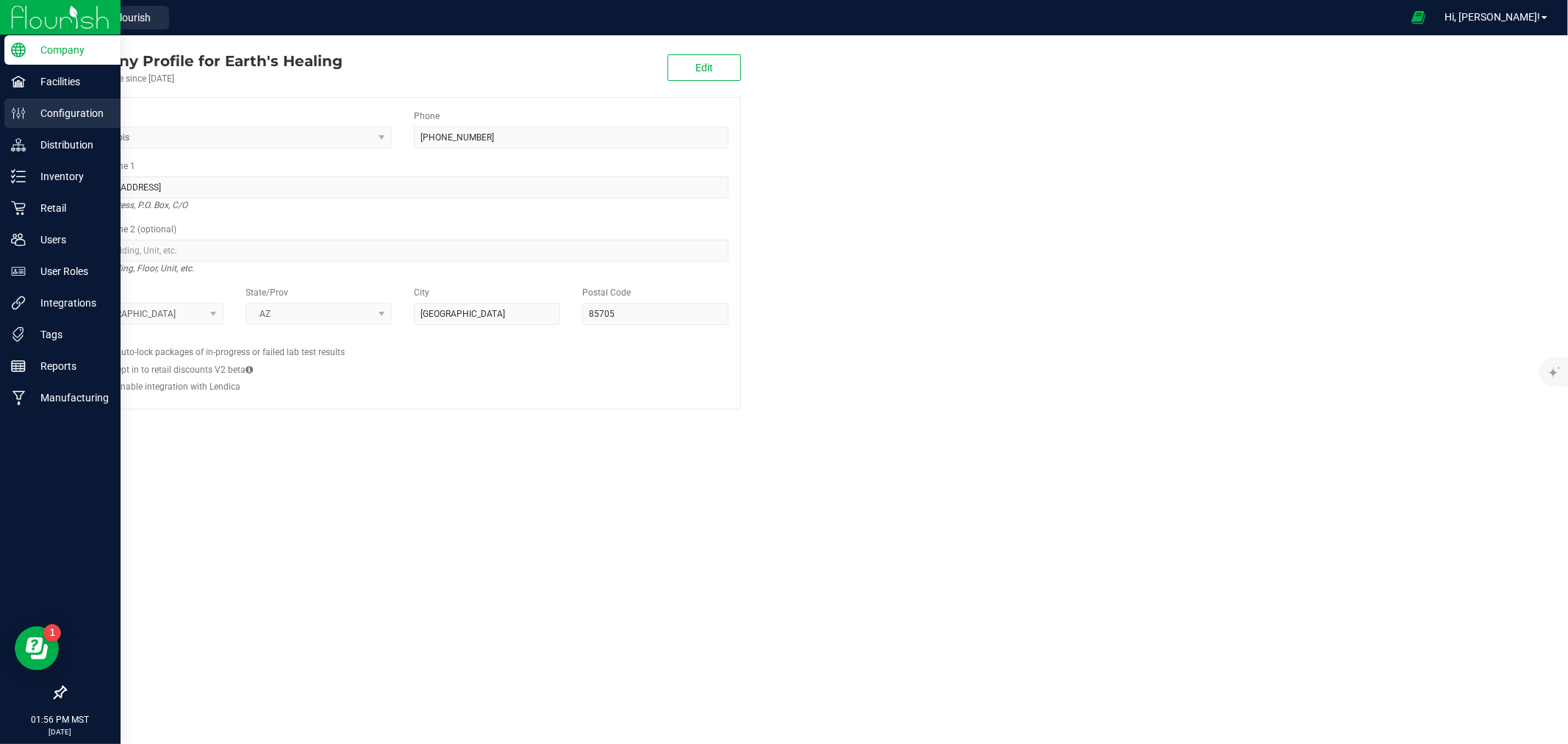
click at [8, 113] on div "Configuration" at bounding box center [63, 112] width 116 height 29
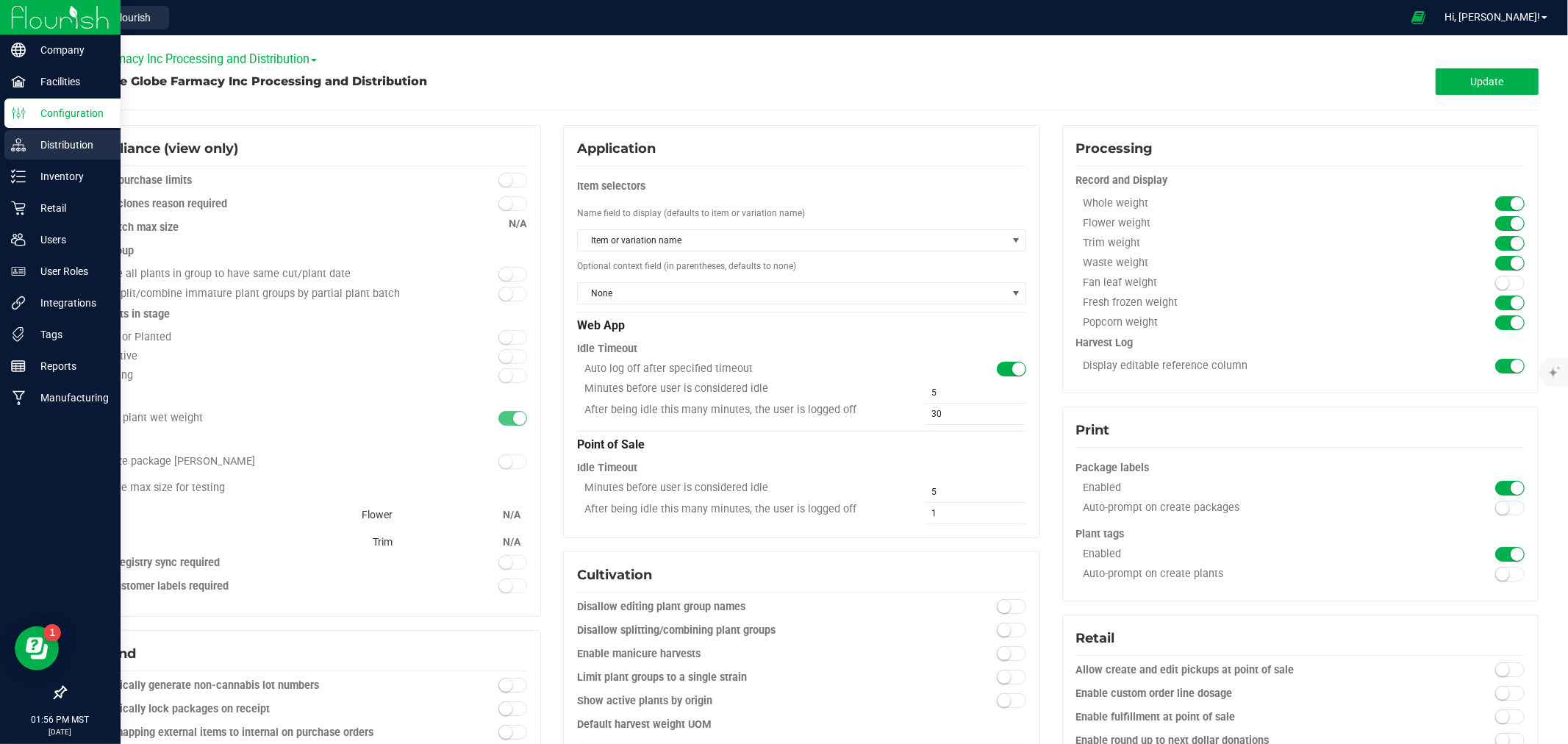
click at [8, 156] on div "Distribution" at bounding box center [63, 144] width 116 height 29
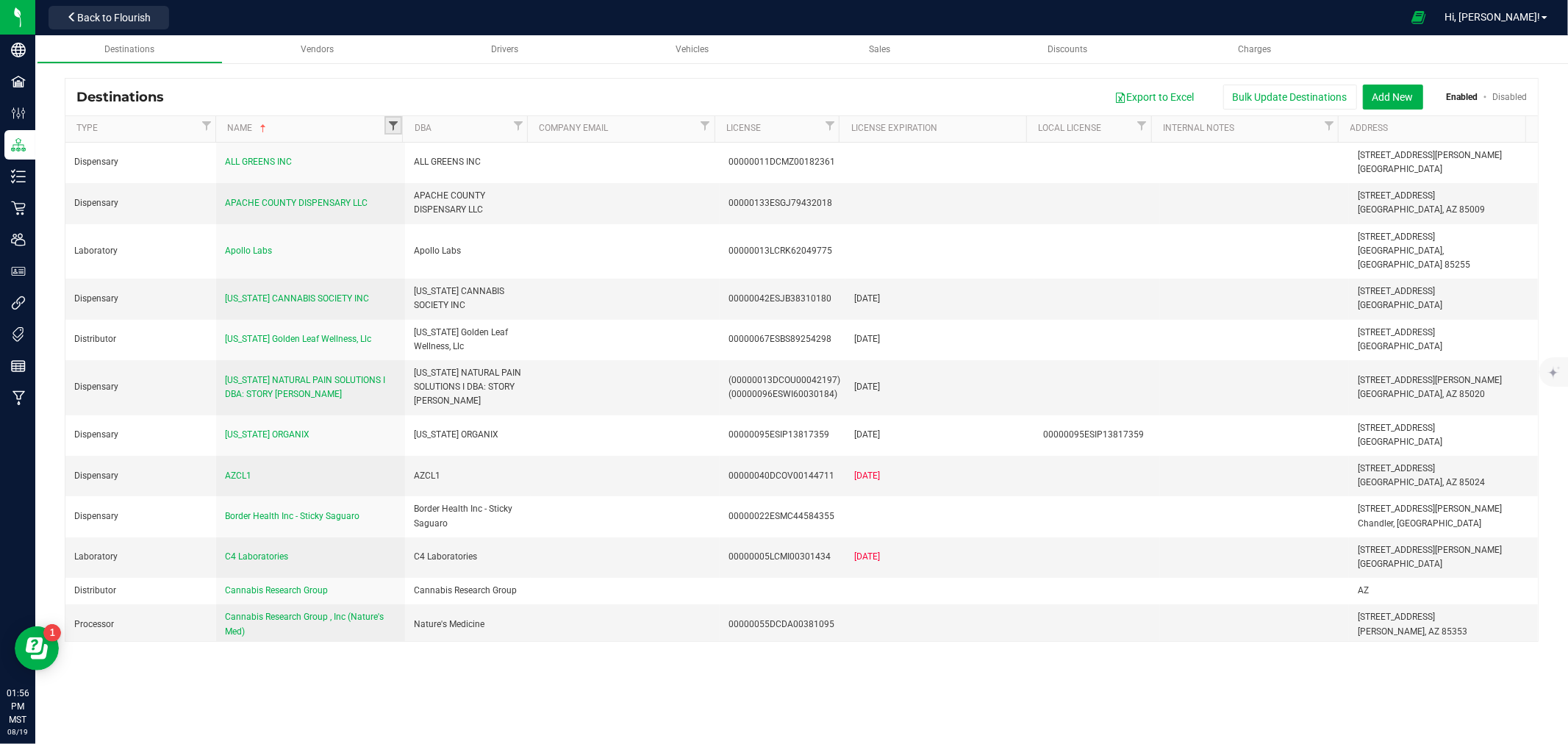
click at [388, 126] on span "Filter" at bounding box center [393, 126] width 12 height 12
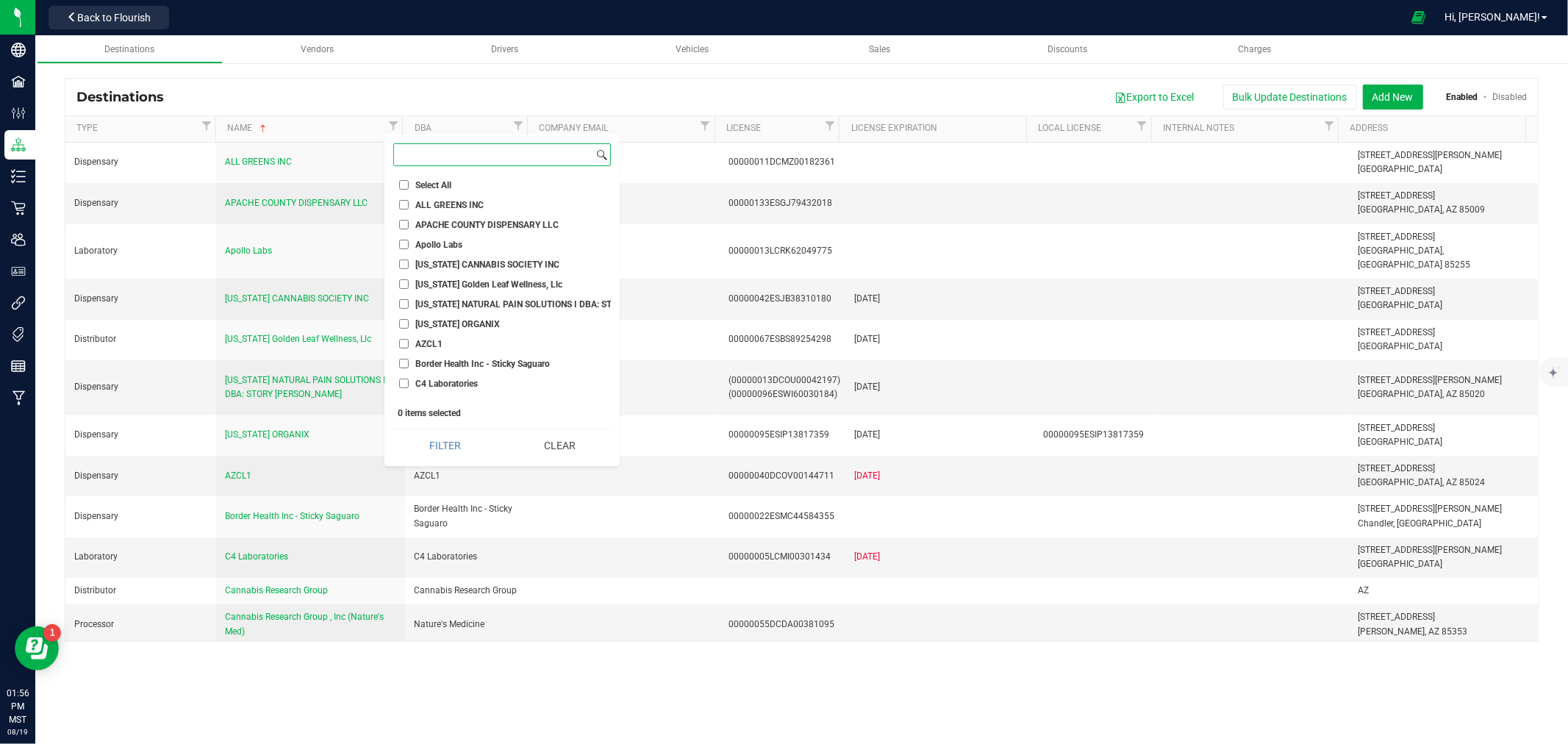
paste input "Natural Herbal Remedies Inc"
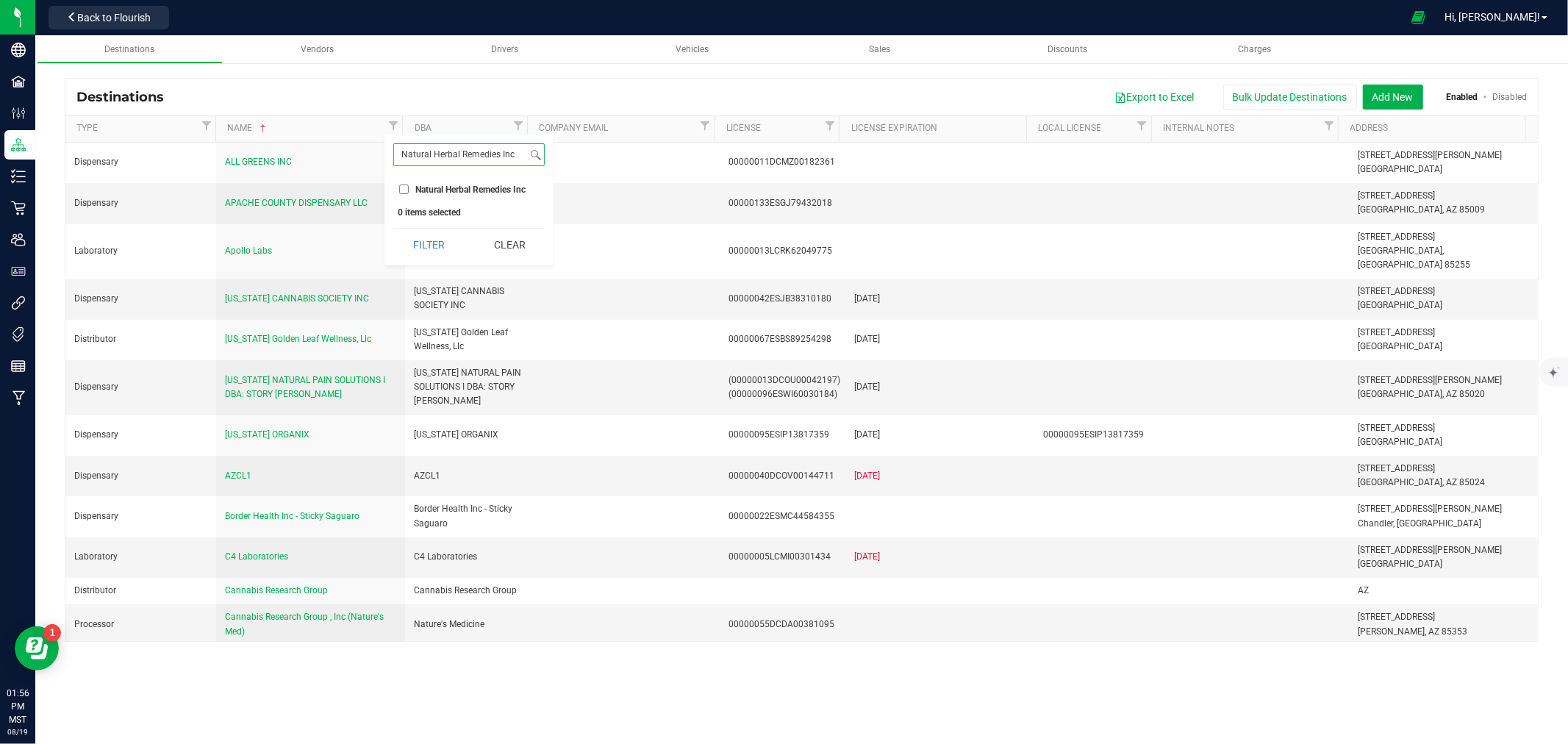
type input "Natural Herbal Remedies Inc"
click at [442, 186] on span "Natural Herbal Remedies Inc" at bounding box center [470, 189] width 111 height 8
click at [408, 186] on input "Natural Herbal Remedies Inc" at bounding box center [404, 189] width 9 height 9
click at [428, 260] on button "Filter" at bounding box center [428, 245] width 70 height 33
checkbox input "true"
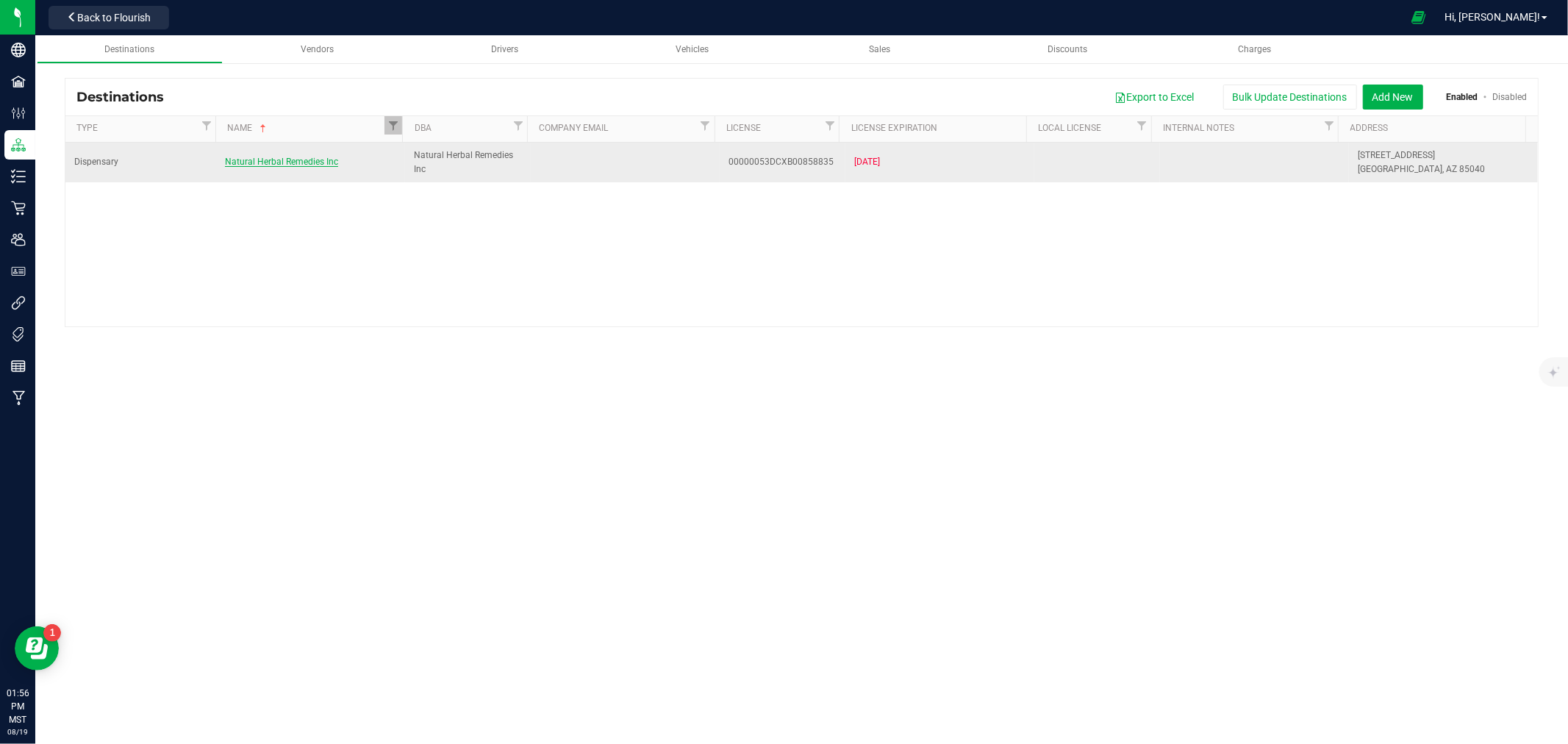
click at [254, 162] on span "Natural Herbal Remedies Inc" at bounding box center [281, 161] width 113 height 10
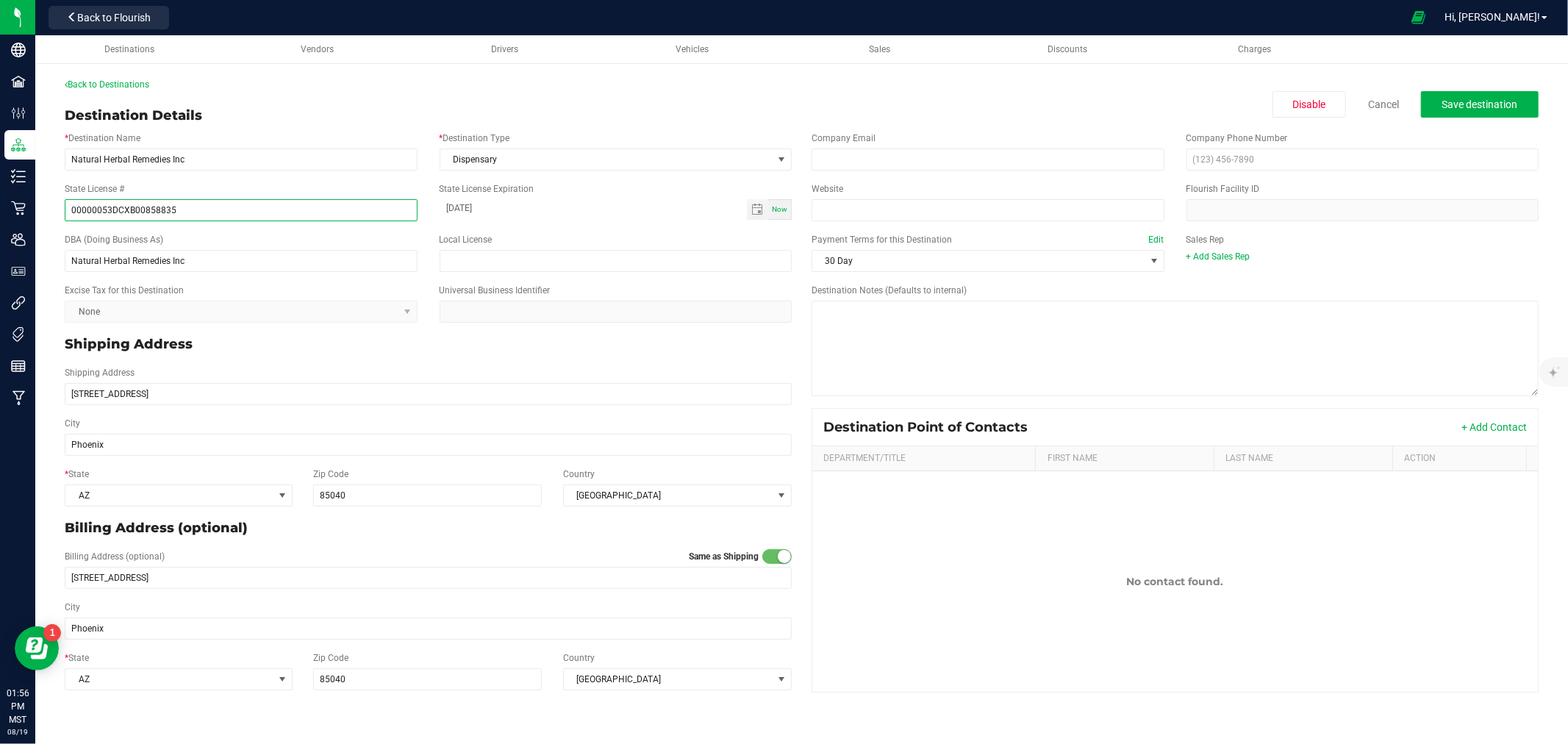
click at [252, 215] on input "00000053DCXB00858835" at bounding box center [241, 211] width 353 height 22
click at [233, 228] on div "DBA (Doing Business As) Natural Herbal Remedies Inc Local License" at bounding box center [428, 253] width 749 height 51
drag, startPoint x: 350, startPoint y: 206, endPoint x: 180, endPoint y: 200, distance: 170.1
click at [180, 200] on input "(00000058ESFA63267513)(00000053DCXB00858835)" at bounding box center [241, 211] width 353 height 22
type input "(00000058ESFA63267513)"
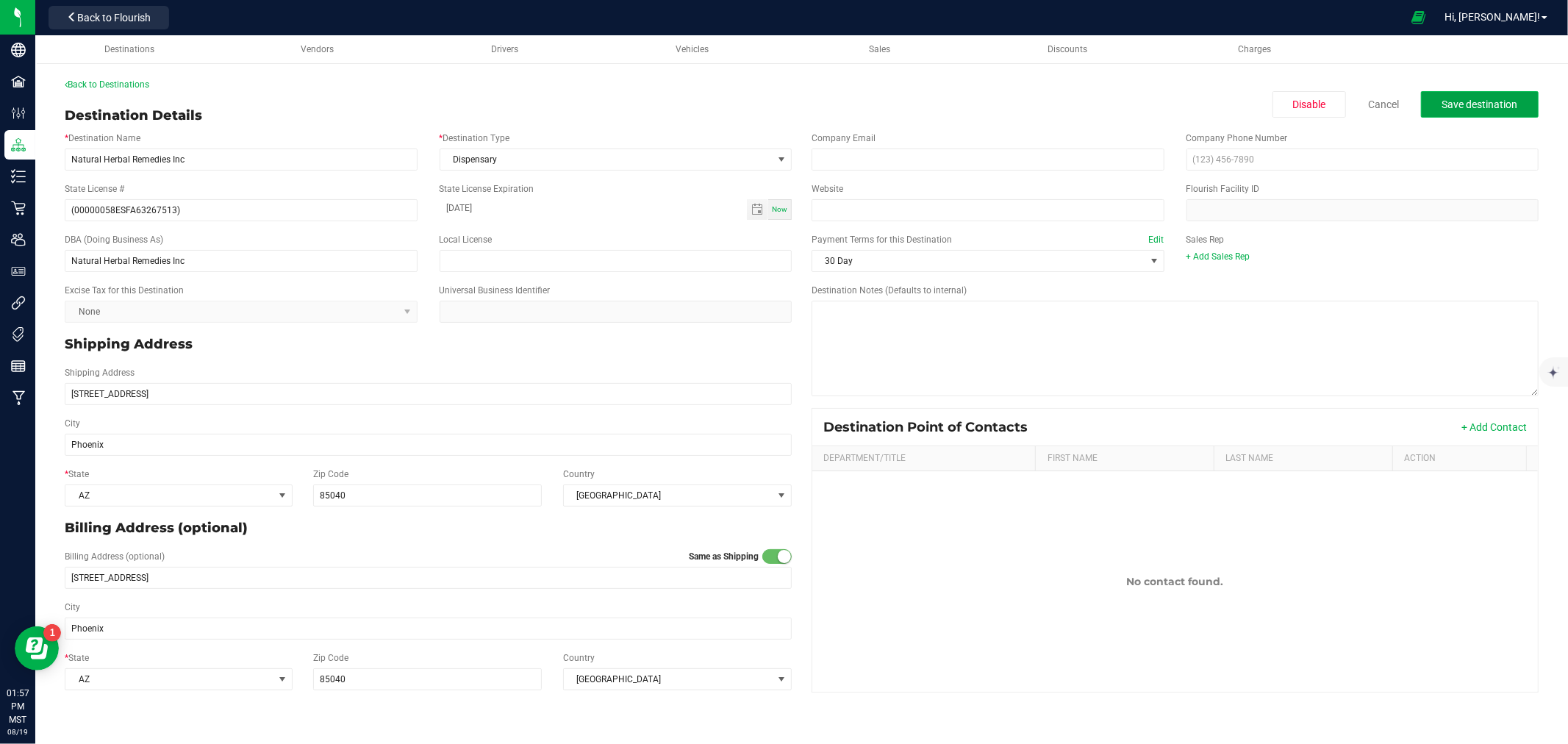
click at [1448, 112] on button "Save destination" at bounding box center [1480, 104] width 118 height 26
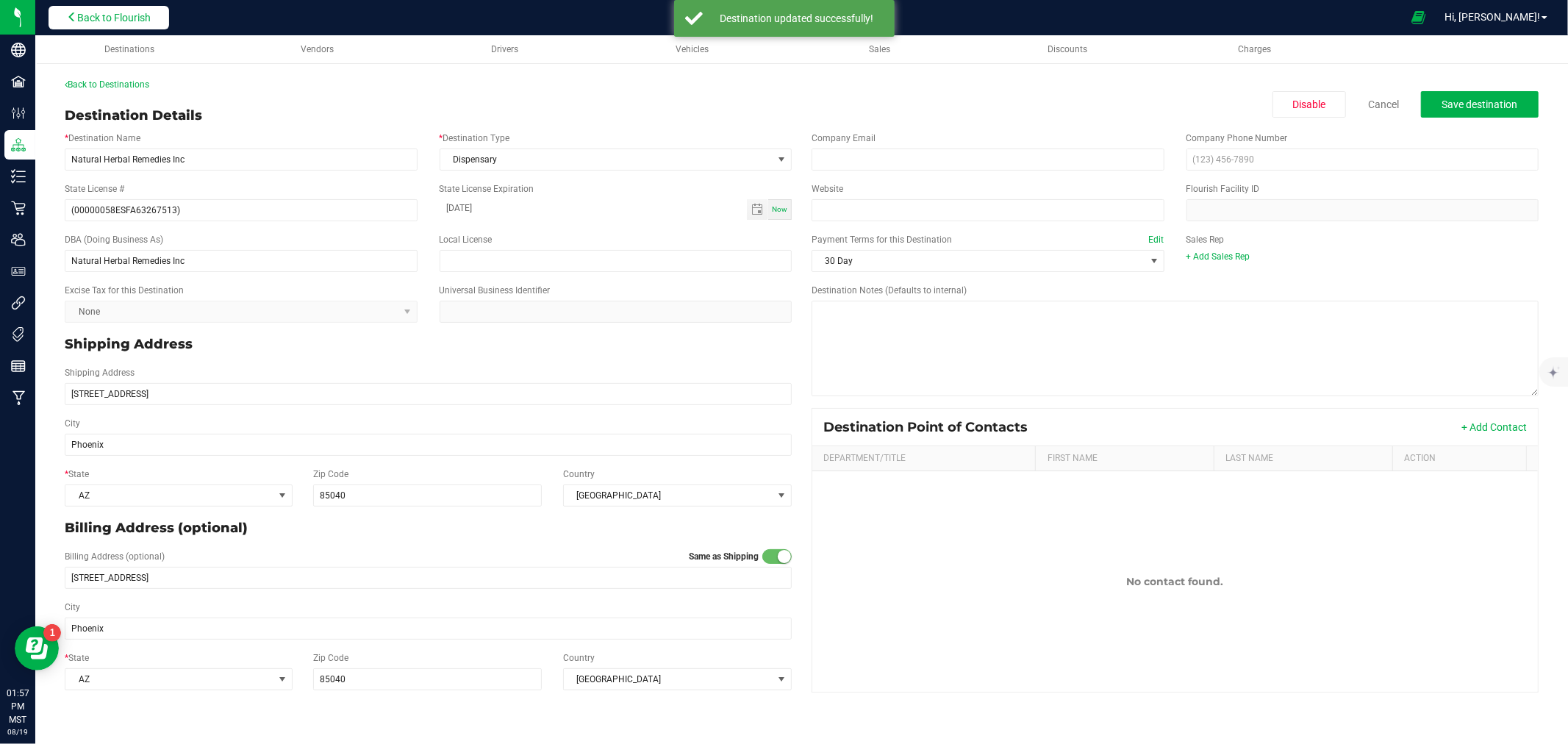
click at [104, 19] on span "Back to Flourish" at bounding box center [113, 18] width 73 height 12
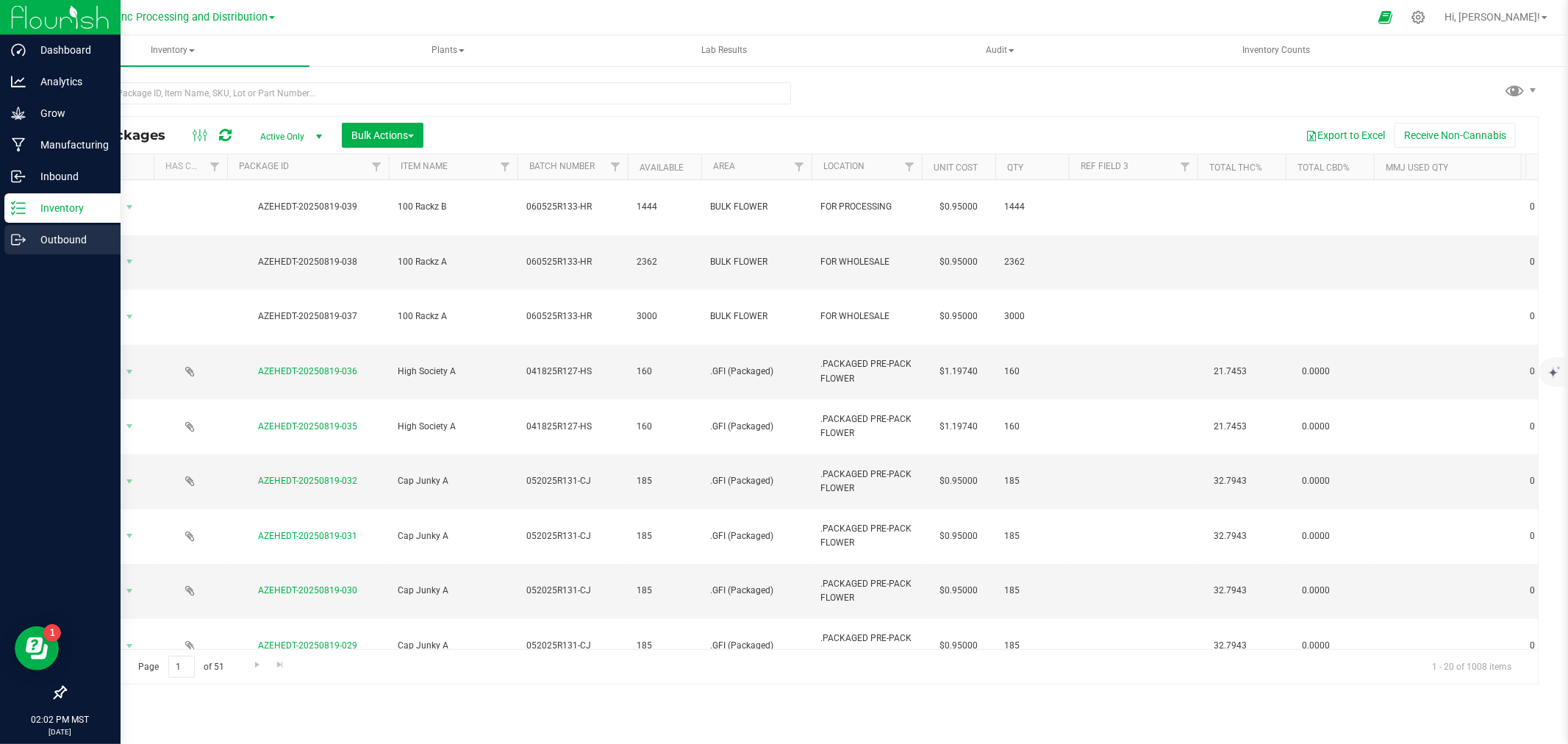
click at [25, 236] on p "Outbound" at bounding box center [69, 239] width 88 height 18
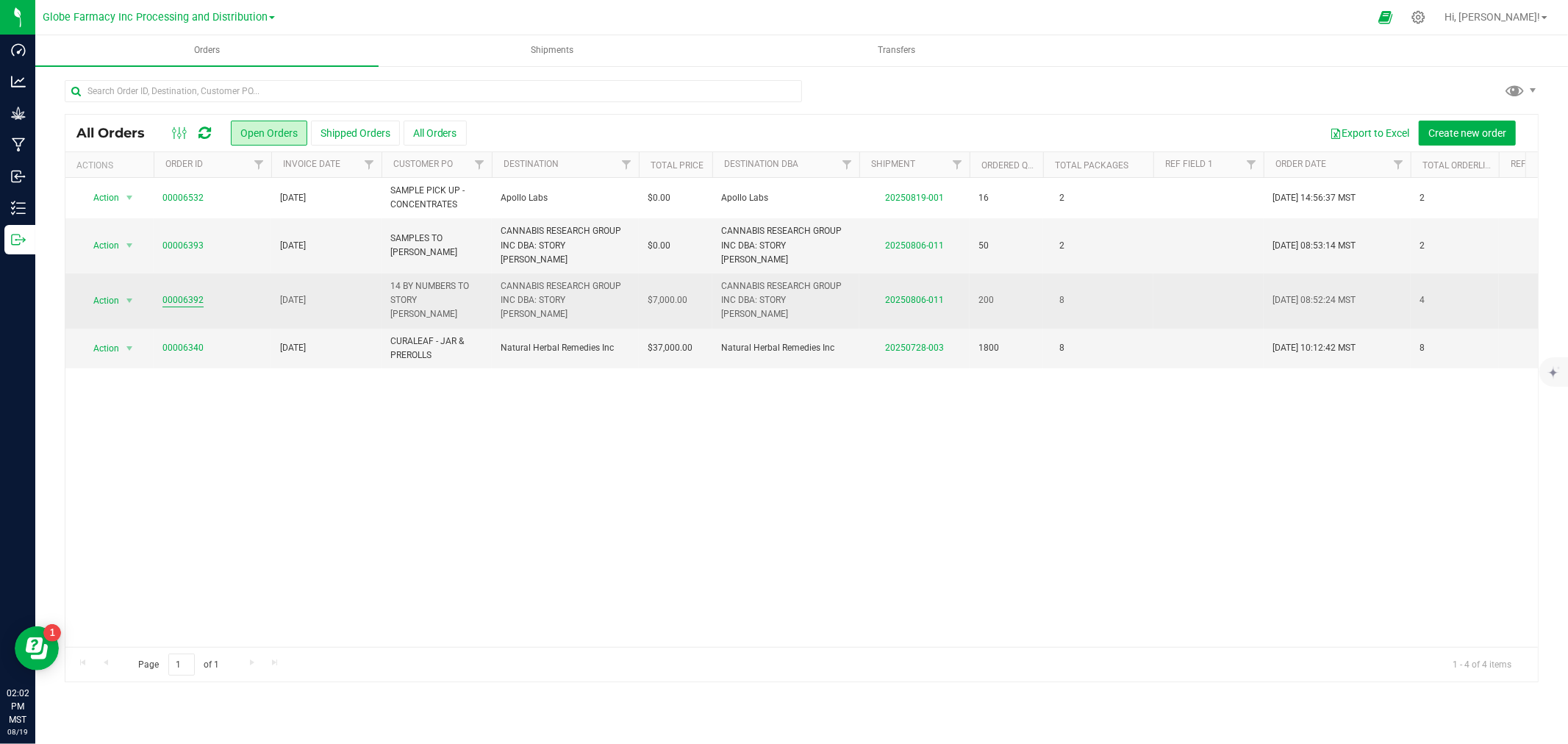
click at [170, 293] on link "00006392" at bounding box center [183, 300] width 41 height 14
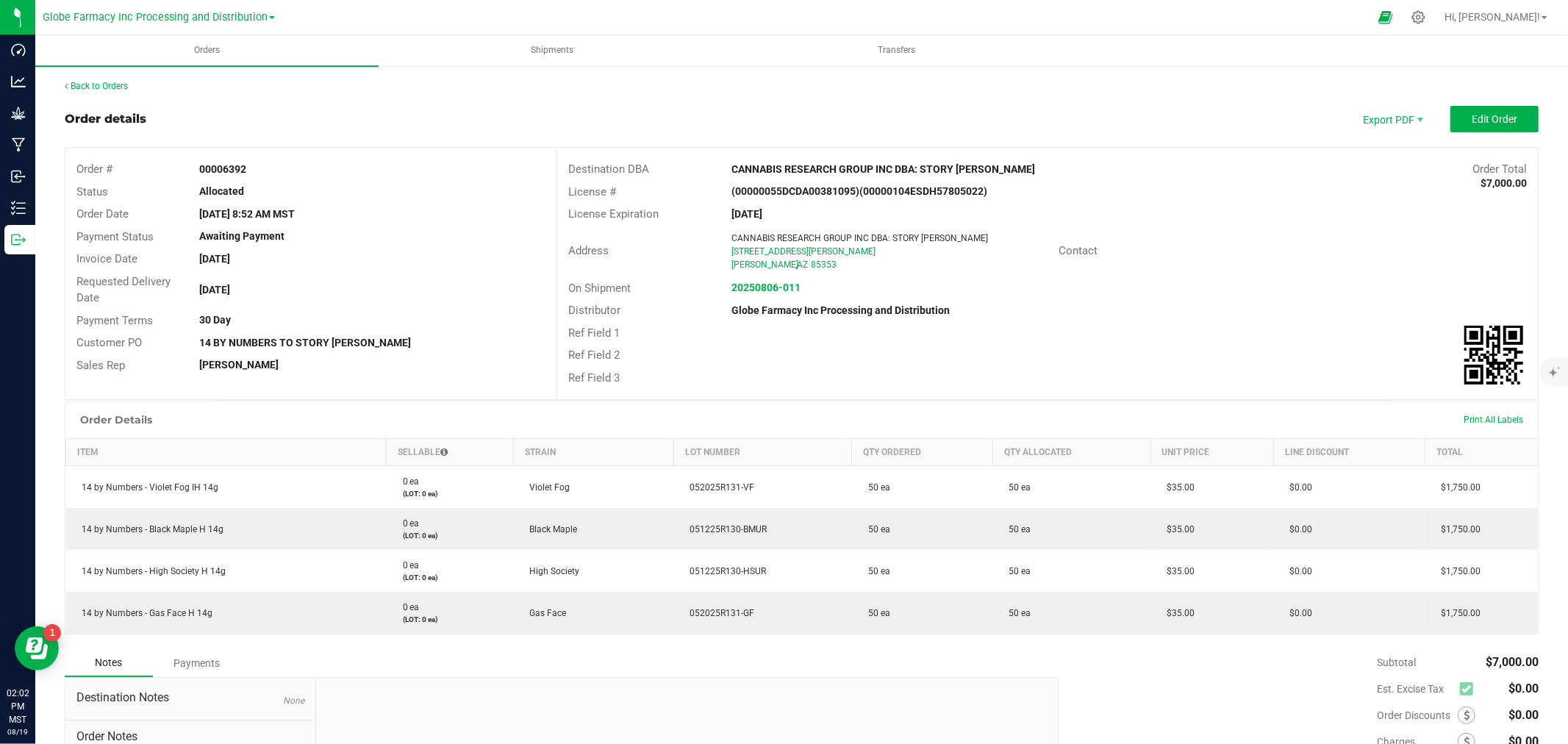
scroll to position [145, 0]
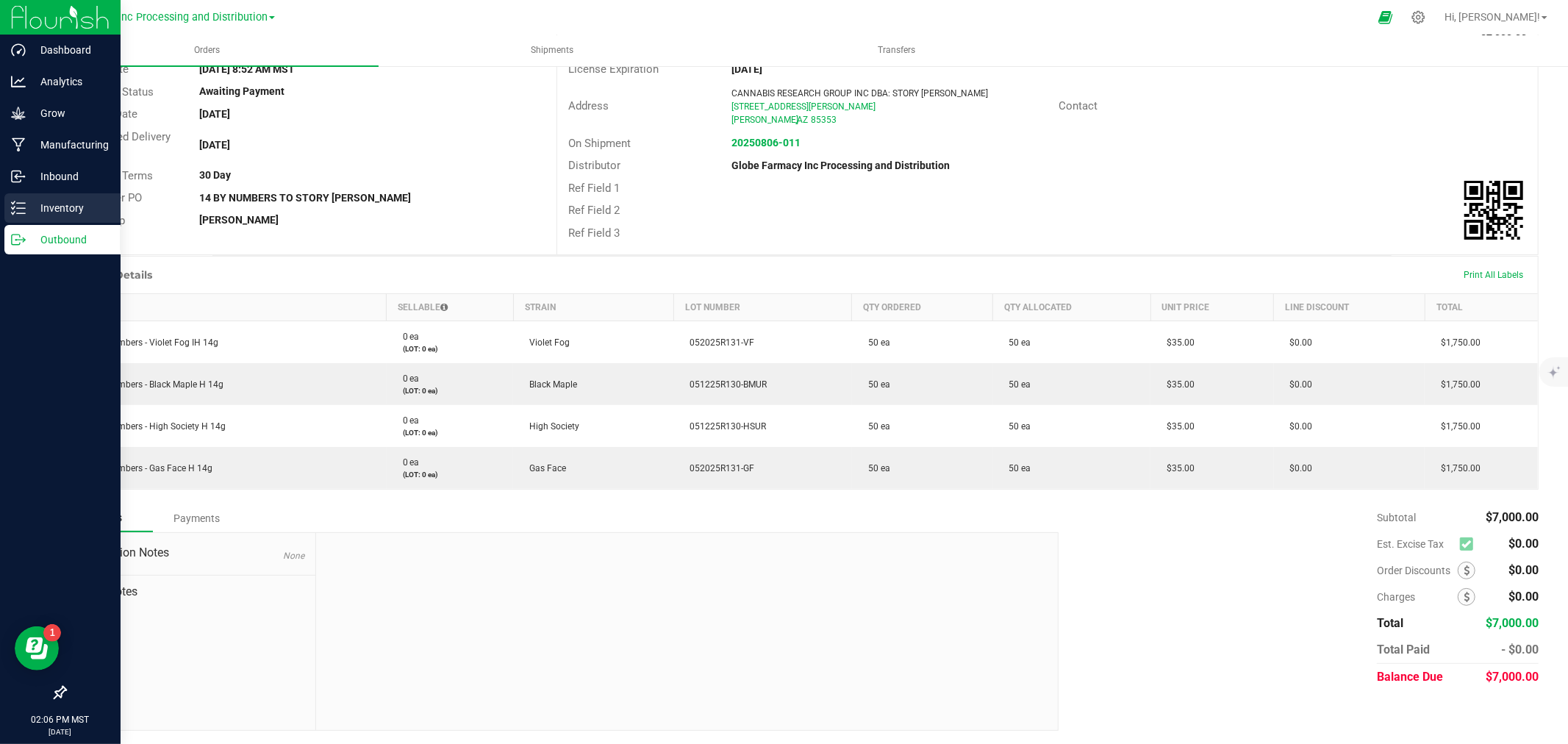
click at [0, 220] on link "Inventory" at bounding box center [60, 209] width 121 height 32
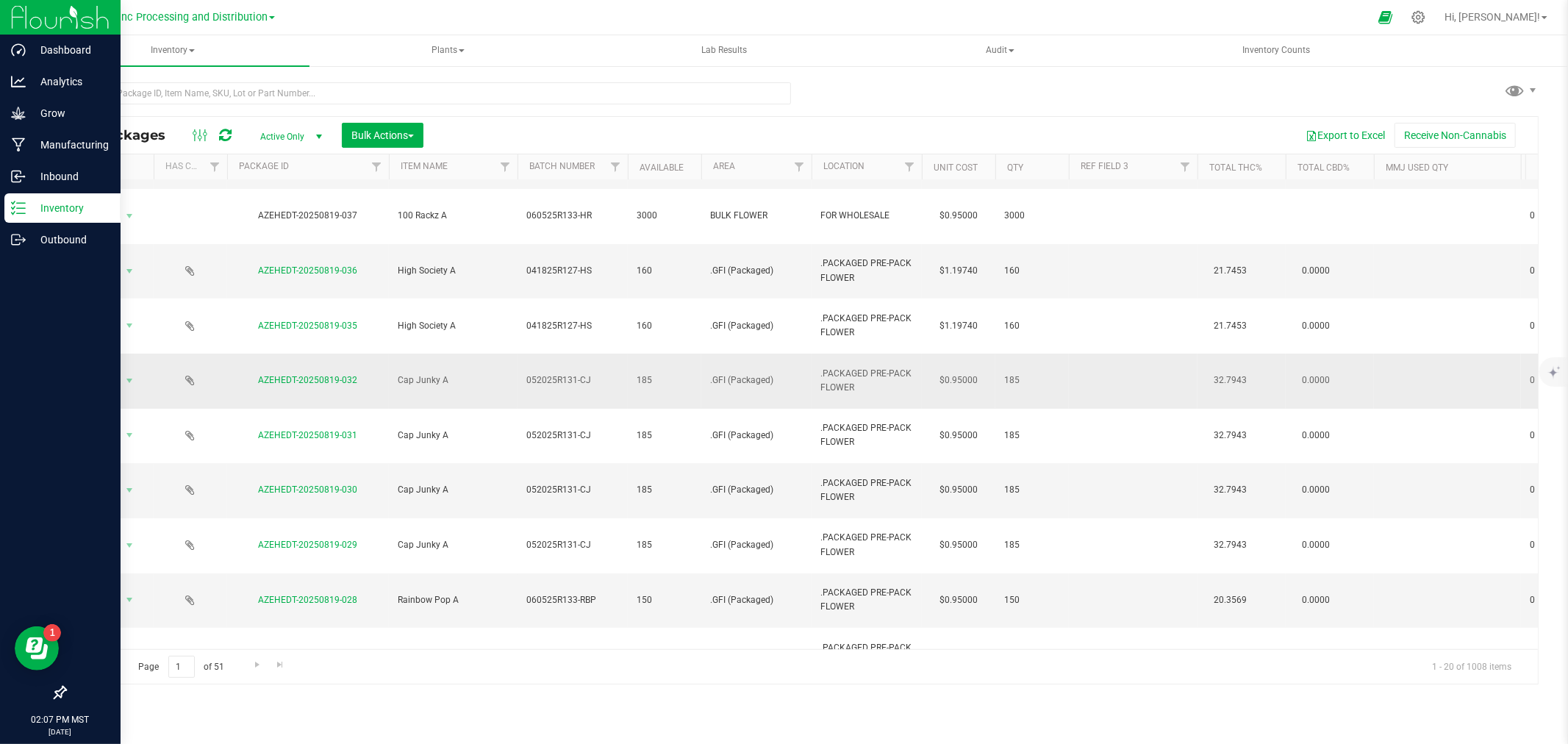
scroll to position [72, 0]
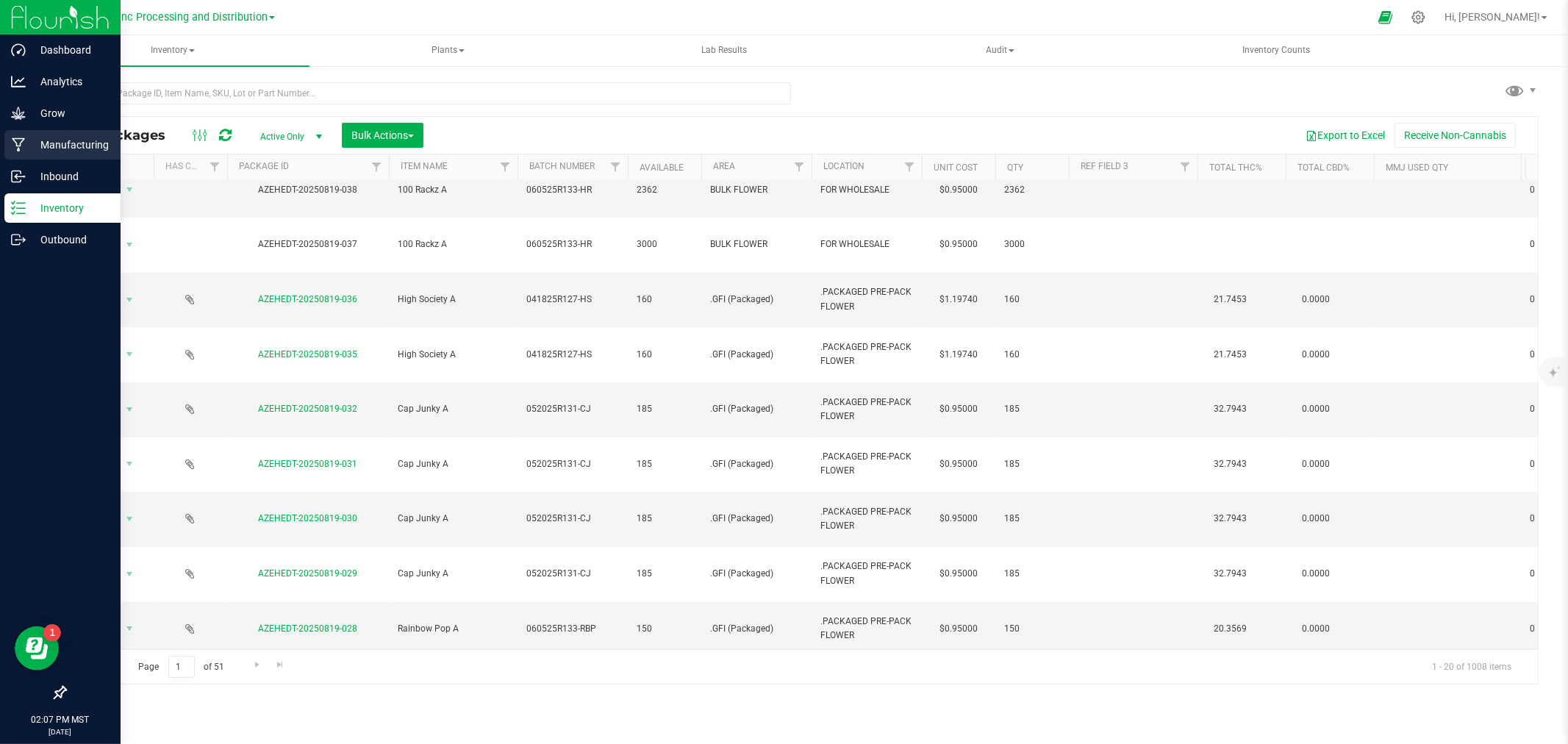
click at [7, 145] on div "Manufacturing" at bounding box center [63, 144] width 116 height 29
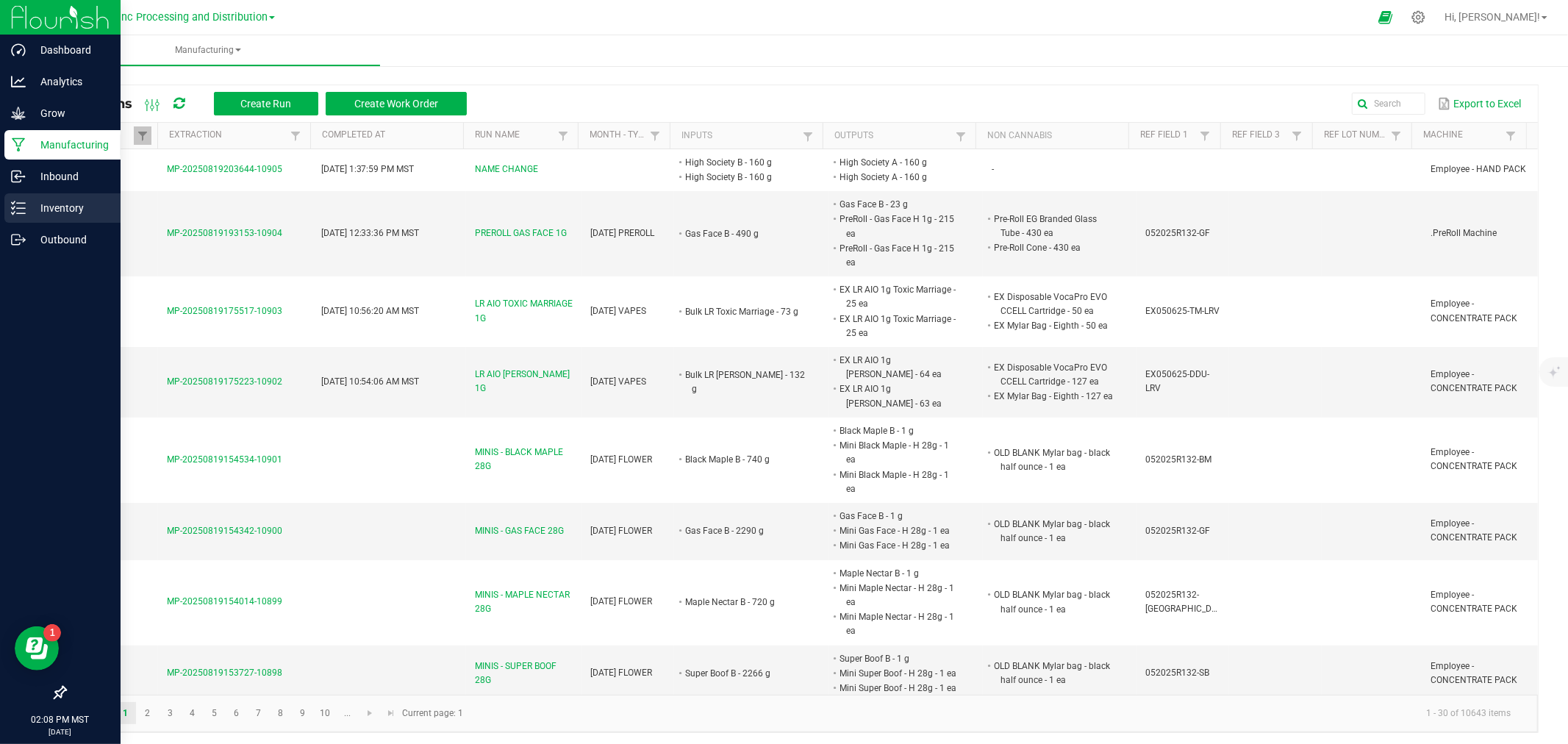
click at [0, 218] on link "Inventory" at bounding box center [60, 209] width 121 height 32
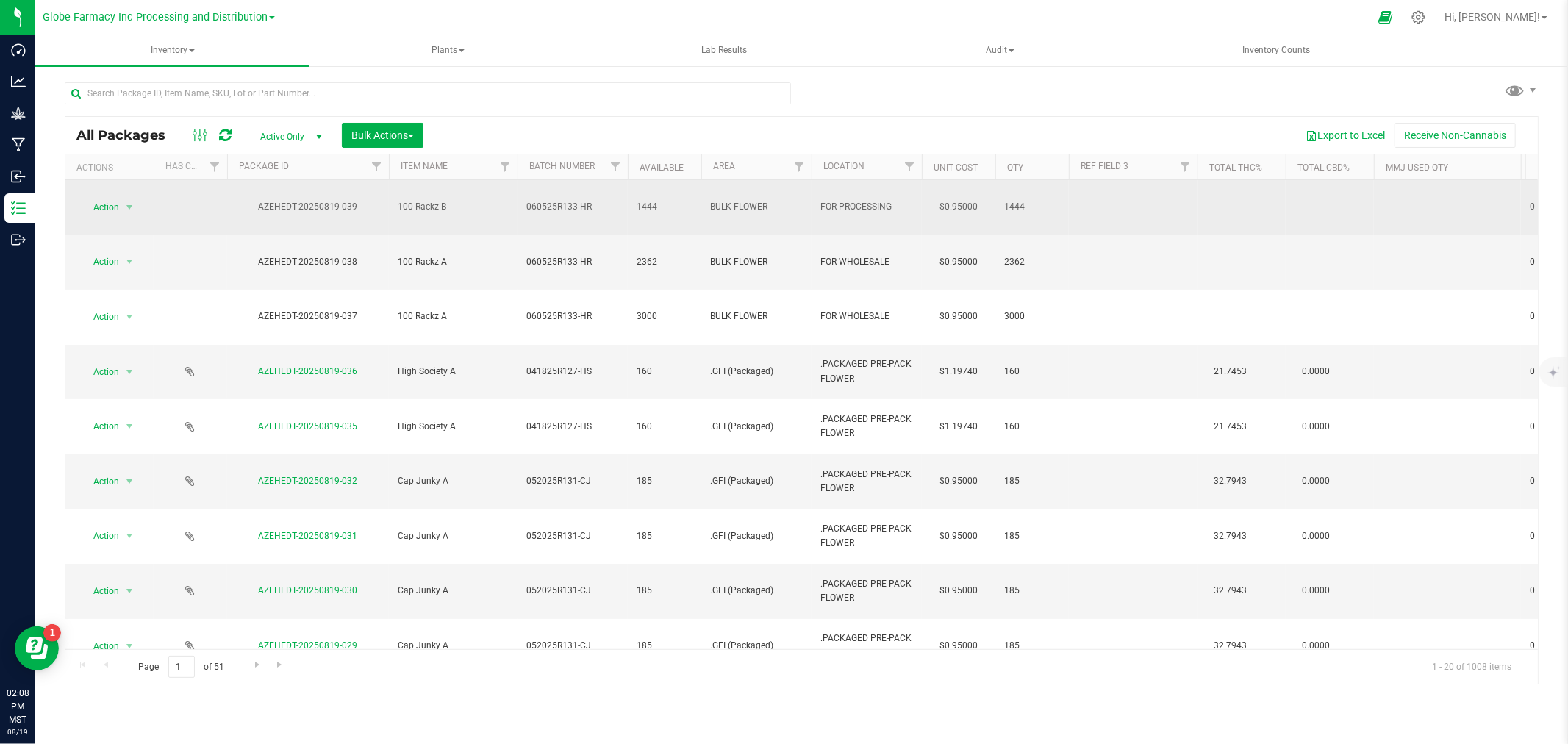
click at [599, 202] on span "060525R133-HR" at bounding box center [572, 206] width 93 height 14
type input "060525R133-H"
click at [591, 141] on div "All Packages Active Only Active Only Lab Samples Locked All Bulk Actions Add to…" at bounding box center [802, 400] width 1474 height 569
click at [597, 200] on span "060525R133-H" at bounding box center [572, 206] width 93 height 14
type input "060525R133-HR"
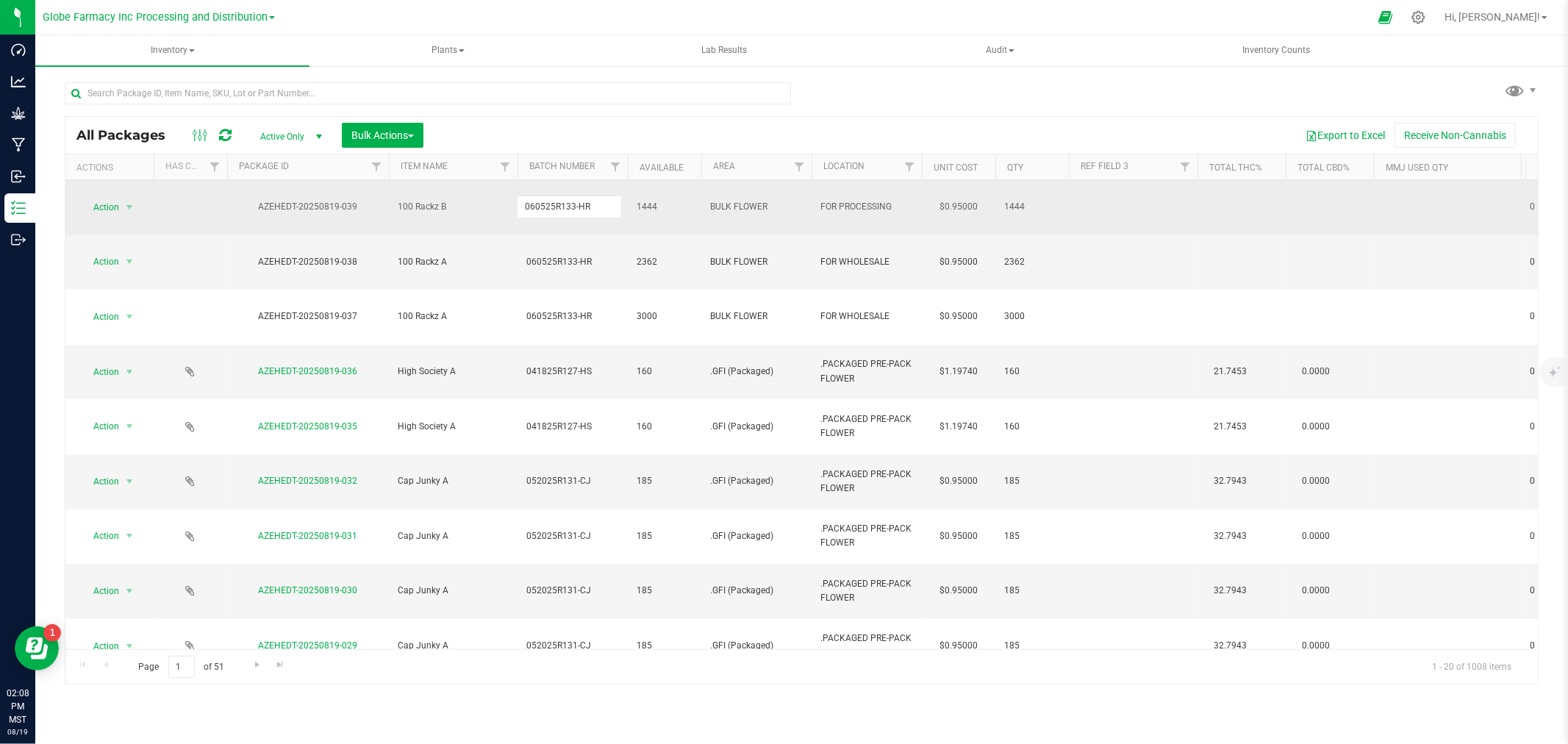
click at [586, 127] on div "All Packages Active Only Active Only Lab Samples Locked All Bulk Actions Add to…" at bounding box center [802, 400] width 1474 height 569
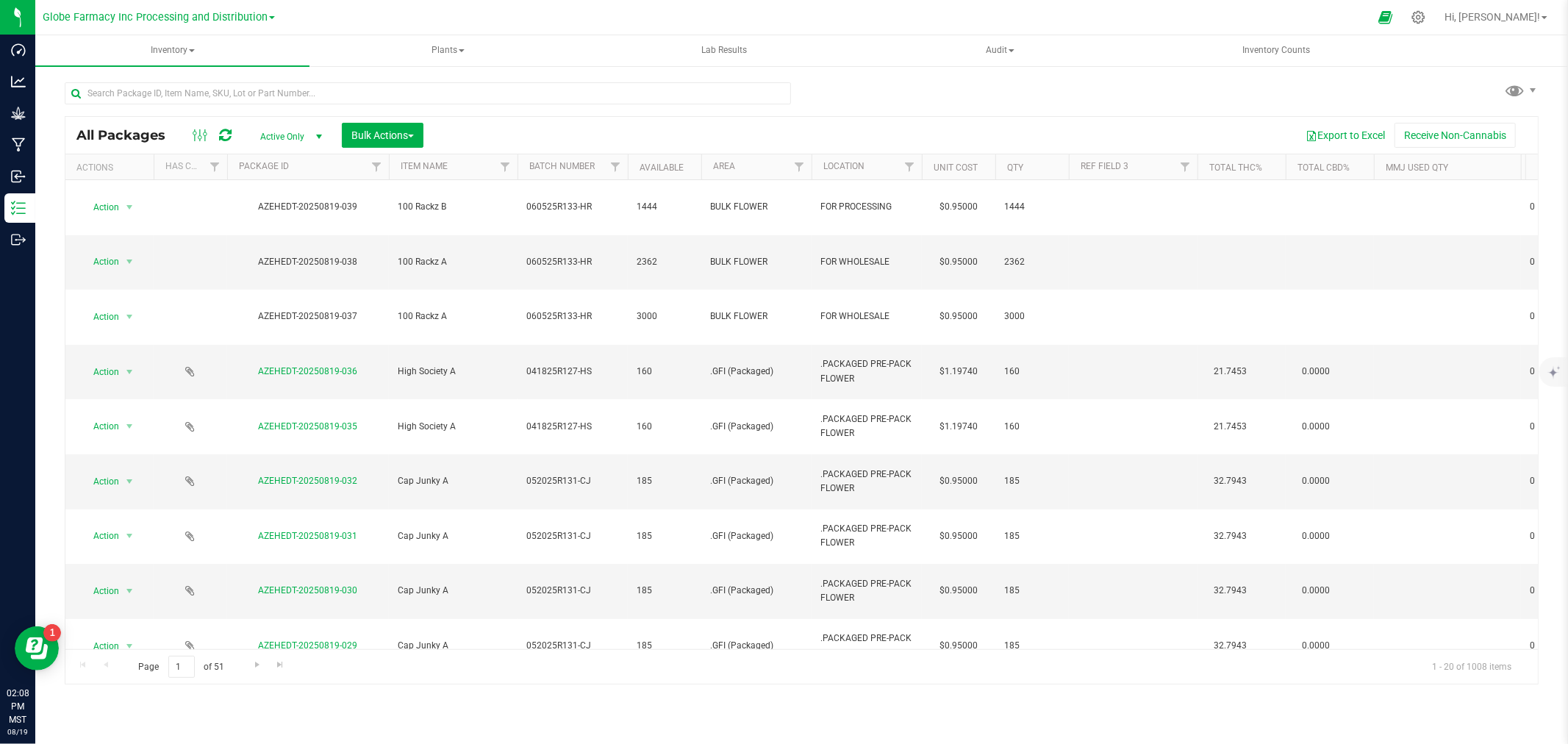
click at [223, 135] on icon at bounding box center [225, 136] width 12 height 15
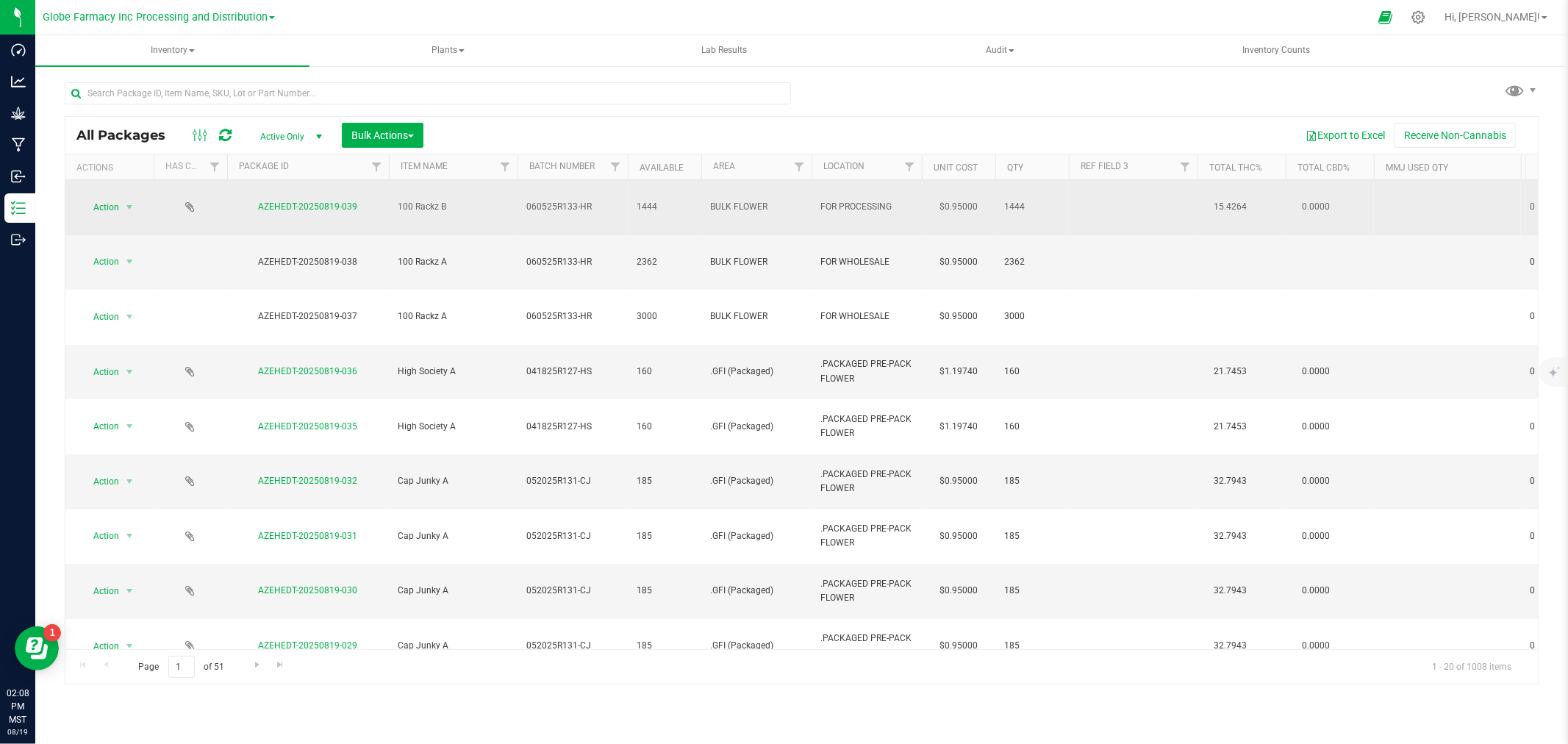
click at [577, 200] on span "060525R133-HR" at bounding box center [572, 206] width 93 height 14
click at [577, 200] on input "060525R133-HR" at bounding box center [570, 207] width 105 height 22
click at [603, 238] on td "060525R133-HR" at bounding box center [573, 262] width 111 height 55
type input "060525R133-H"
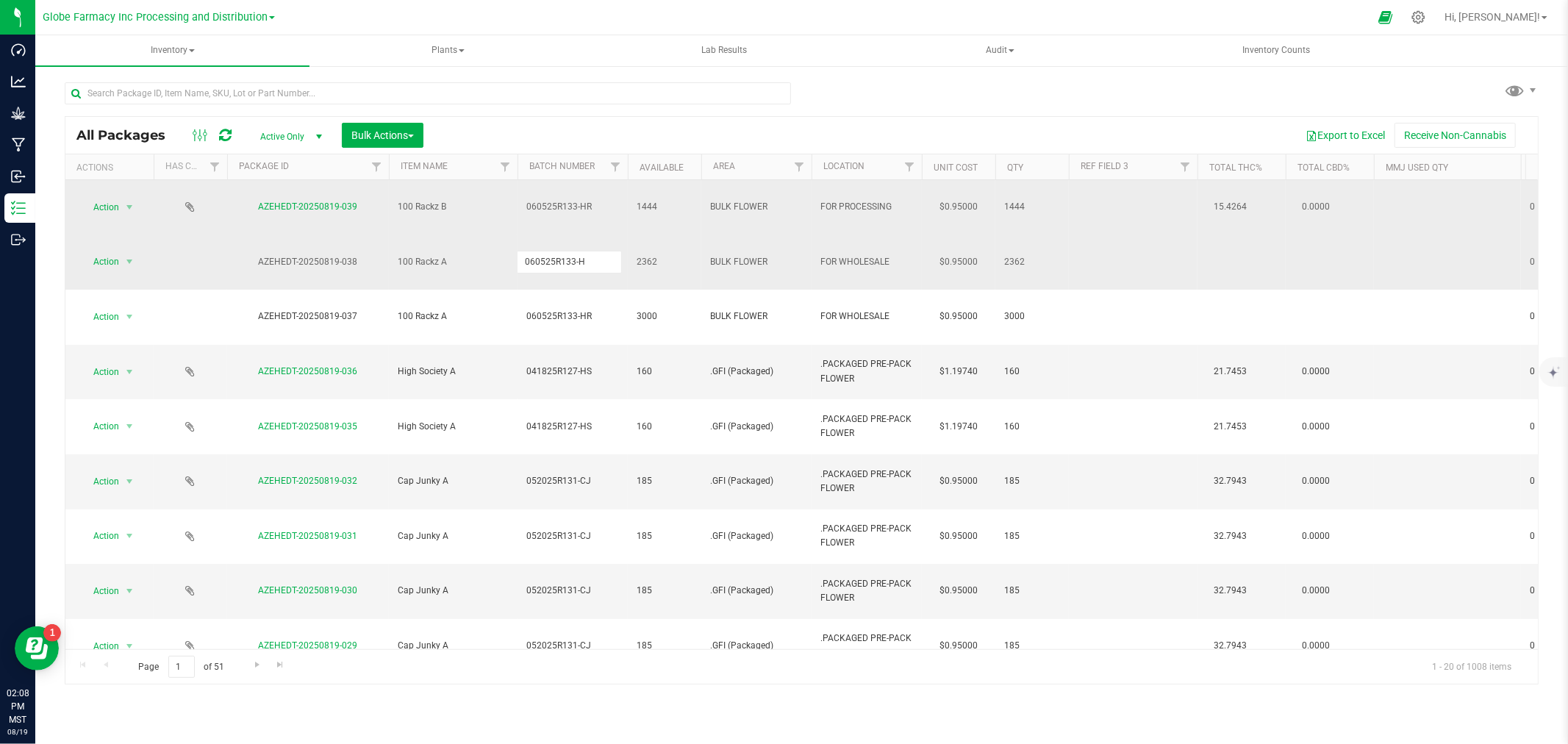
click at [600, 141] on div "All Packages Active Only Active Only Lab Samples Locked All Bulk Actions Add to…" at bounding box center [802, 400] width 1474 height 569
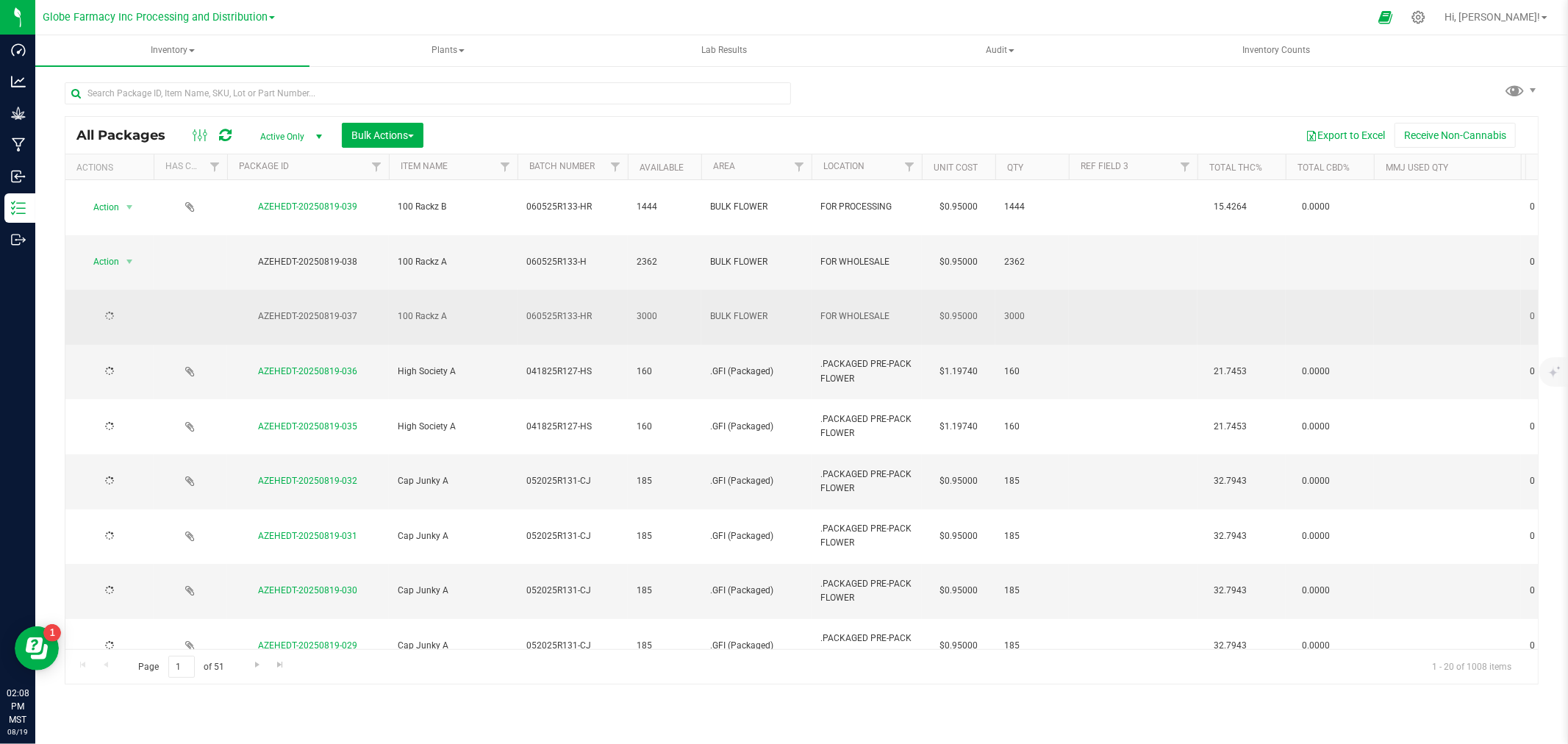
click at [603, 309] on span "060525R133-HR" at bounding box center [572, 316] width 93 height 14
type input "060525R133-H"
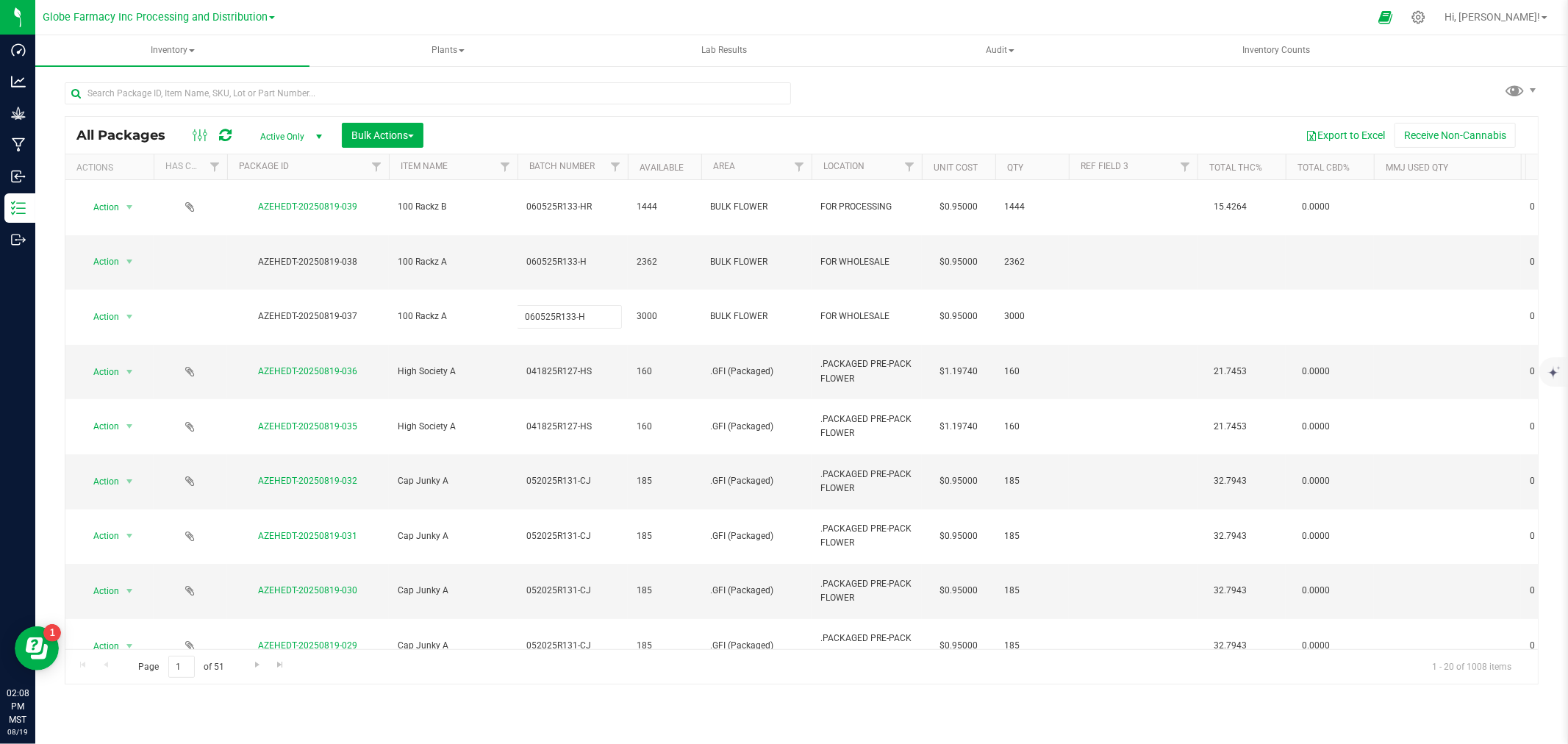
click at [599, 134] on div "All Packages Active Only Active Only Lab Samples Locked All Bulk Actions Add to…" at bounding box center [802, 400] width 1474 height 569
click at [588, 255] on span "060525R133-H" at bounding box center [572, 261] width 93 height 14
click at [588, 251] on input "060525R133-H" at bounding box center [570, 262] width 105 height 22
type input "060525R133-HR"
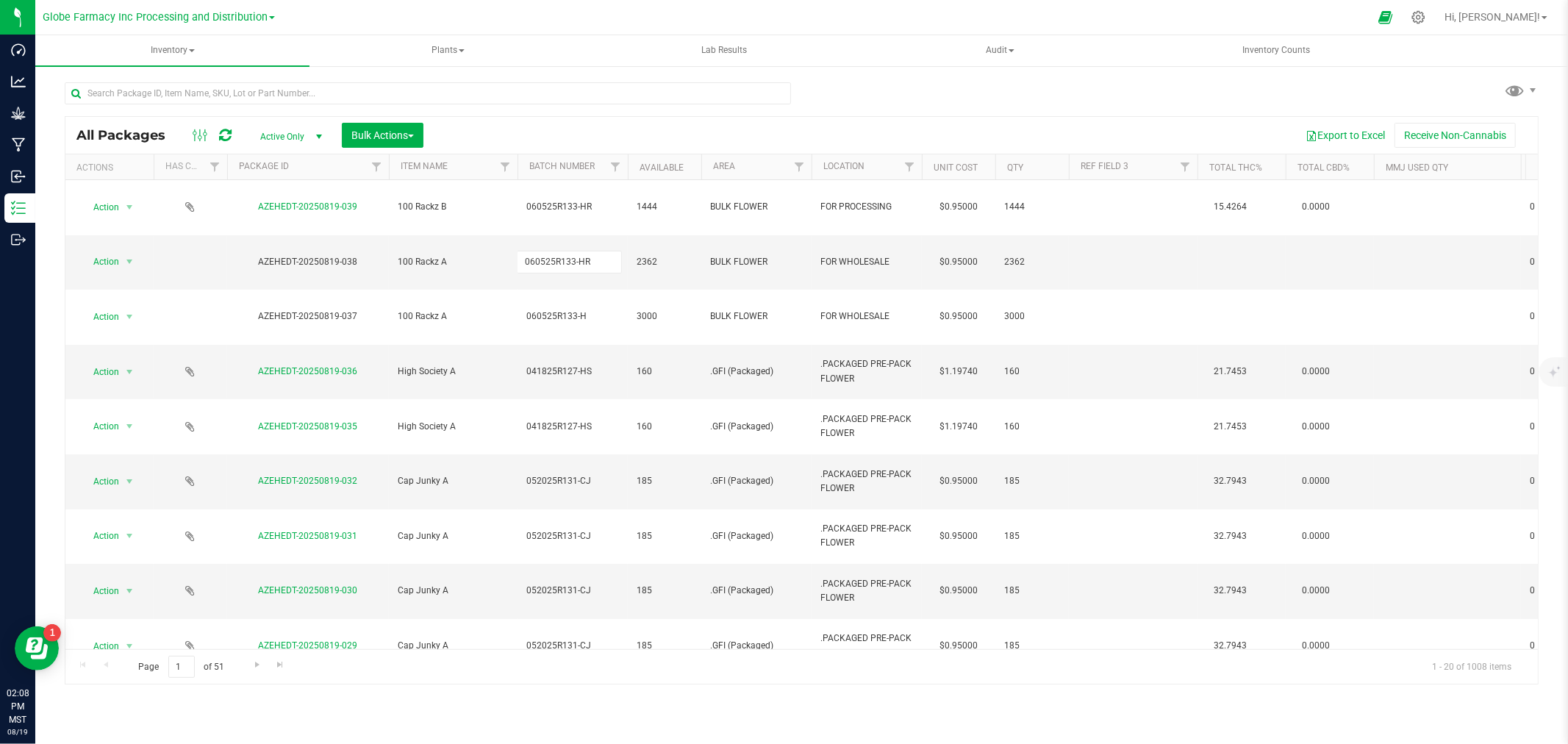
click at [577, 112] on div at bounding box center [427, 99] width 726 height 34
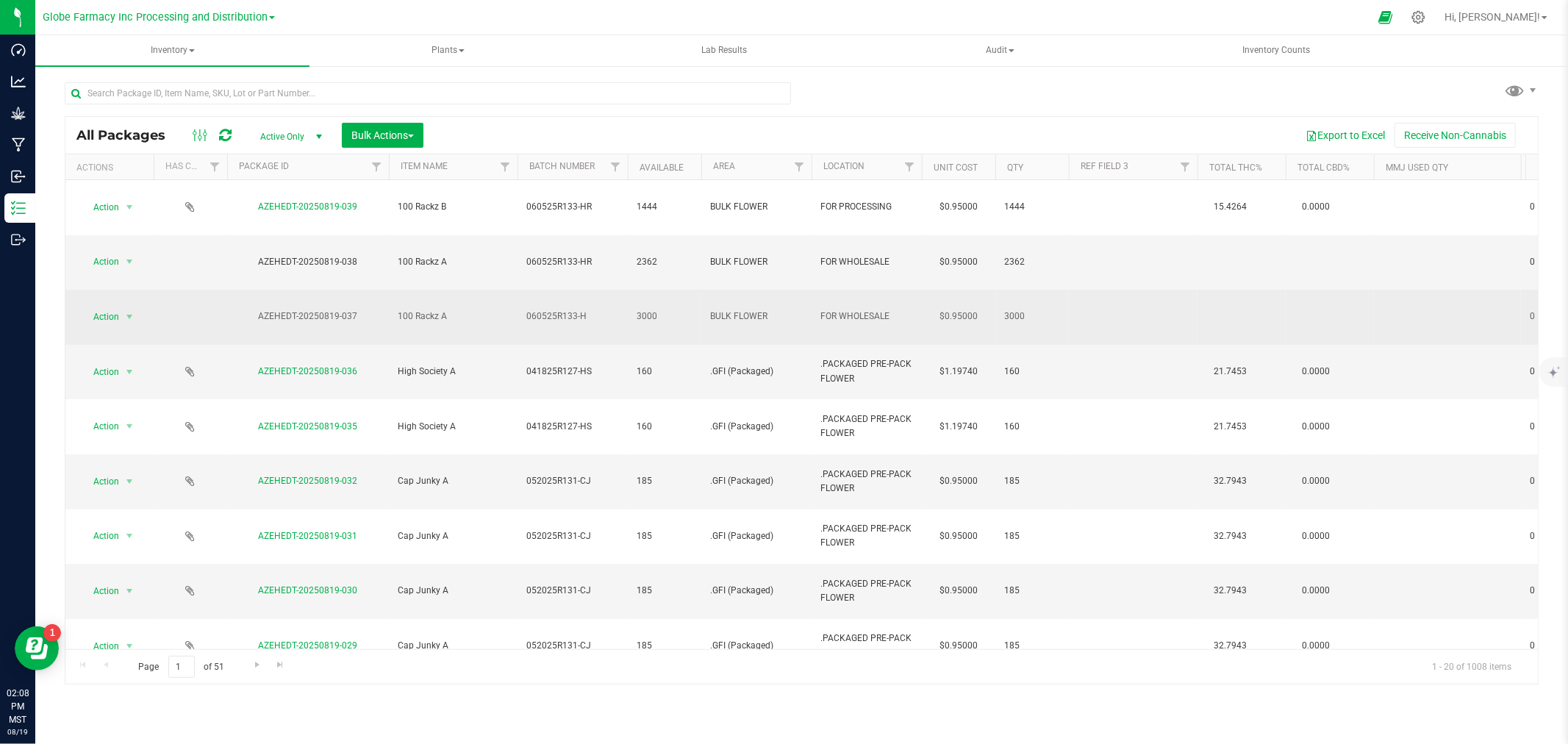
click at [555, 309] on span "060525R133-H" at bounding box center [572, 316] width 93 height 14
click at [555, 305] on input "060525R133-H" at bounding box center [570, 317] width 105 height 22
type input "060525R133-HR"
click at [571, 107] on div at bounding box center [427, 99] width 726 height 34
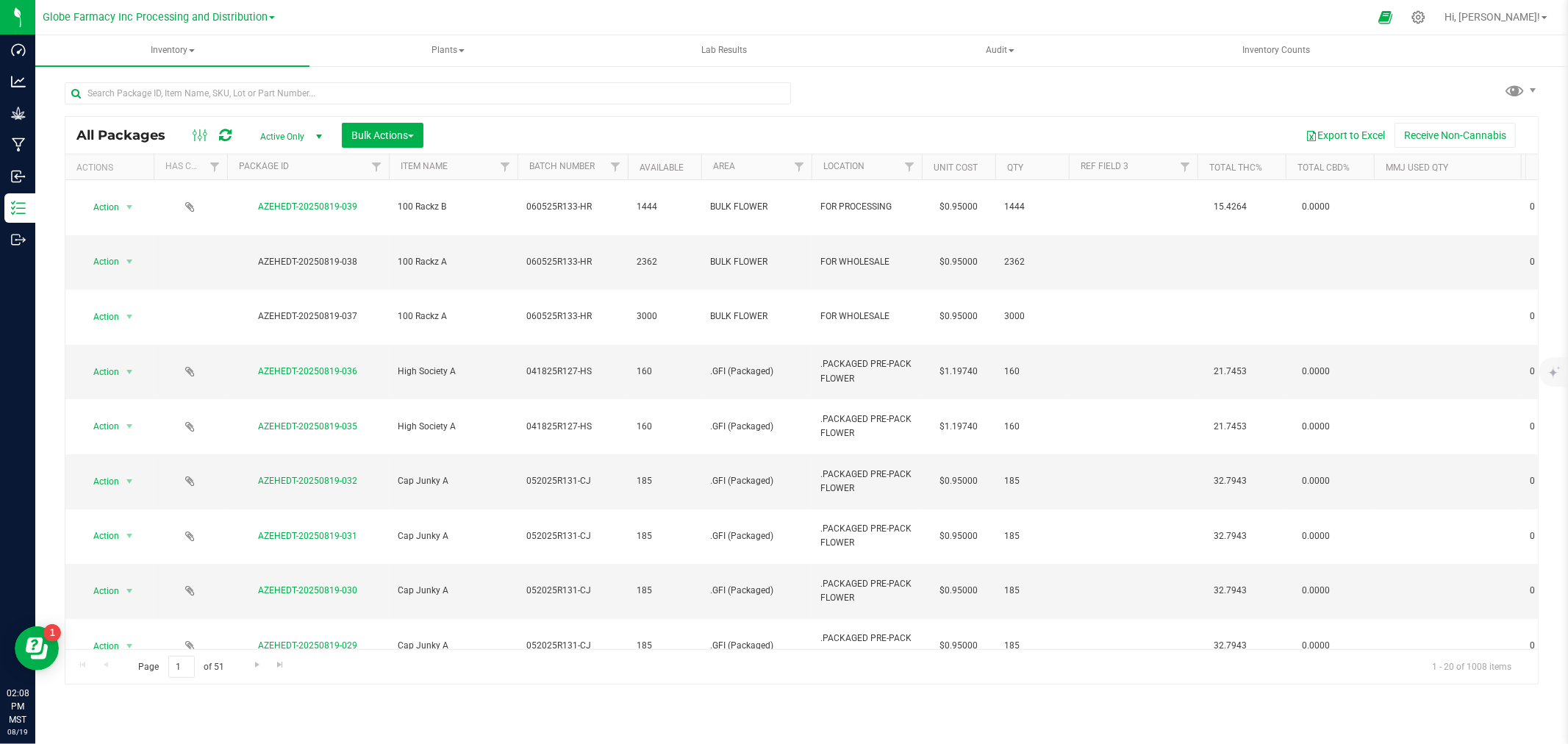
click at [229, 132] on icon at bounding box center [225, 136] width 12 height 15
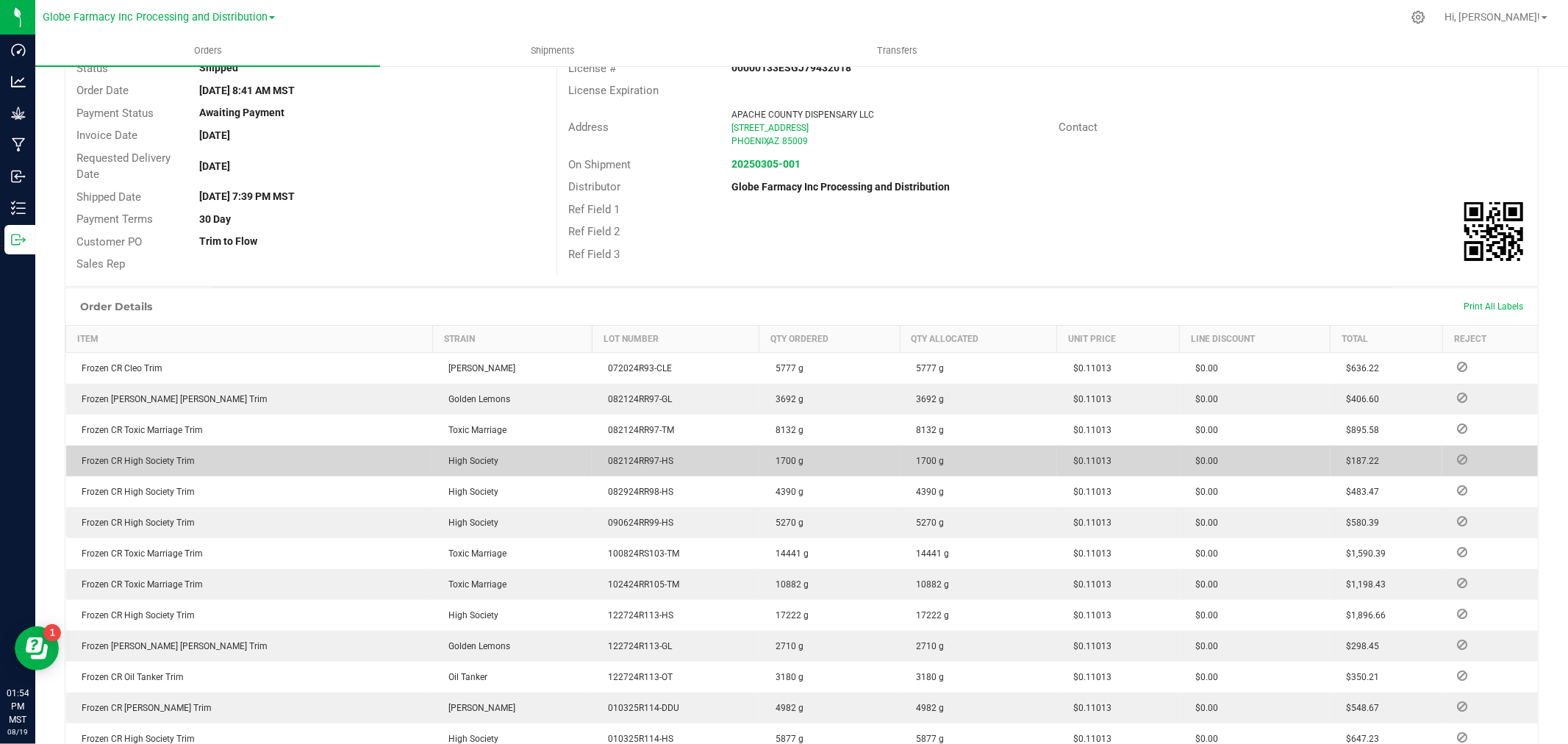
scroll to position [326, 0]
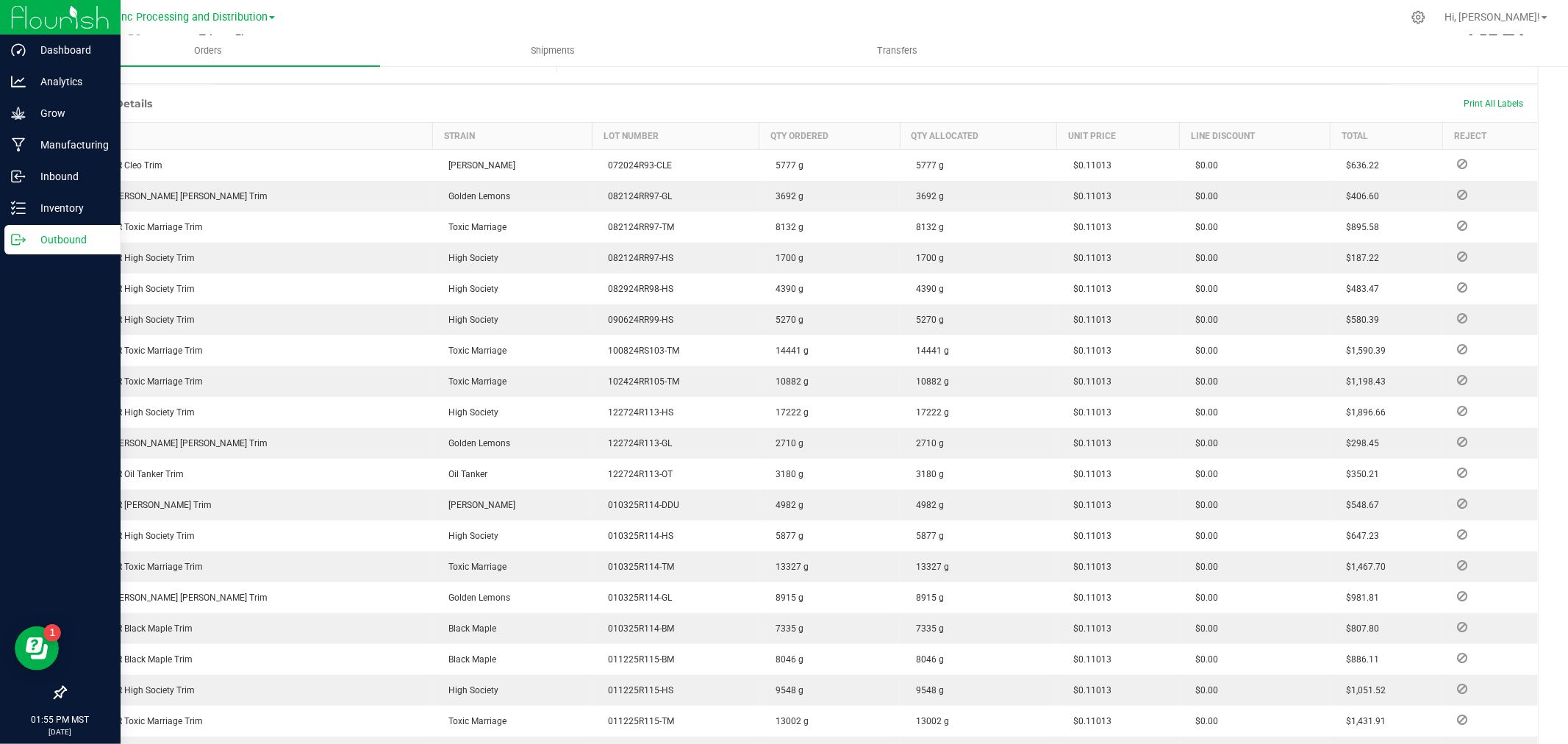
click at [29, 235] on p "Outbound" at bounding box center [69, 239] width 88 height 18
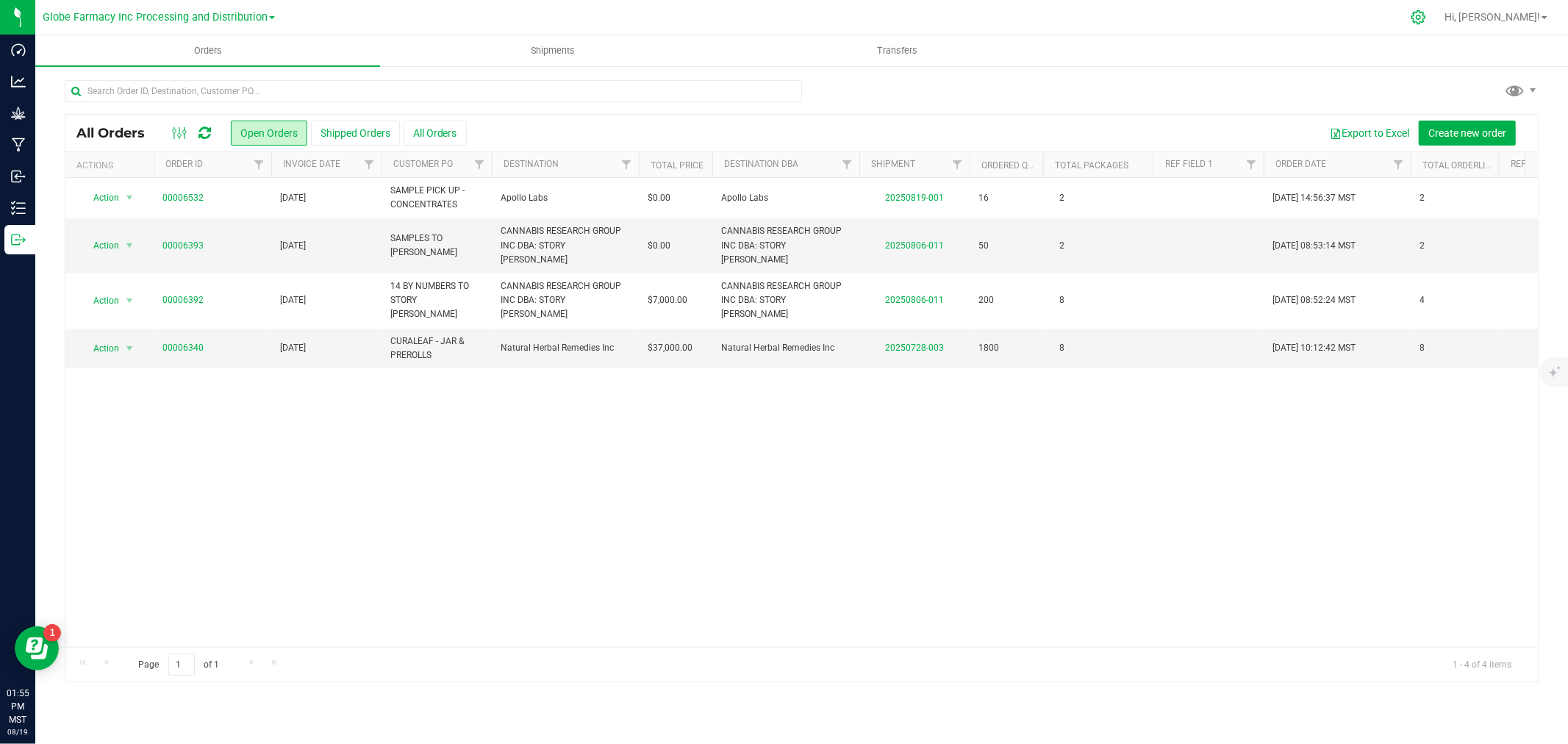
click at [1427, 15] on icon at bounding box center [1418, 17] width 15 height 15
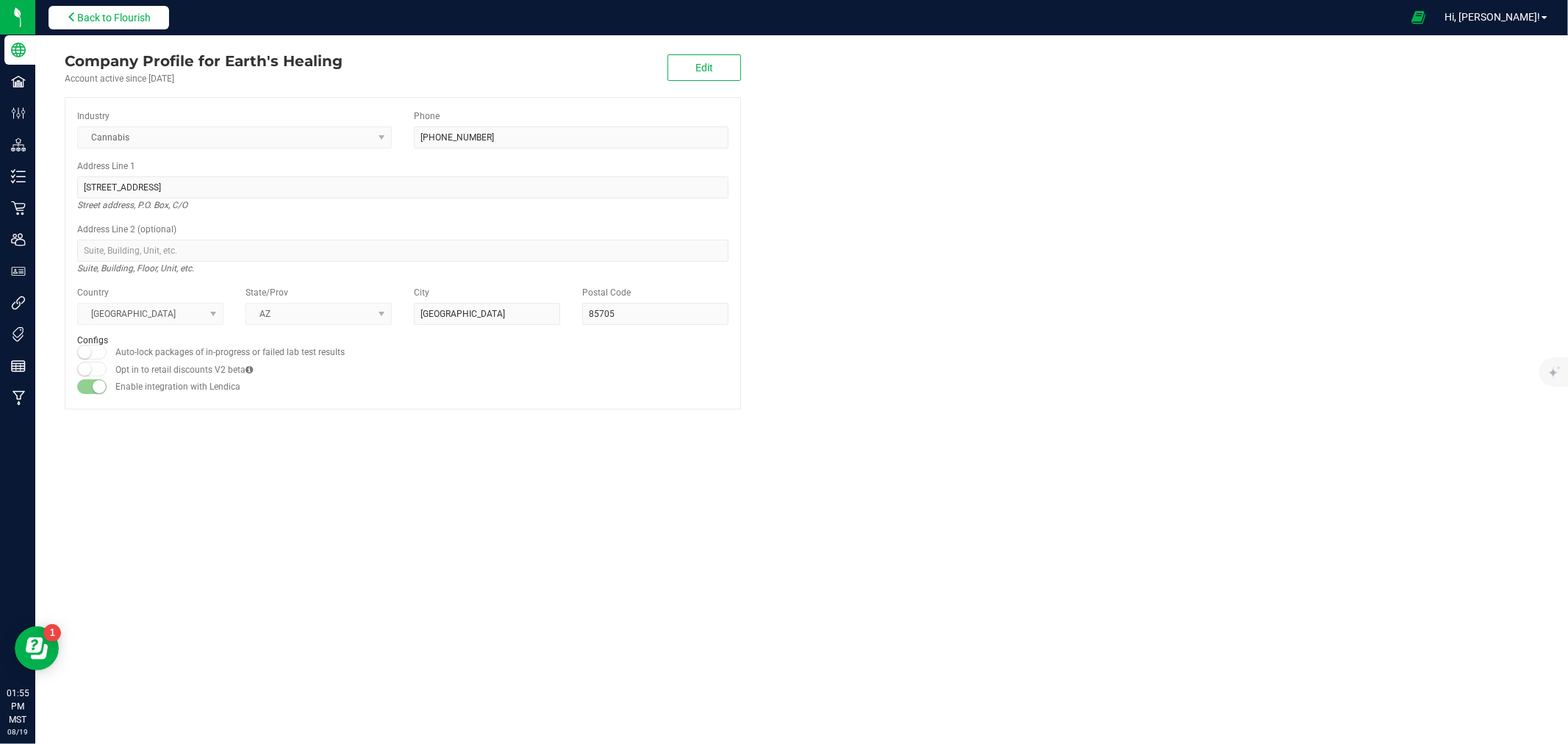
click at [149, 17] on span "Back to Flourish" at bounding box center [113, 18] width 73 height 12
